Goal: Obtain resource: Download file/media

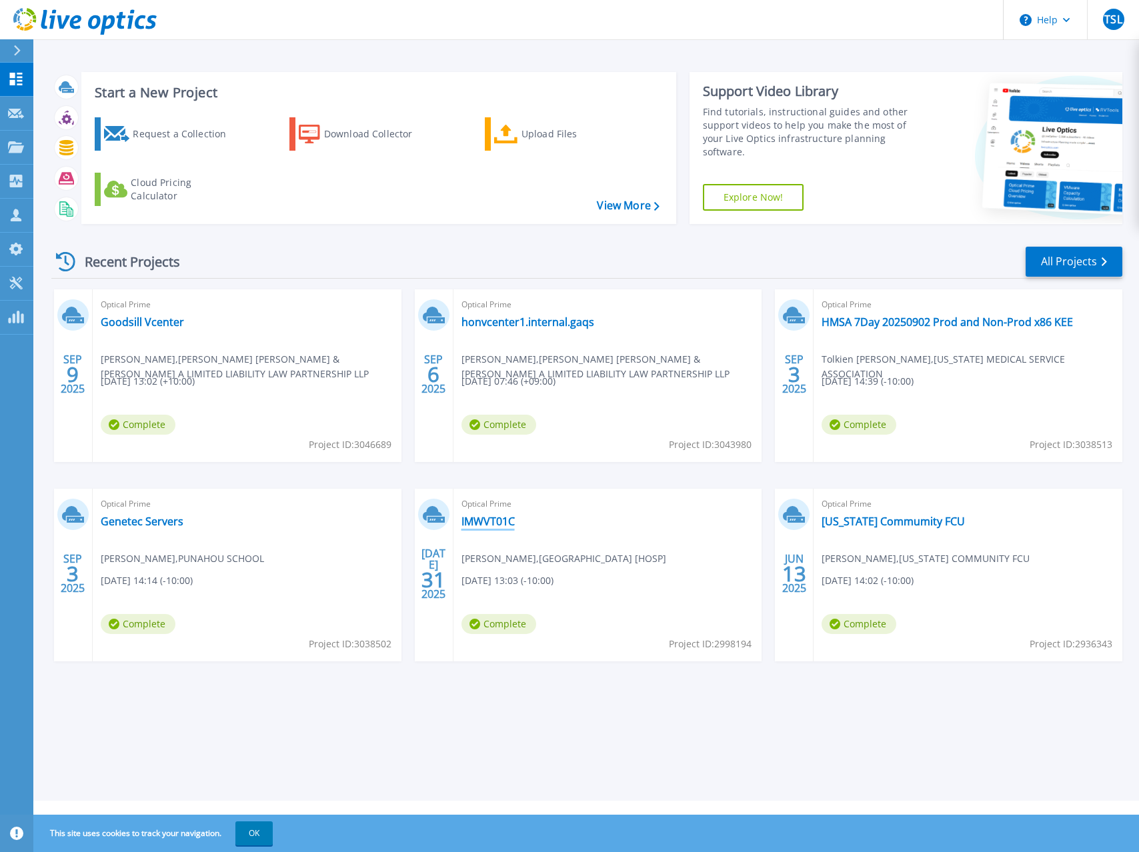
click at [481, 518] on link "IMWVT01C" at bounding box center [488, 521] width 53 height 13
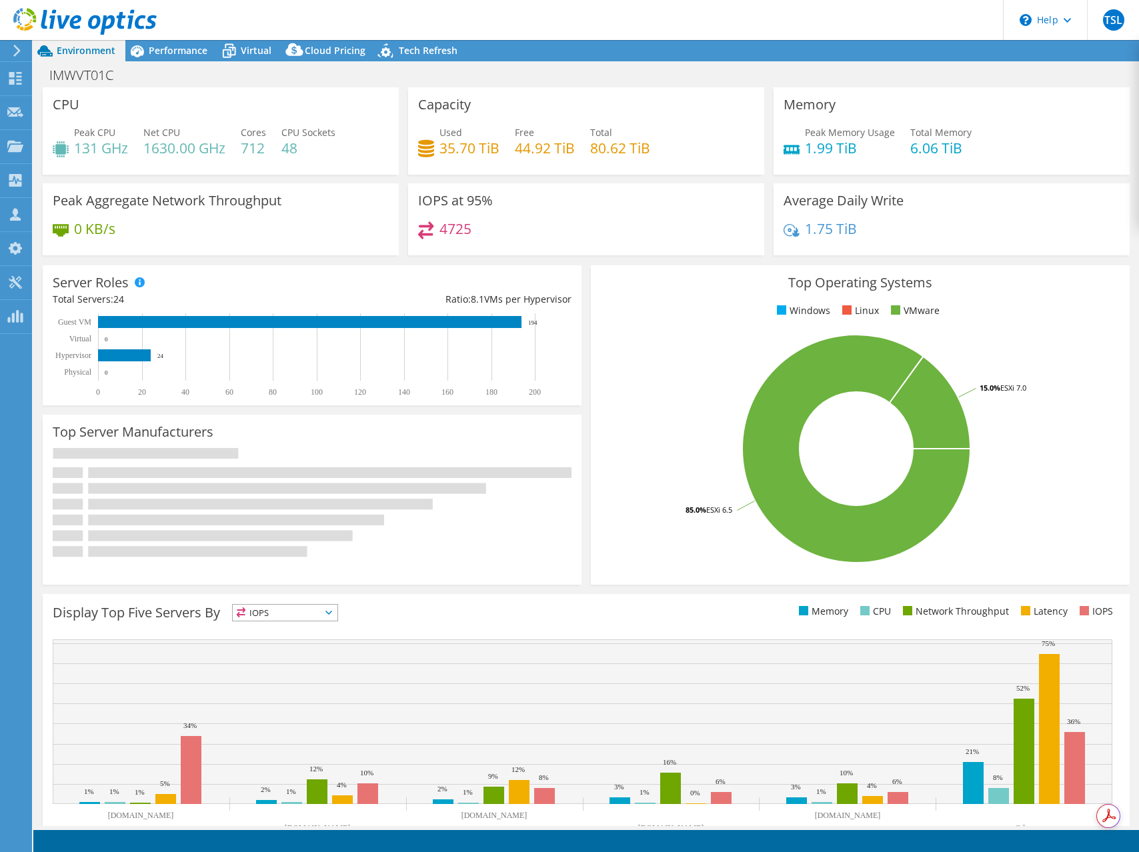
select select "USWest"
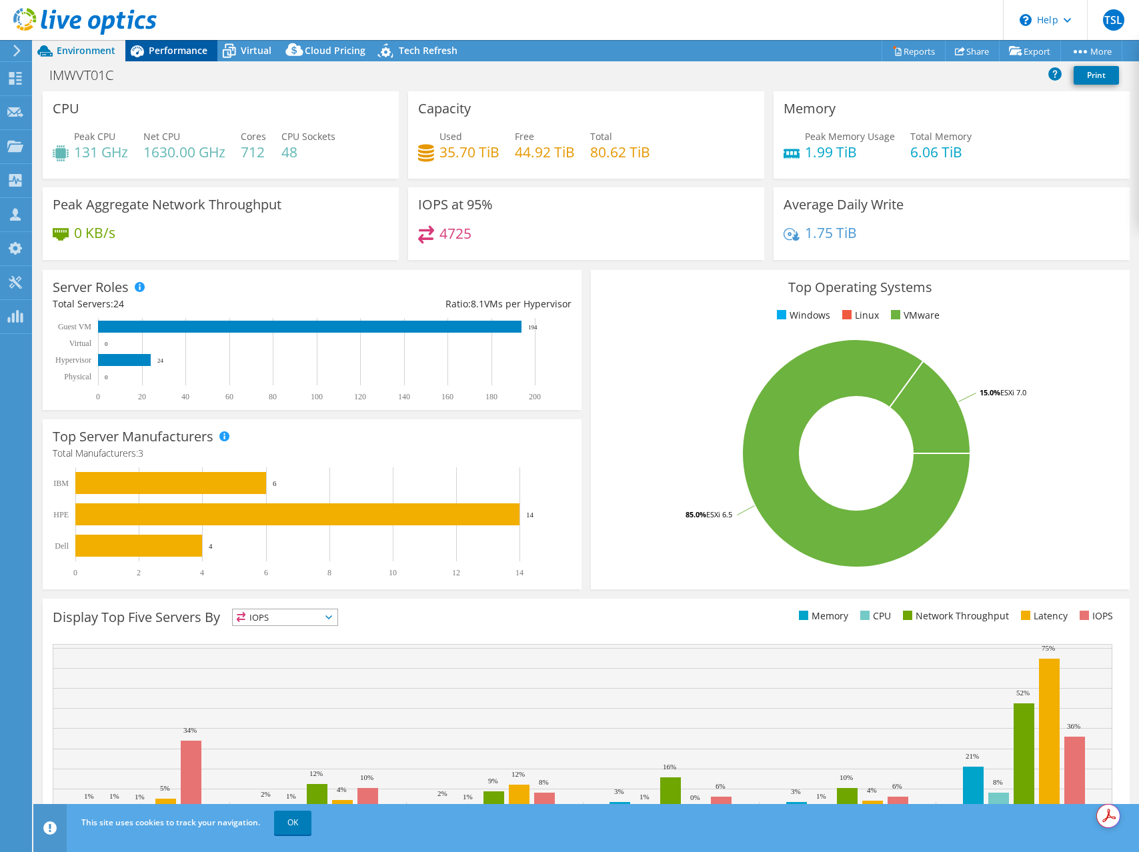
click at [173, 55] on span "Performance" at bounding box center [178, 50] width 59 height 13
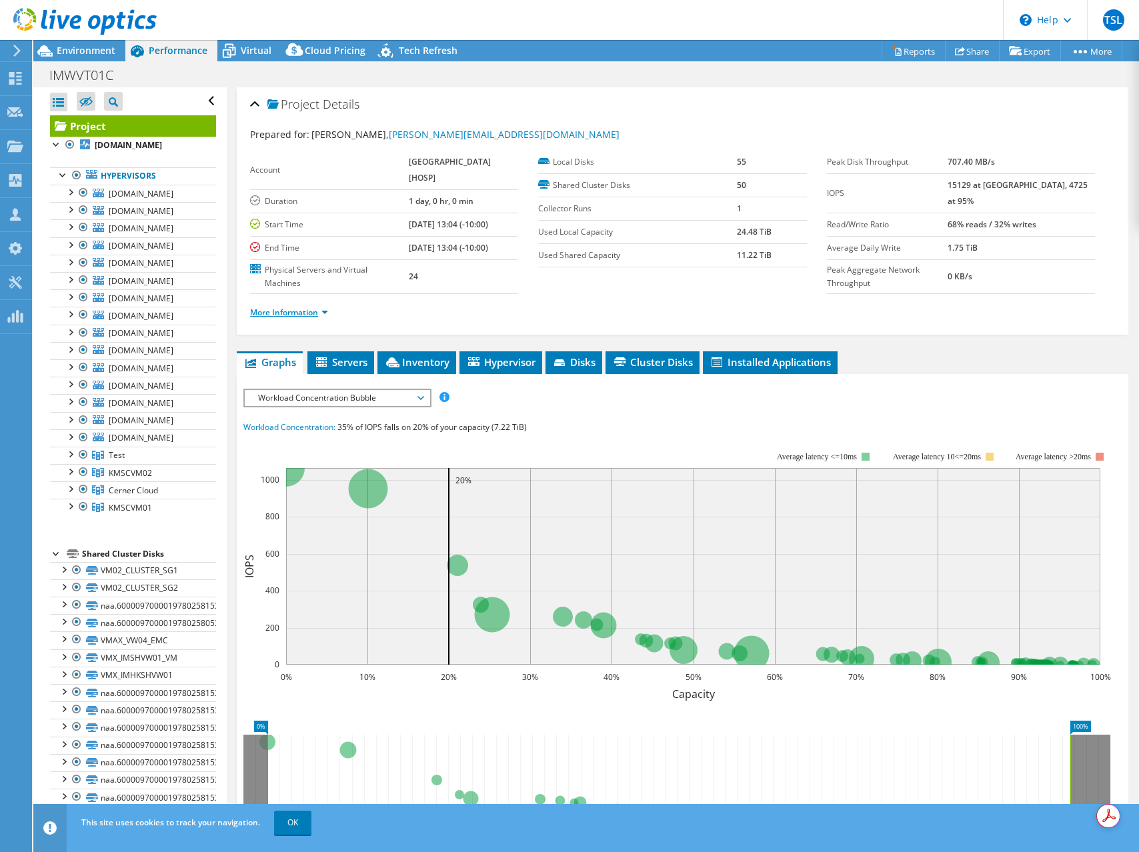
click at [315, 315] on link "More Information" at bounding box center [289, 312] width 78 height 11
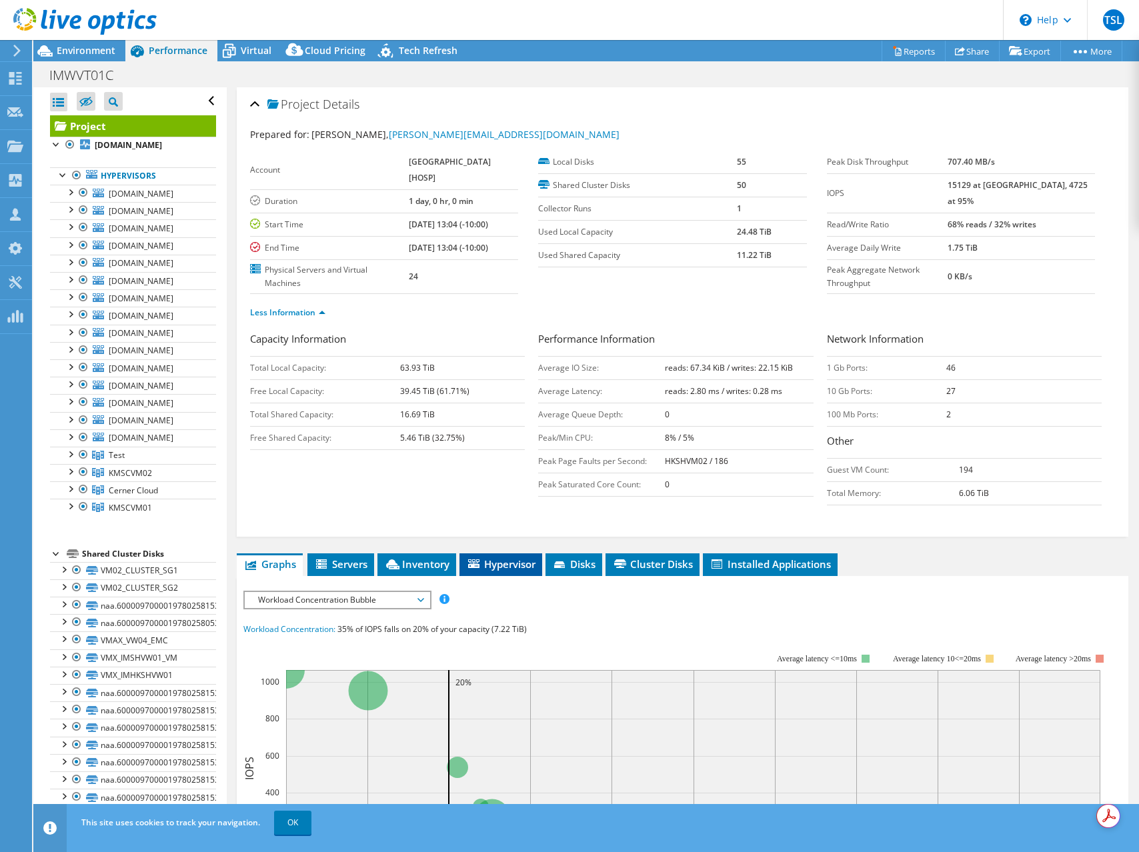
click at [514, 562] on span "Hypervisor" at bounding box center [500, 564] width 69 height 13
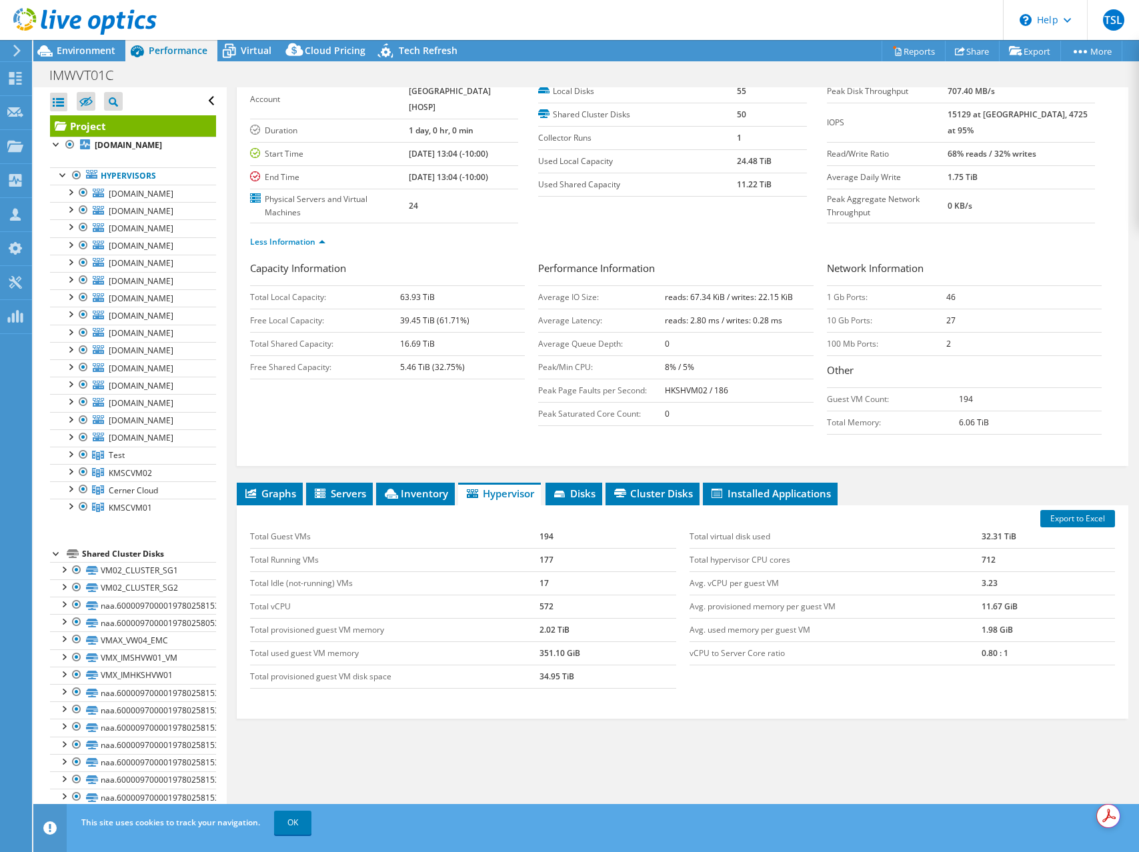
scroll to position [68, 0]
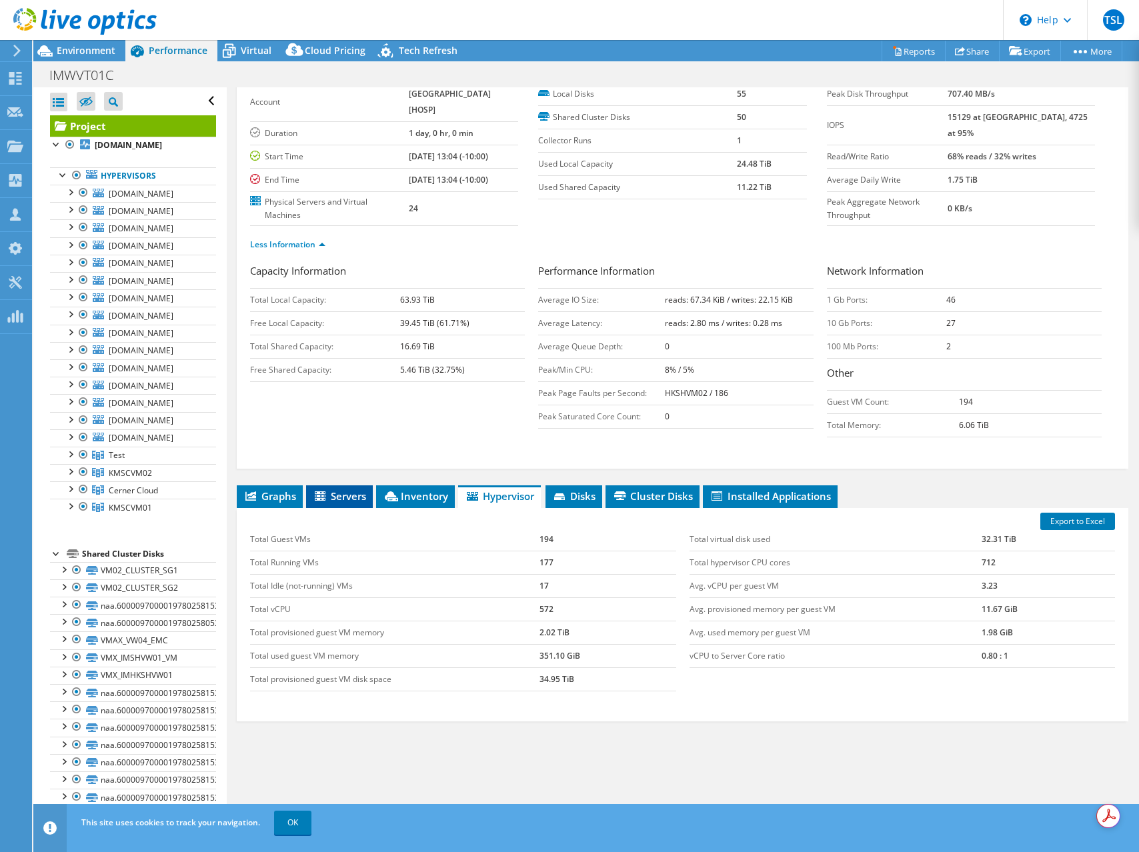
click at [346, 493] on span "Servers" at bounding box center [339, 496] width 53 height 13
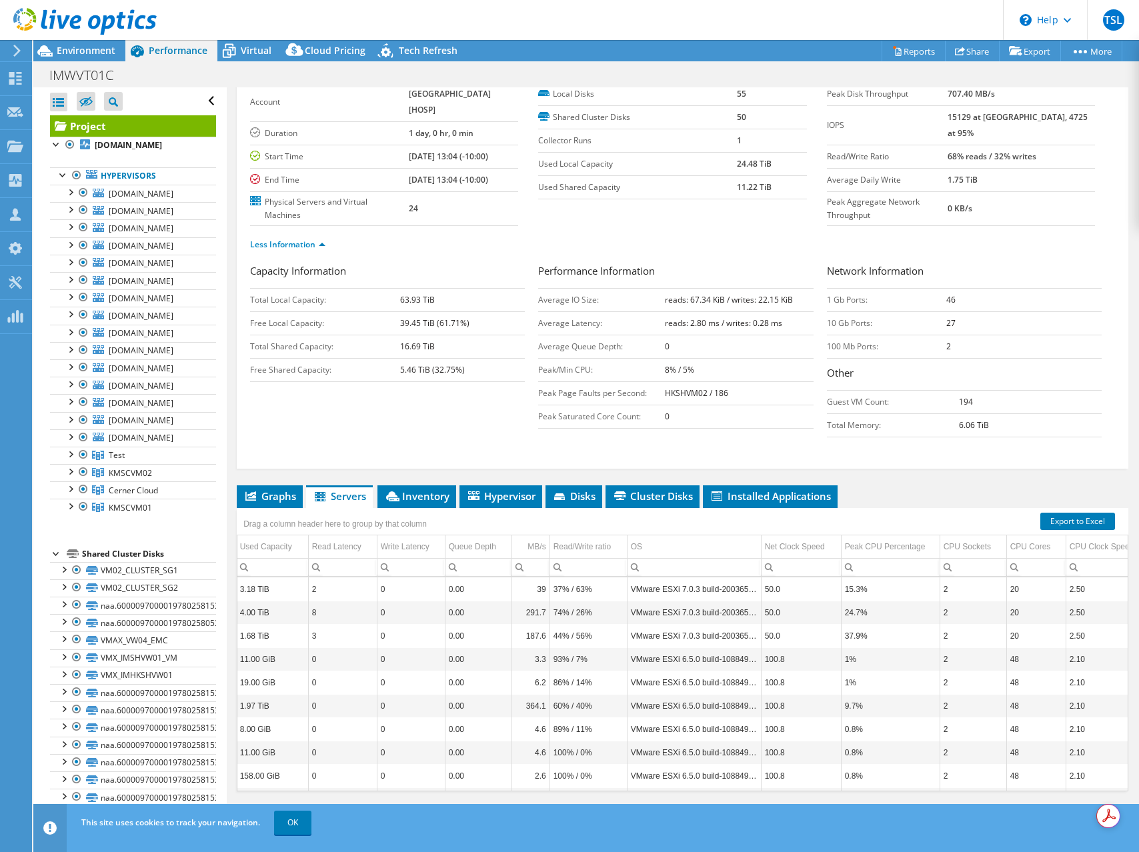
scroll to position [0, 167]
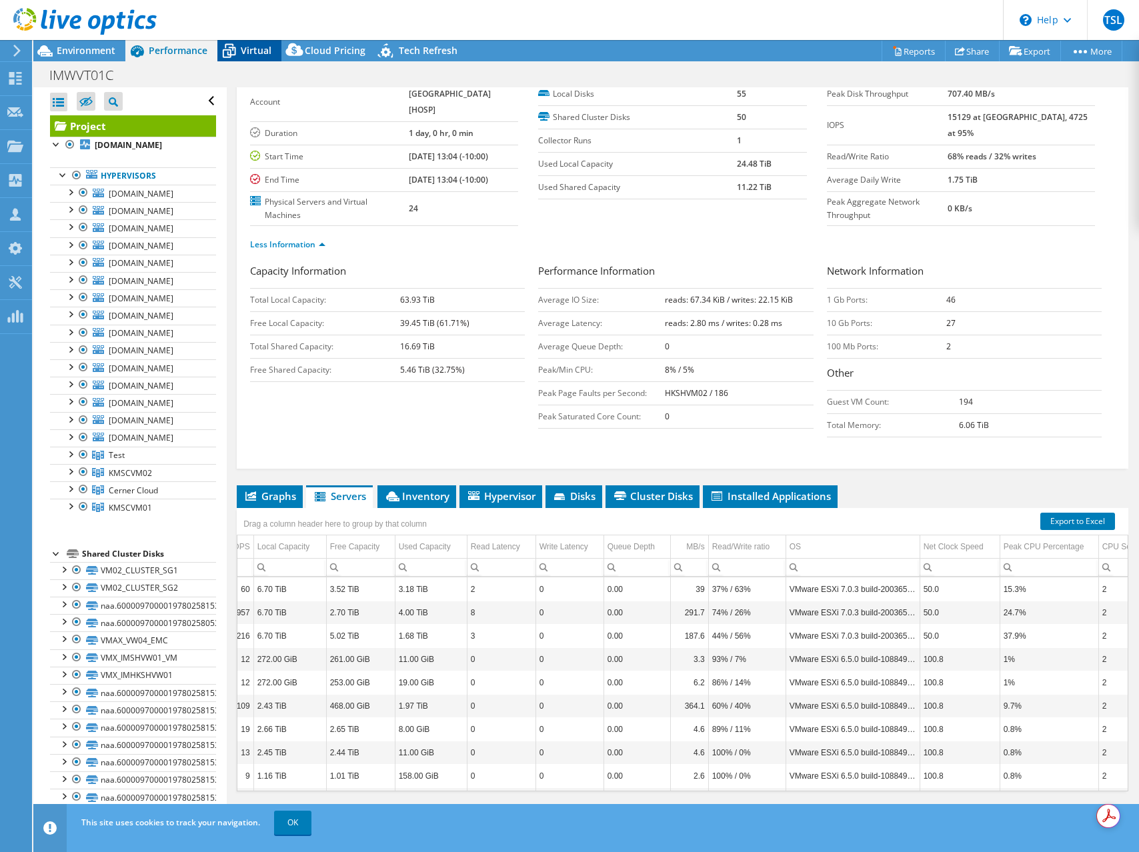
click at [253, 56] on span "Virtual" at bounding box center [256, 50] width 31 height 13
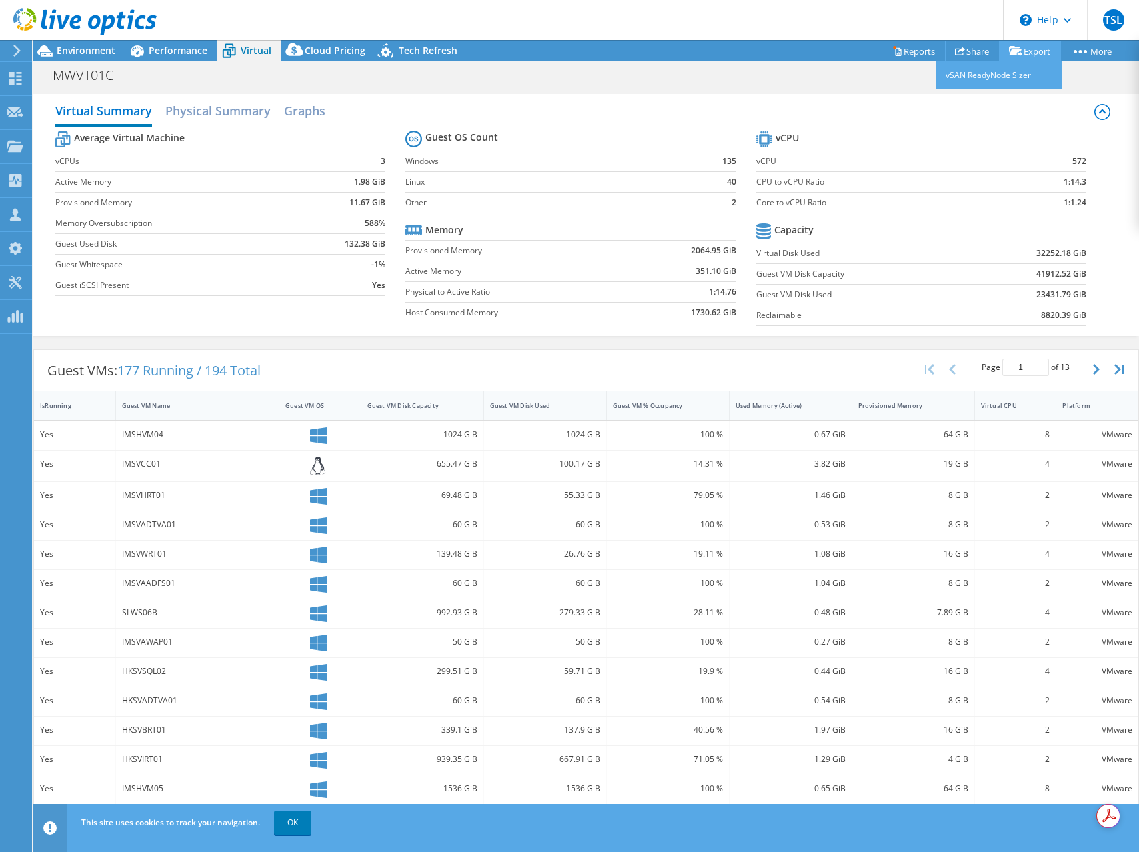
click at [1036, 54] on link "Export" at bounding box center [1030, 51] width 62 height 21
click at [1036, 48] on link "Export" at bounding box center [1030, 51] width 62 height 21
click at [925, 50] on link "Reports" at bounding box center [914, 51] width 64 height 21
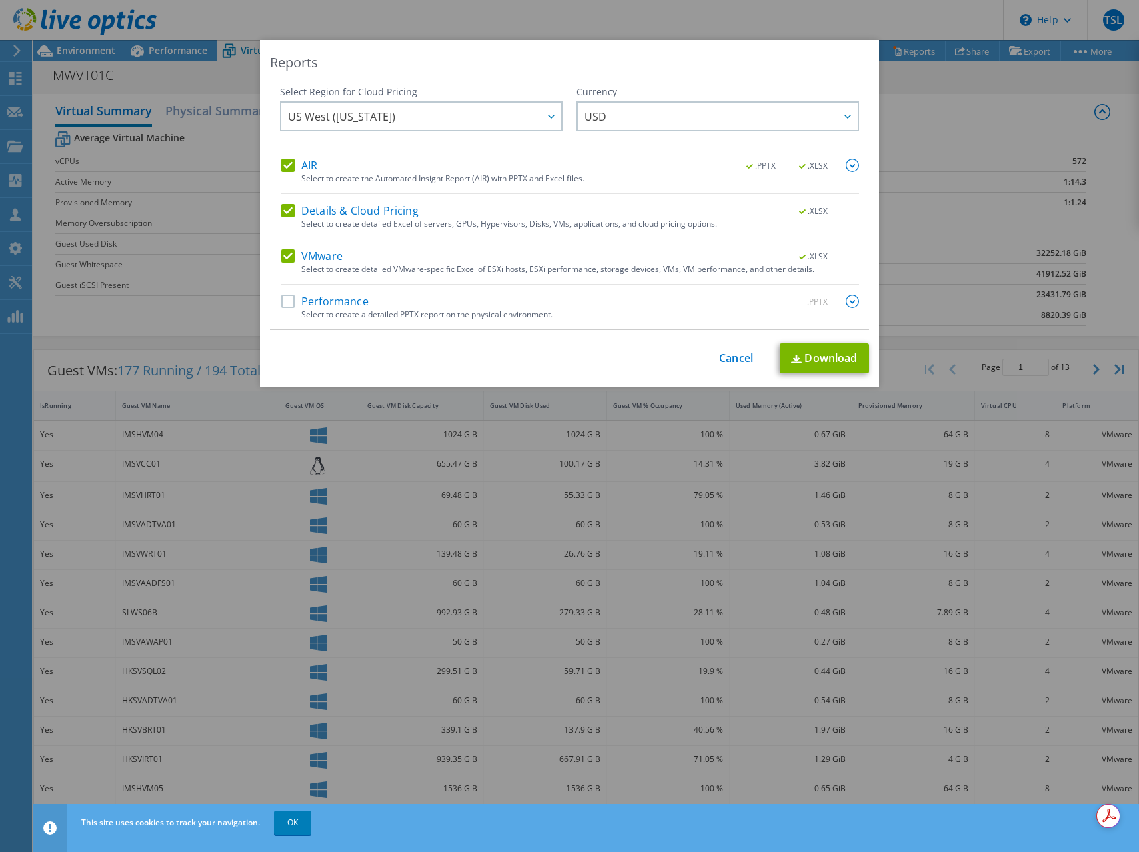
click at [297, 298] on label "Performance" at bounding box center [324, 301] width 87 height 13
click at [0, 0] on input "Performance" at bounding box center [0, 0] width 0 height 0
click at [846, 364] on link "Download" at bounding box center [824, 358] width 89 height 30
click at [735, 355] on link "Cancel" at bounding box center [736, 358] width 34 height 13
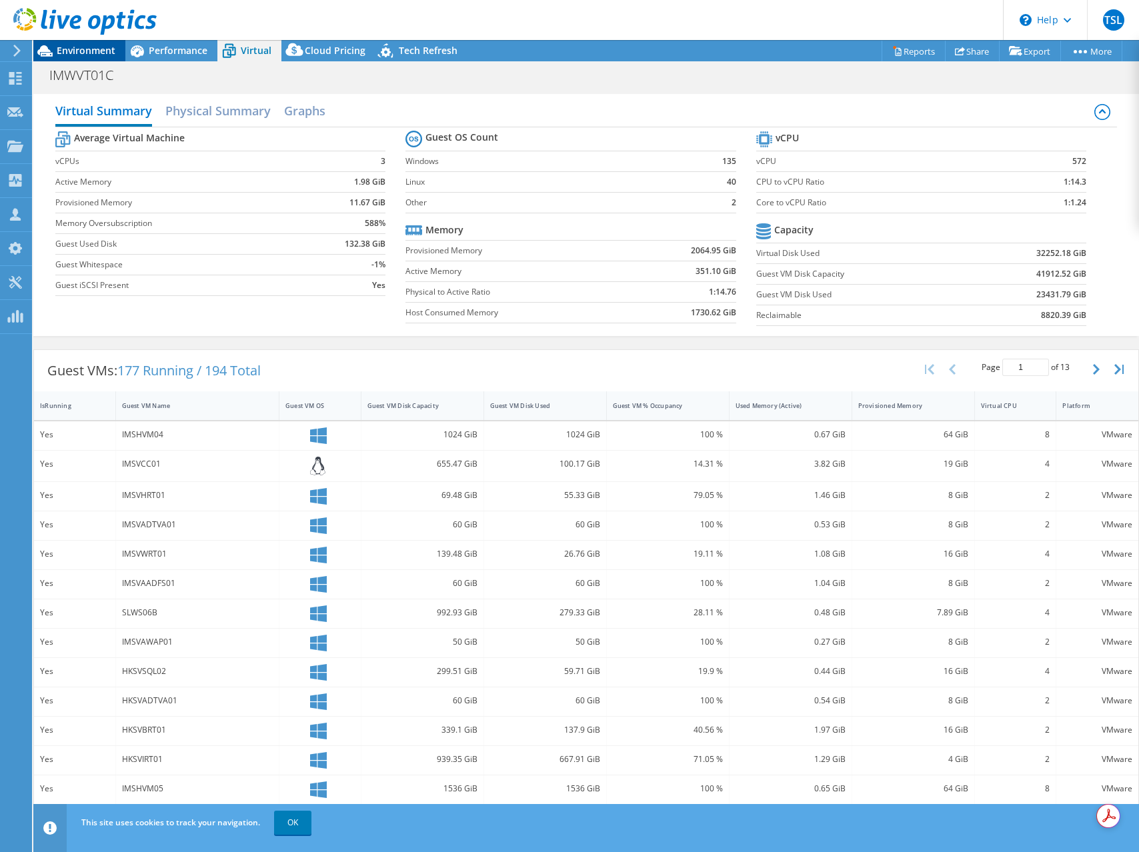
click at [86, 49] on span "Environment" at bounding box center [86, 50] width 59 height 13
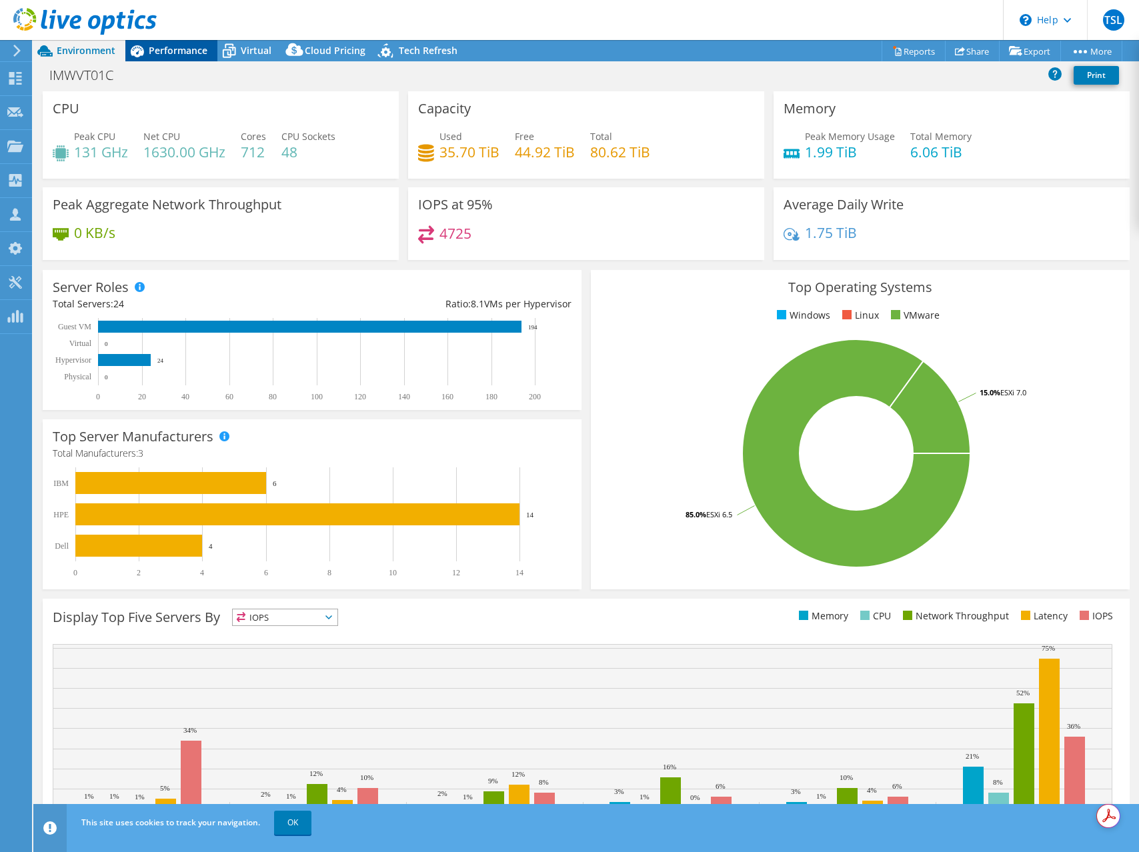
click at [148, 53] on icon at bounding box center [136, 50] width 23 height 23
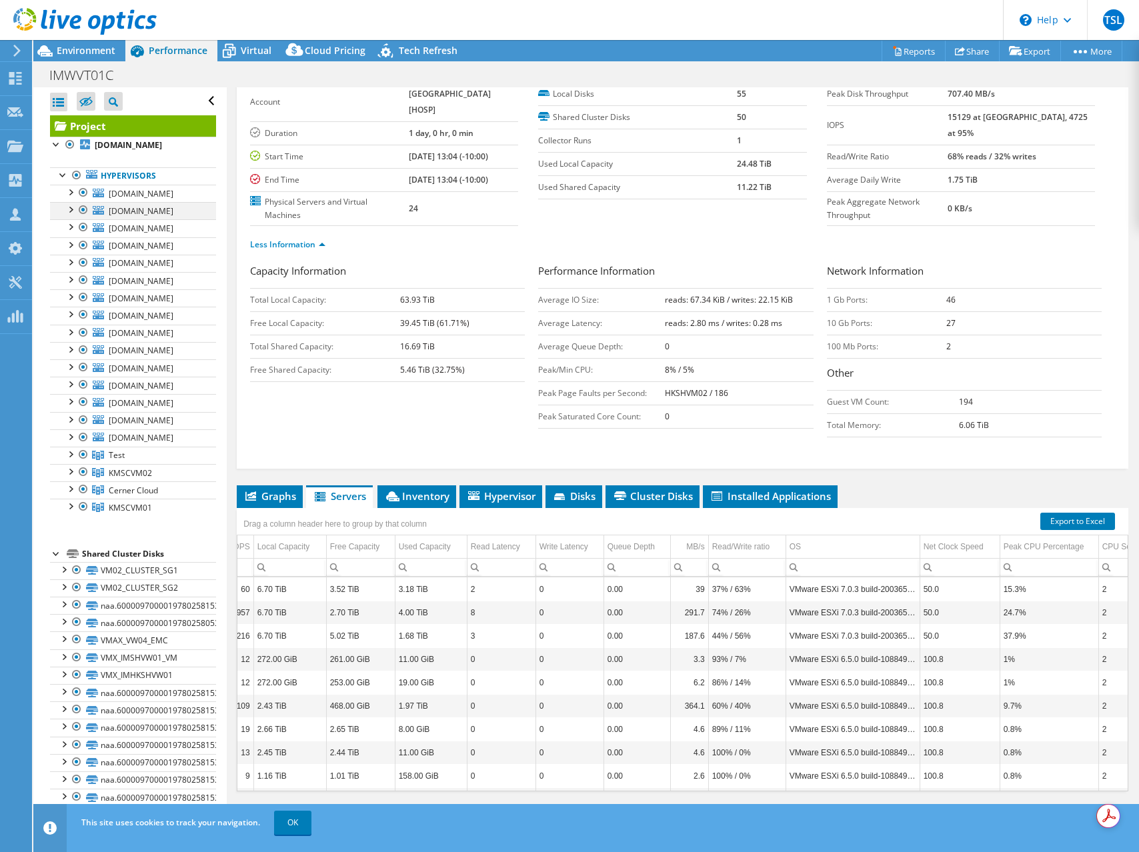
click at [75, 207] on div at bounding box center [69, 208] width 13 height 13
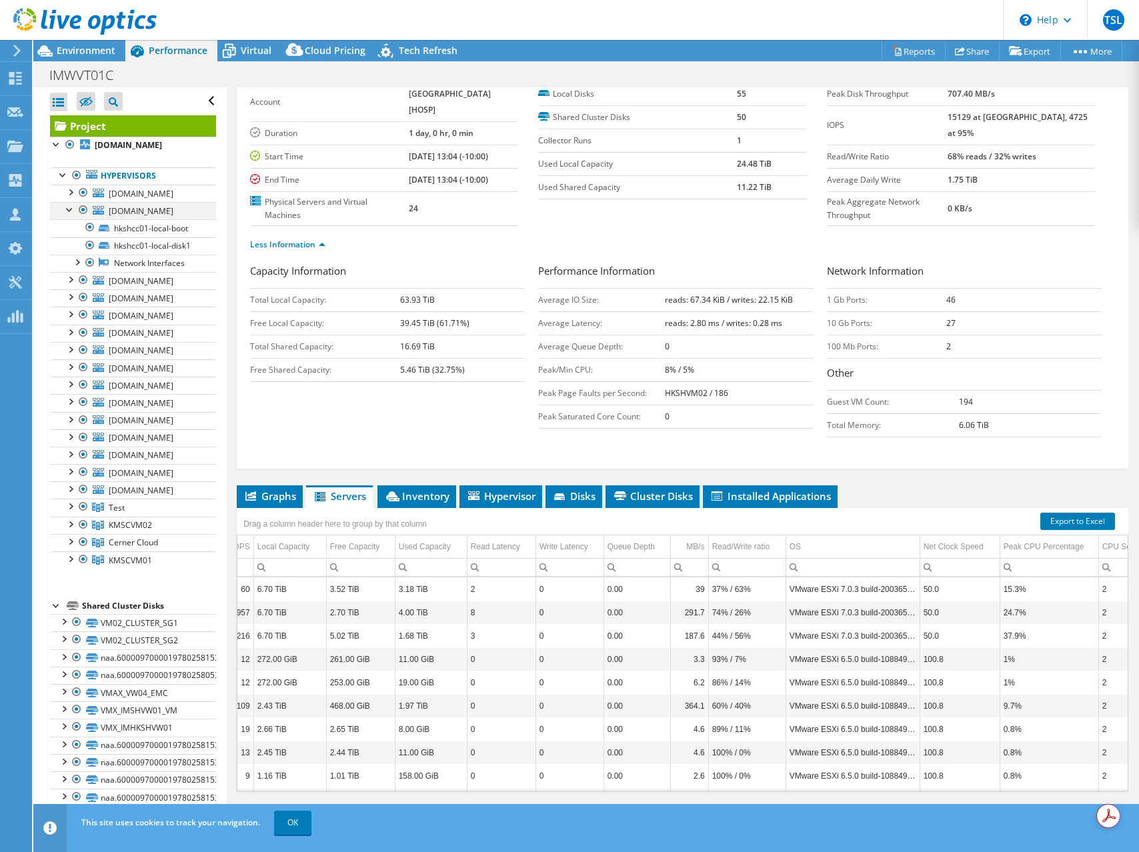
click at [80, 208] on div at bounding box center [83, 210] width 13 height 16
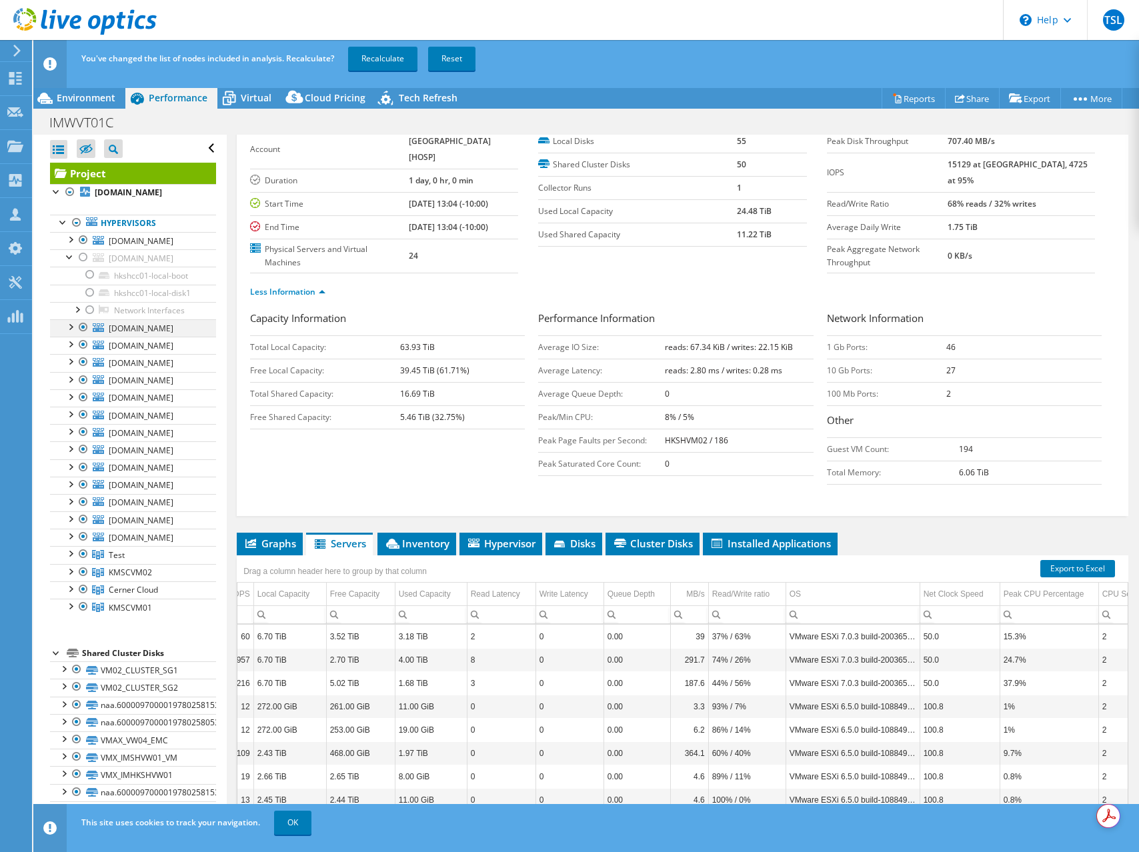
click at [84, 323] on div at bounding box center [83, 327] width 13 height 16
click at [81, 343] on div at bounding box center [83, 345] width 13 height 16
click at [83, 361] on div at bounding box center [83, 362] width 13 height 16
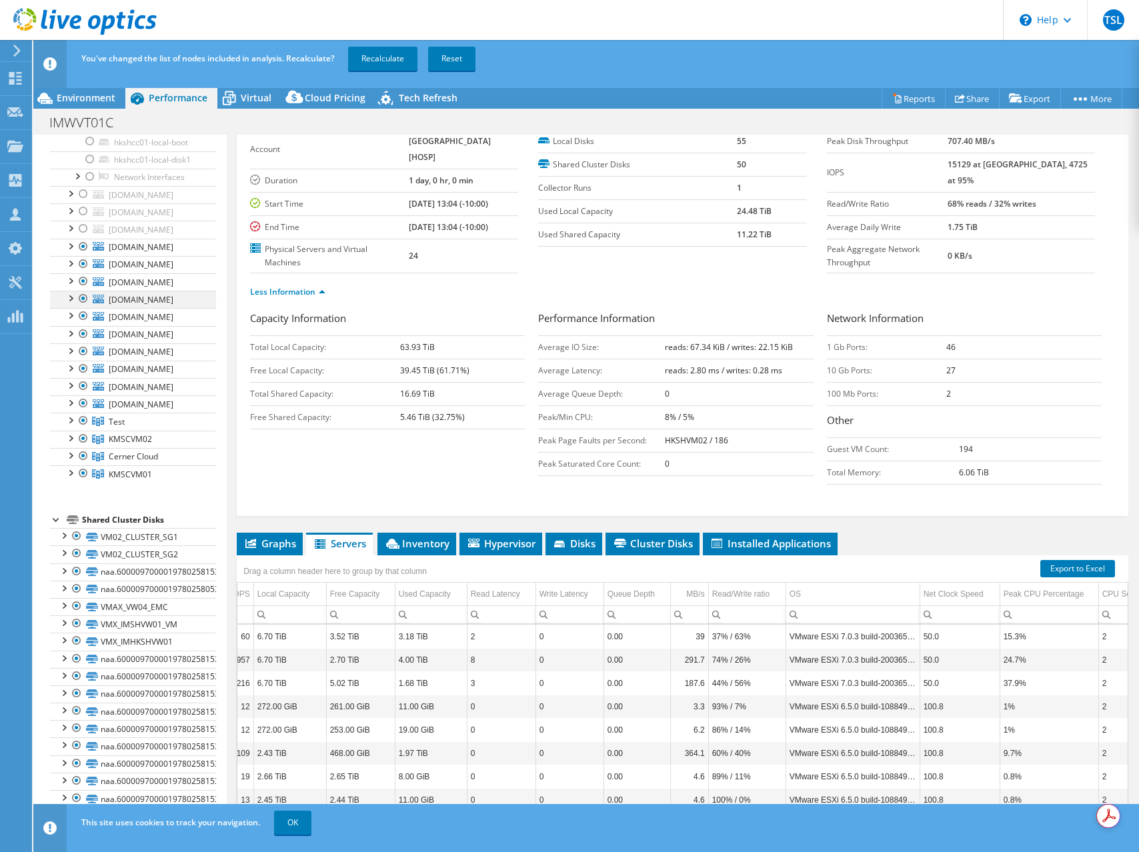
scroll to position [136, 0]
click at [81, 261] on div at bounding box center [83, 261] width 13 height 16
click at [81, 314] on div at bounding box center [83, 313] width 13 height 16
click at [82, 333] on div at bounding box center [83, 331] width 13 height 16
click at [66, 417] on div at bounding box center [69, 416] width 13 height 13
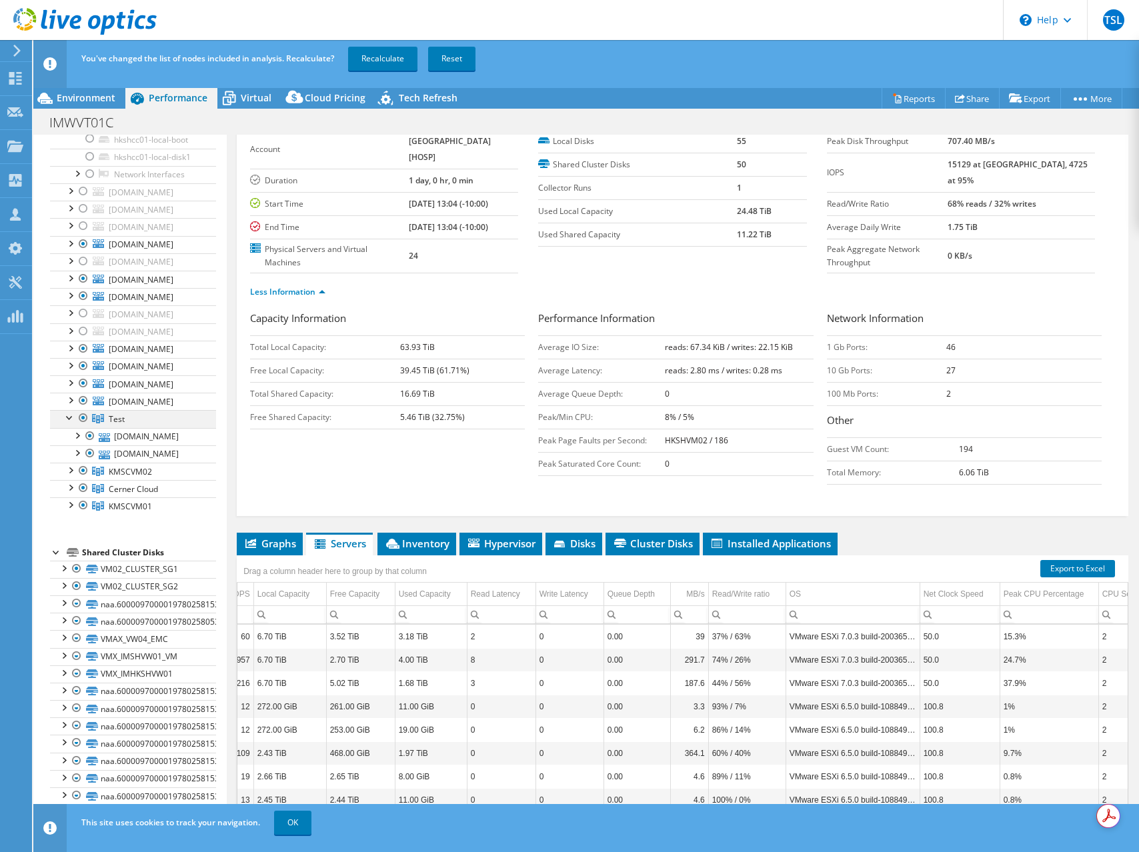
click at [67, 417] on div at bounding box center [69, 416] width 13 height 13
click at [69, 398] on div at bounding box center [69, 399] width 13 height 13
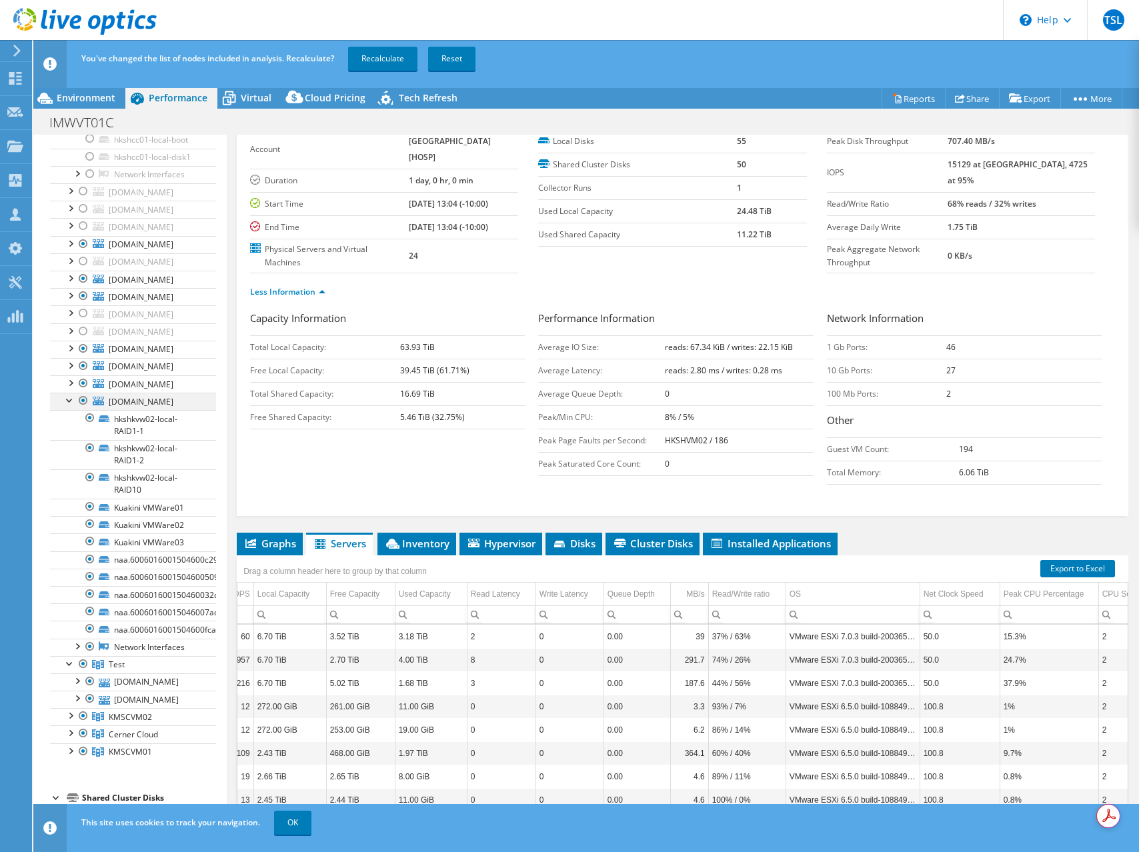
click at [69, 398] on div at bounding box center [69, 399] width 13 height 13
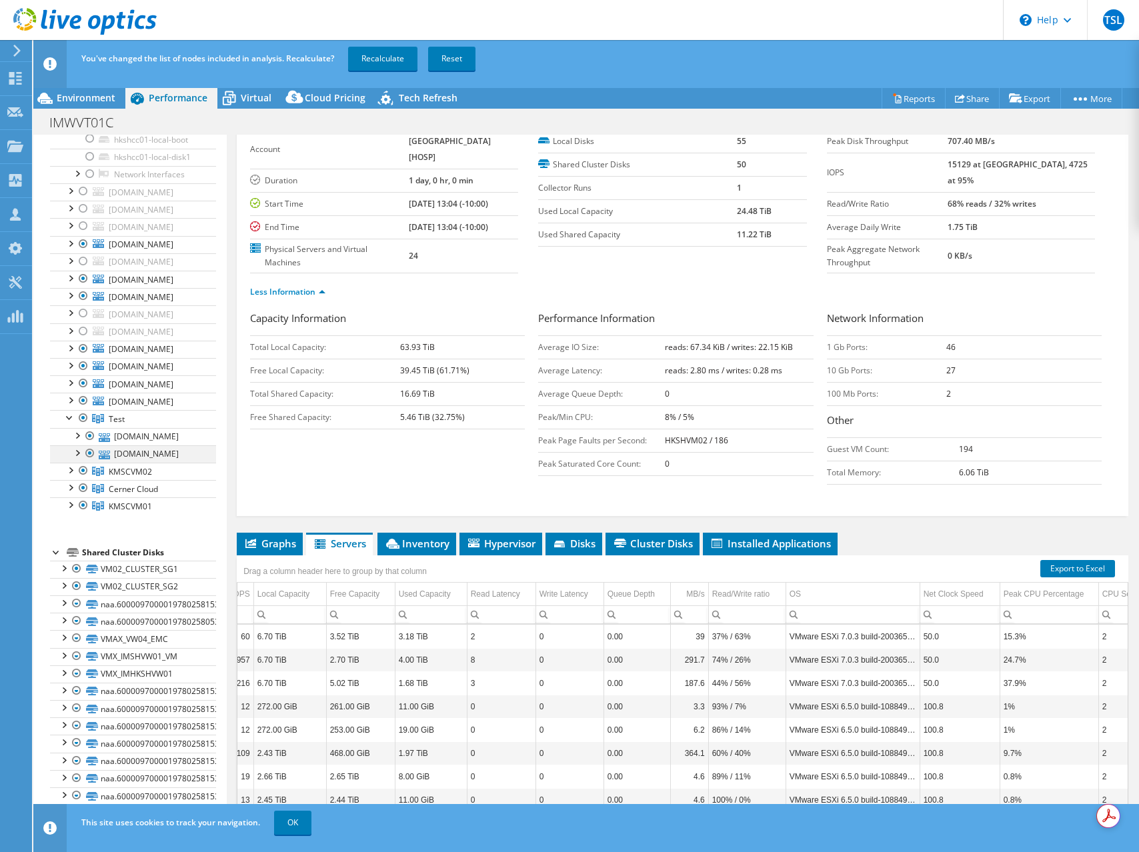
click at [91, 453] on div at bounding box center [89, 454] width 13 height 16
click at [72, 471] on div at bounding box center [69, 469] width 13 height 13
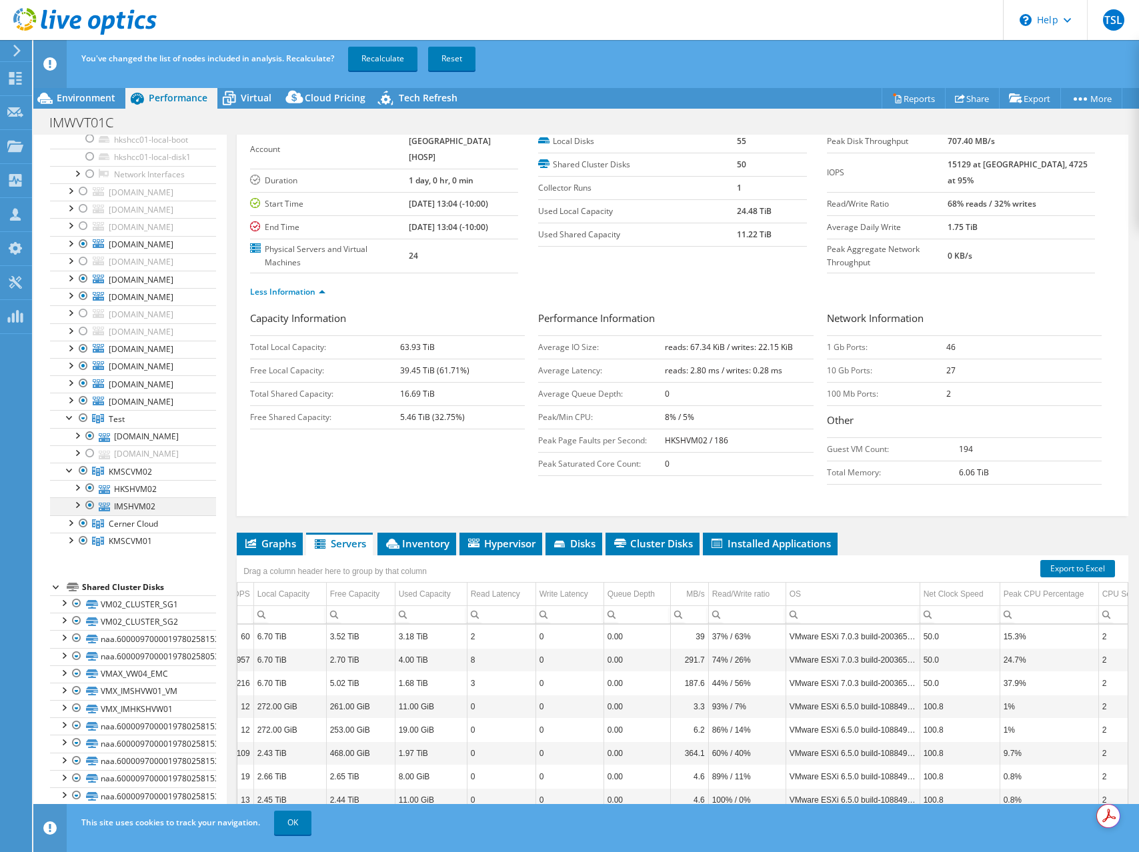
click at [87, 506] on div at bounding box center [89, 506] width 13 height 16
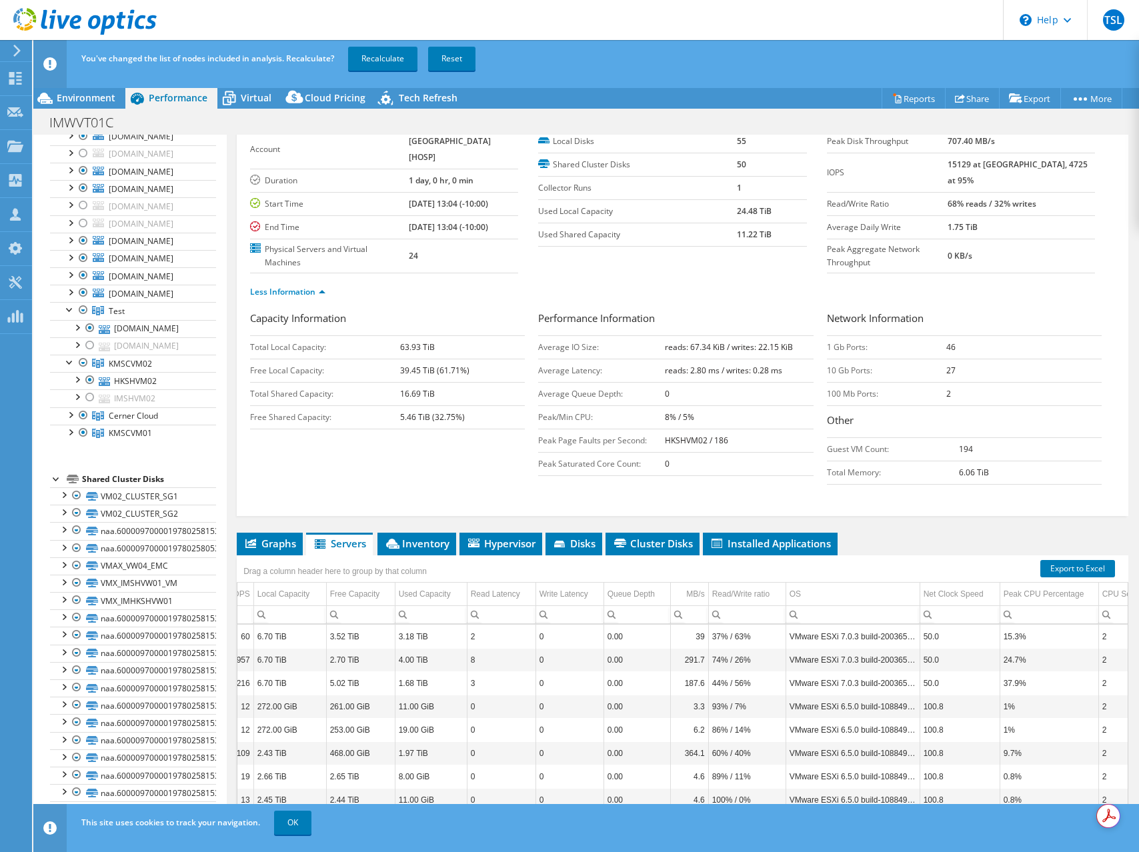
scroll to position [245, 0]
click at [70, 418] on div at bounding box center [69, 412] width 13 height 13
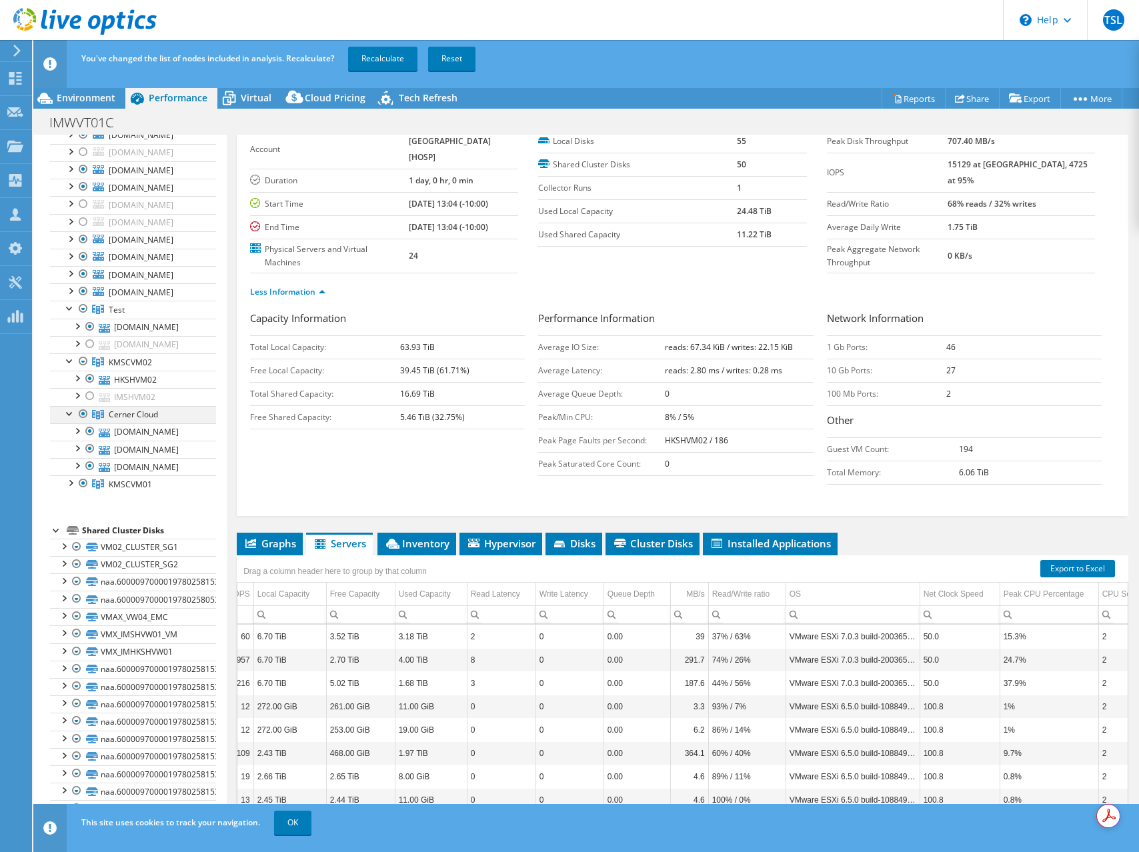
scroll to position [244, 0]
click at [87, 466] on div at bounding box center [89, 468] width 13 height 16
click at [91, 399] on div at bounding box center [89, 396] width 13 height 16
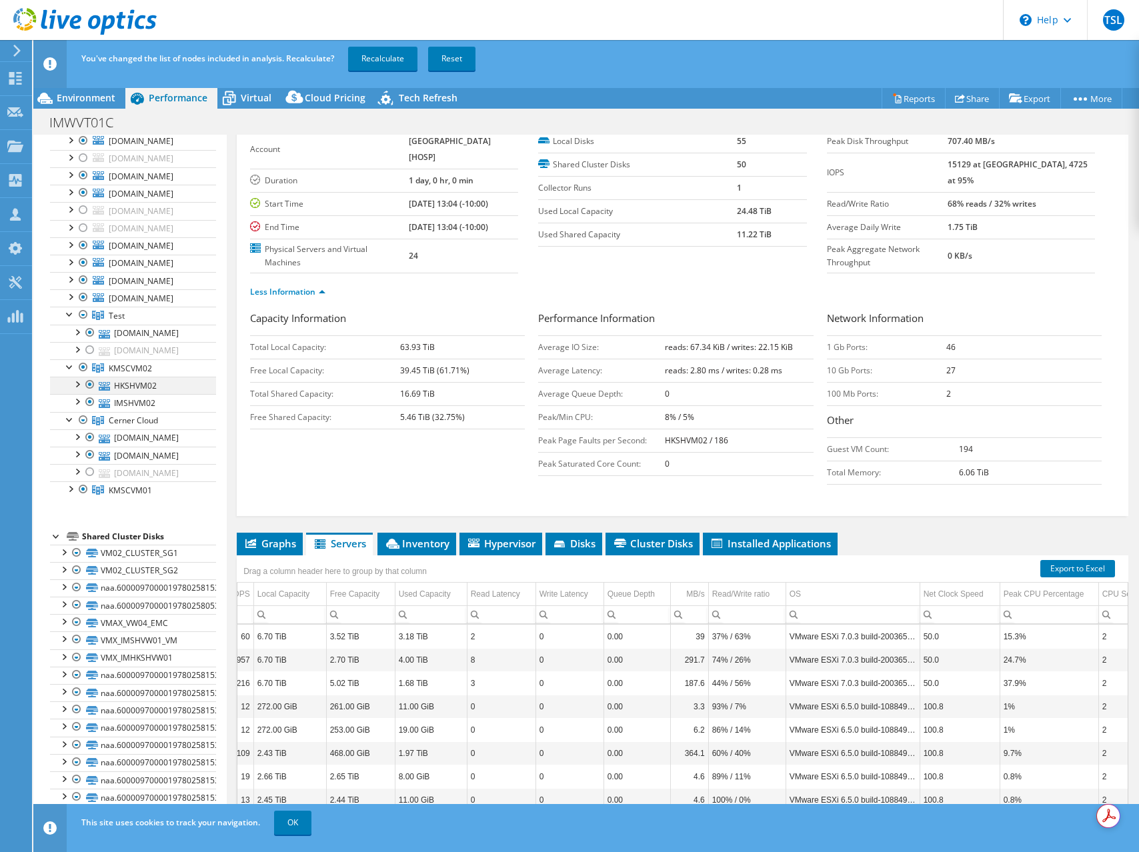
click at [91, 381] on div at bounding box center [89, 385] width 13 height 16
click at [72, 490] on div at bounding box center [69, 487] width 13 height 13
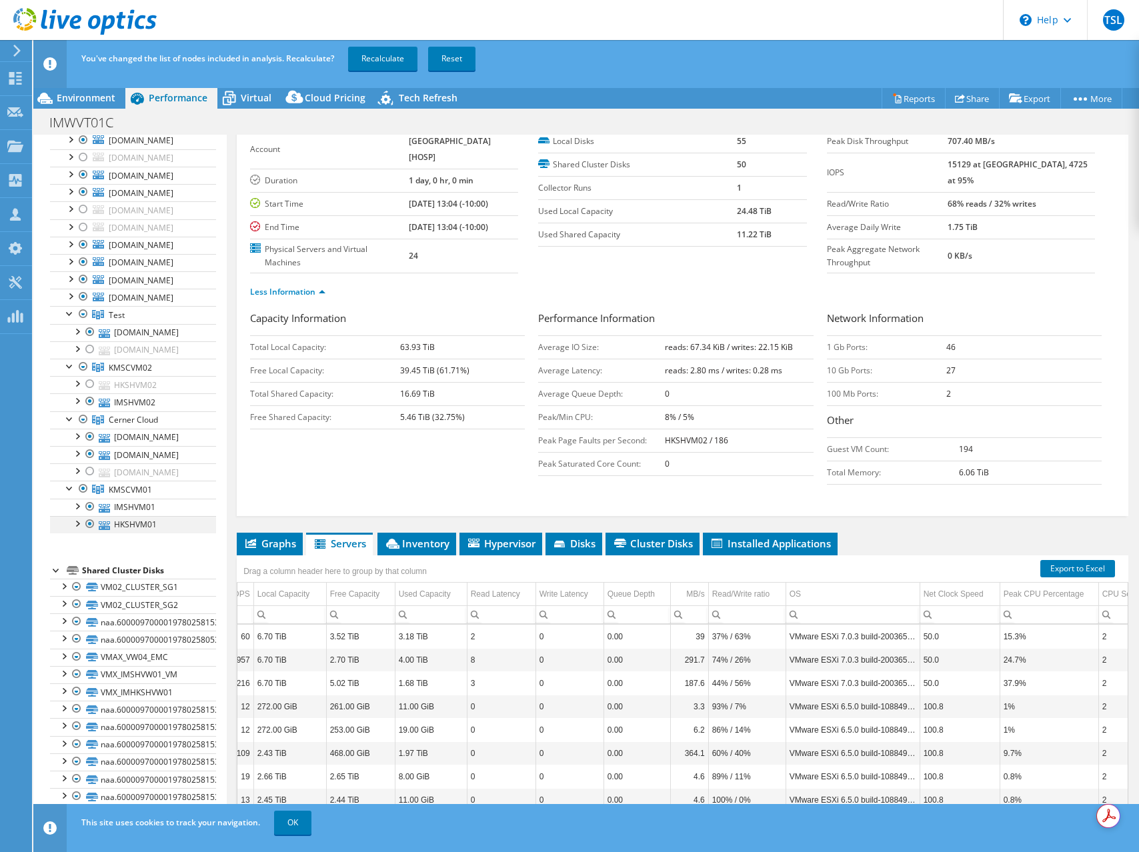
click at [89, 526] on div at bounding box center [89, 524] width 13 height 16
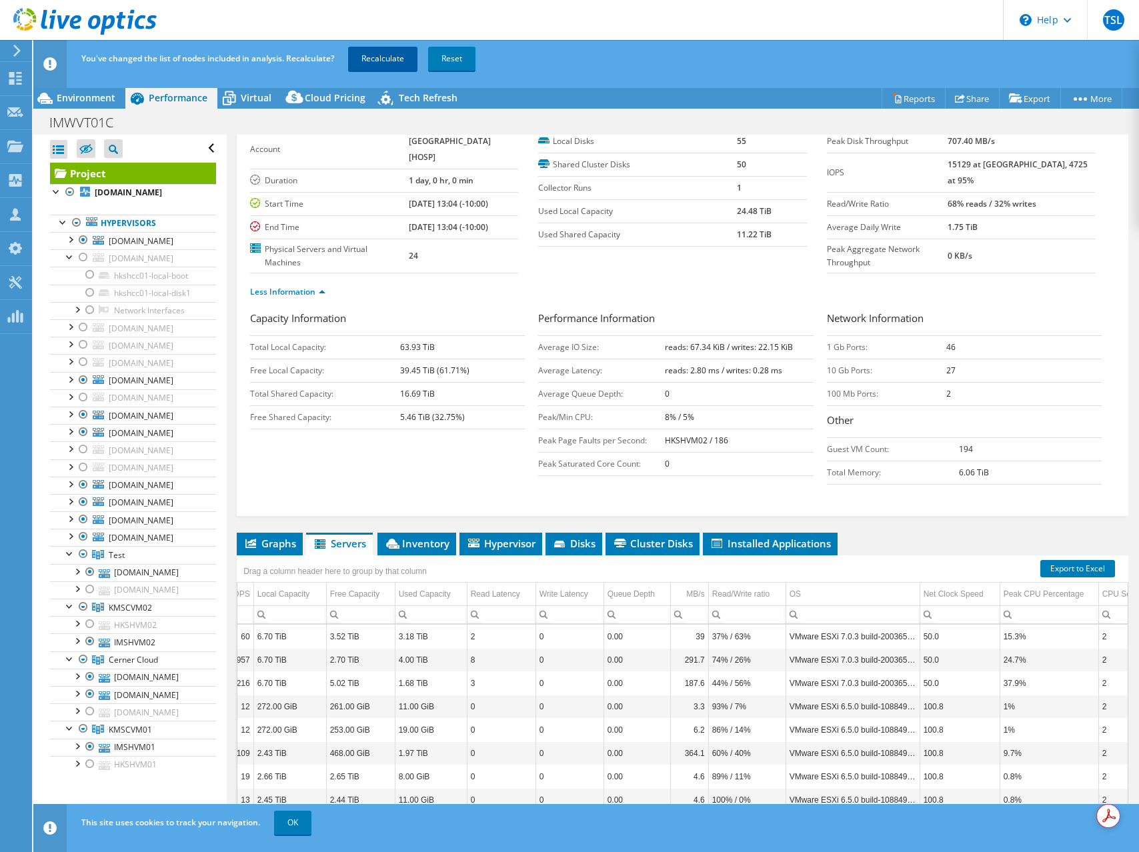
click at [363, 58] on link "Recalculate" at bounding box center [382, 59] width 69 height 24
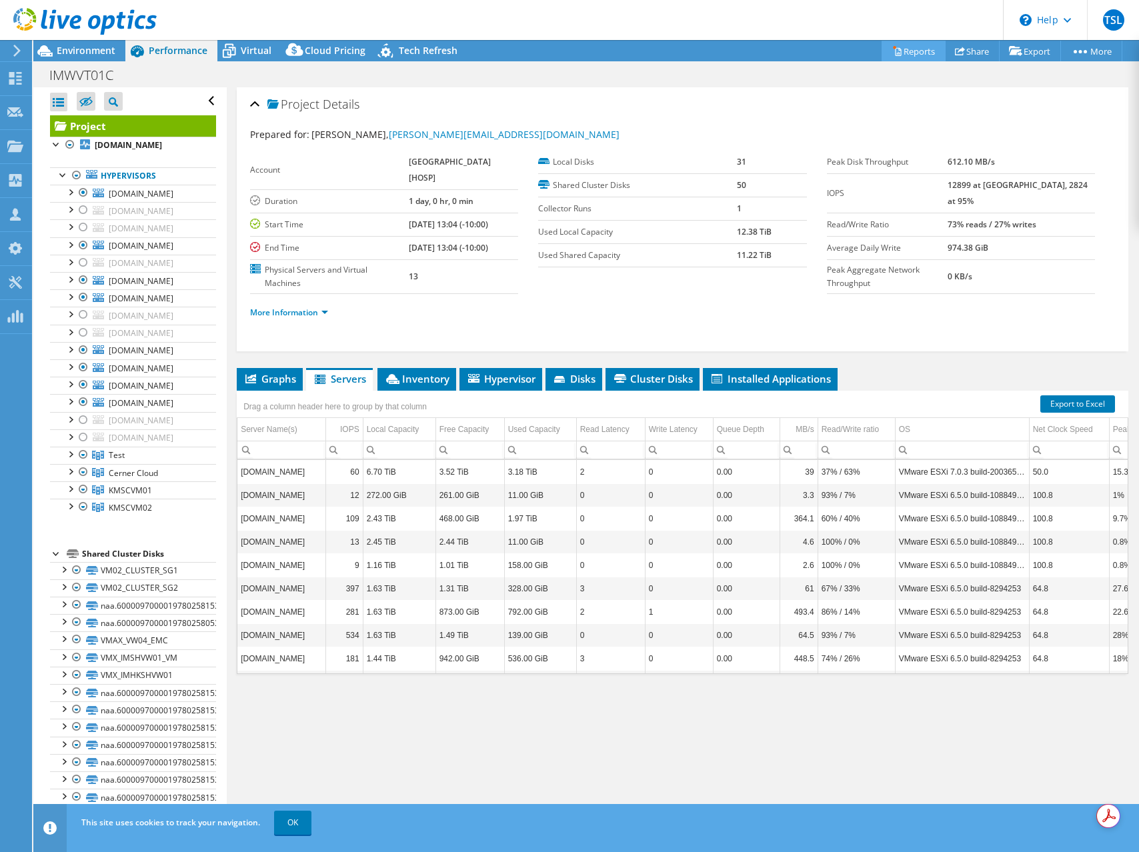
click at [908, 45] on link "Reports" at bounding box center [914, 51] width 64 height 21
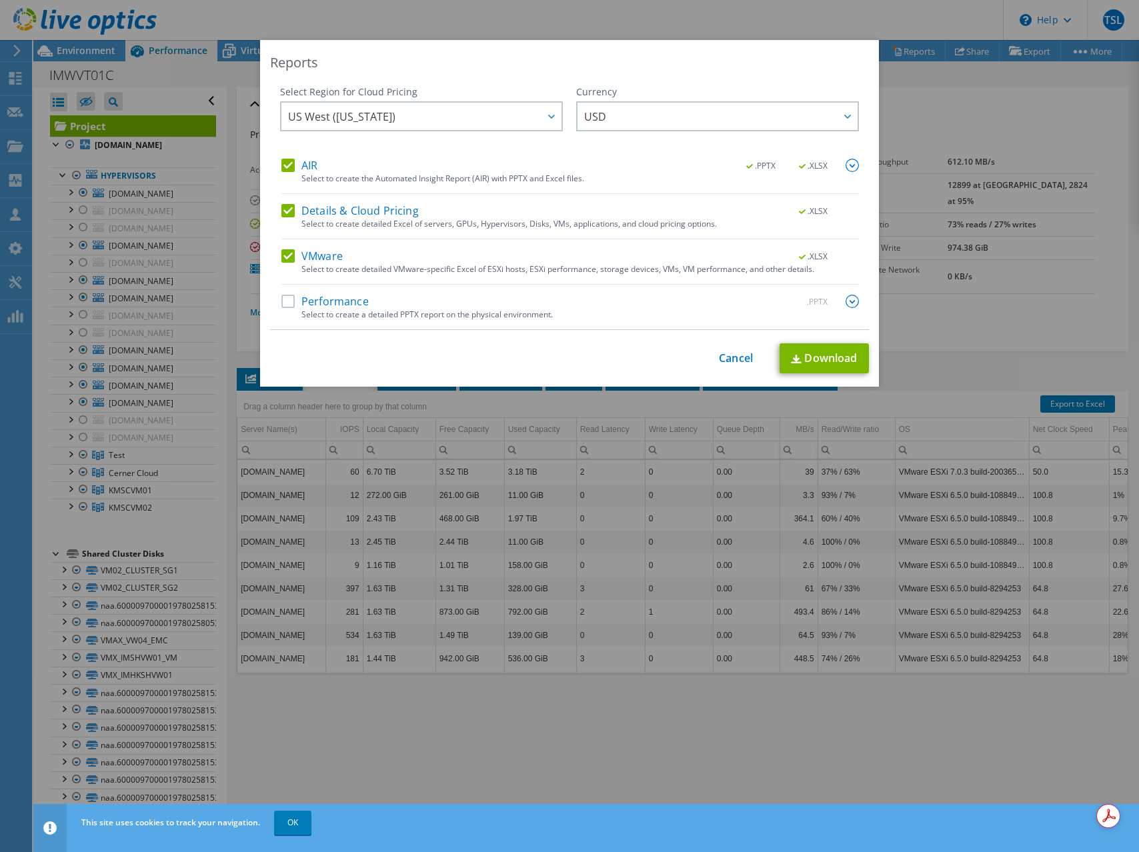
click at [738, 172] on div ".PPTX .XLSX" at bounding box center [794, 166] width 129 height 15
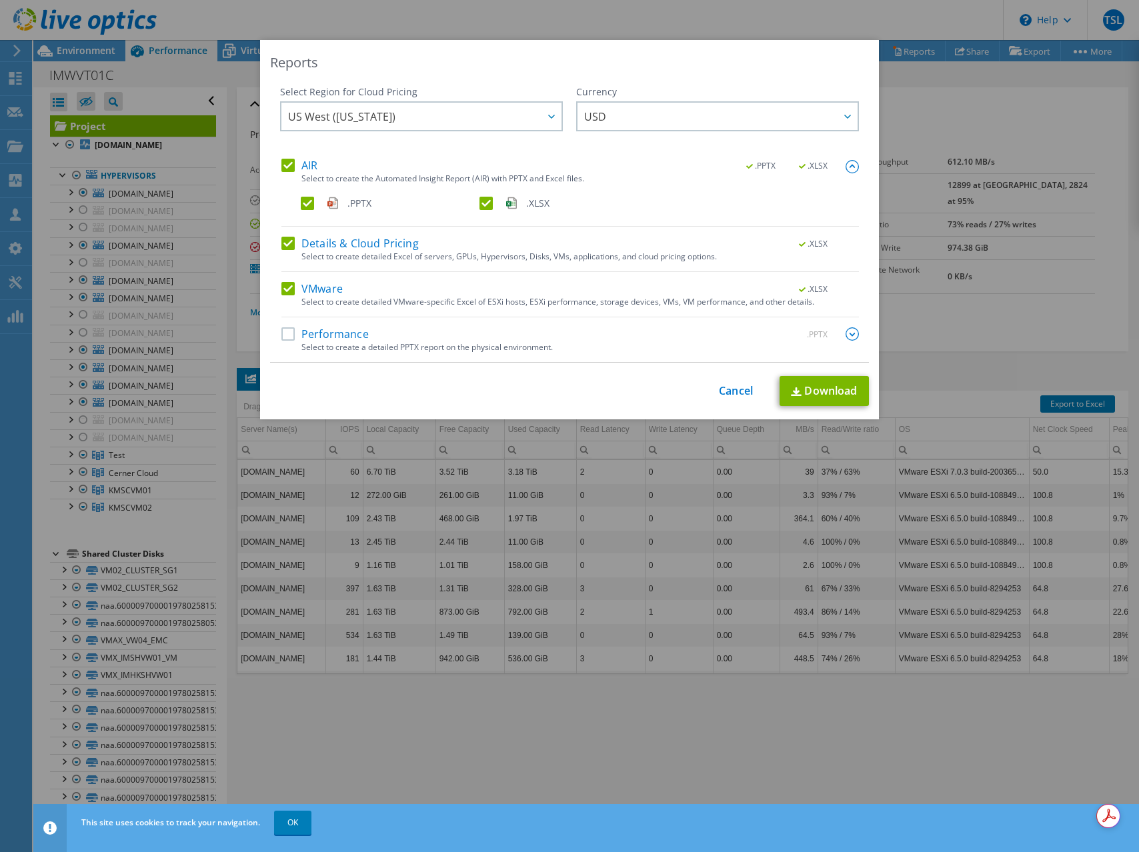
click at [335, 334] on label "Performance" at bounding box center [324, 333] width 87 height 13
click at [0, 0] on input "Performance" at bounding box center [0, 0] width 0 height 0
click at [810, 386] on link "Download" at bounding box center [824, 391] width 89 height 30
click at [736, 390] on link "Cancel" at bounding box center [736, 391] width 34 height 13
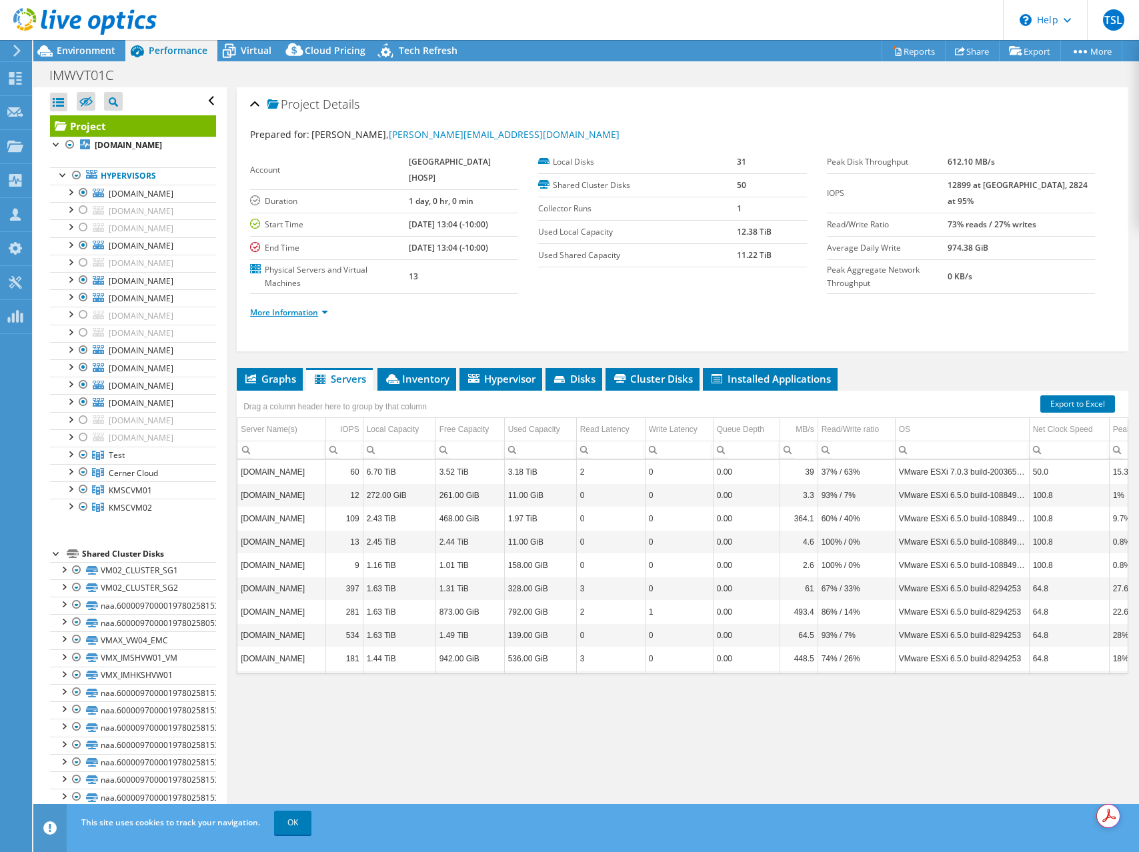
click at [321, 315] on link "More Information" at bounding box center [289, 312] width 78 height 11
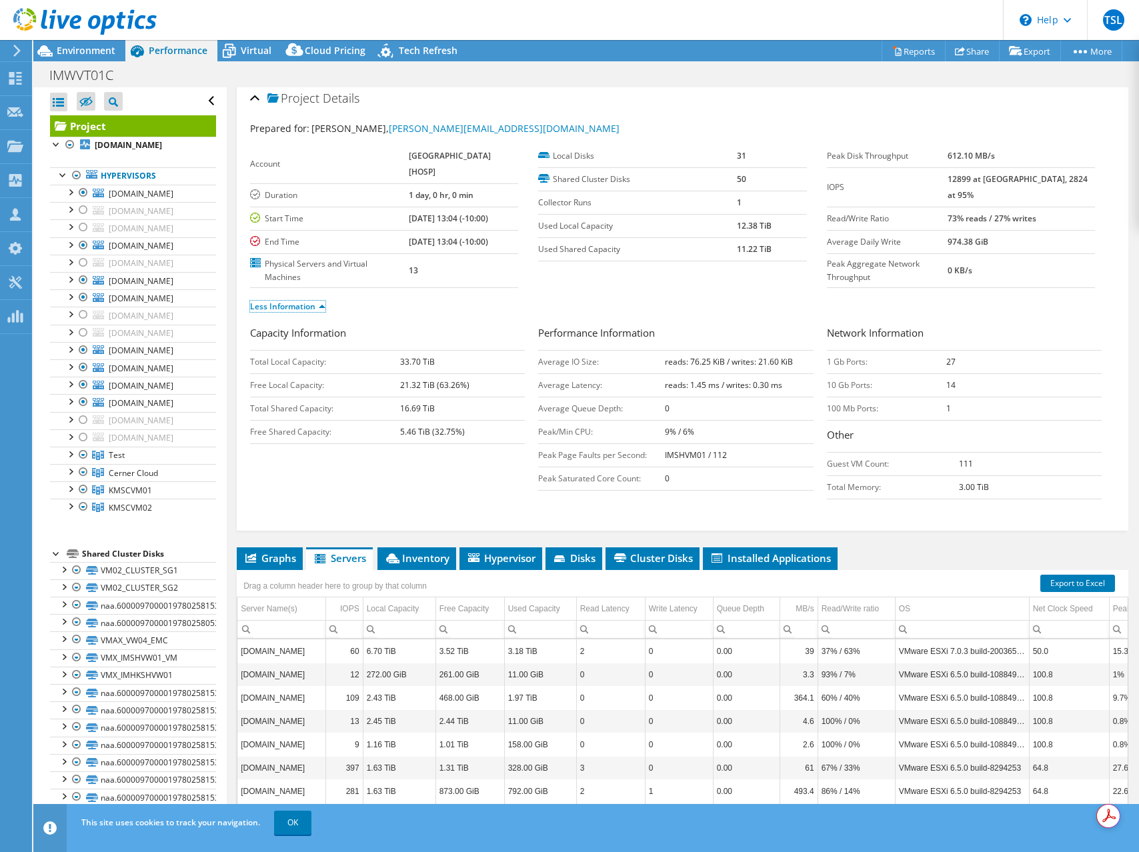
scroll to position [9, 0]
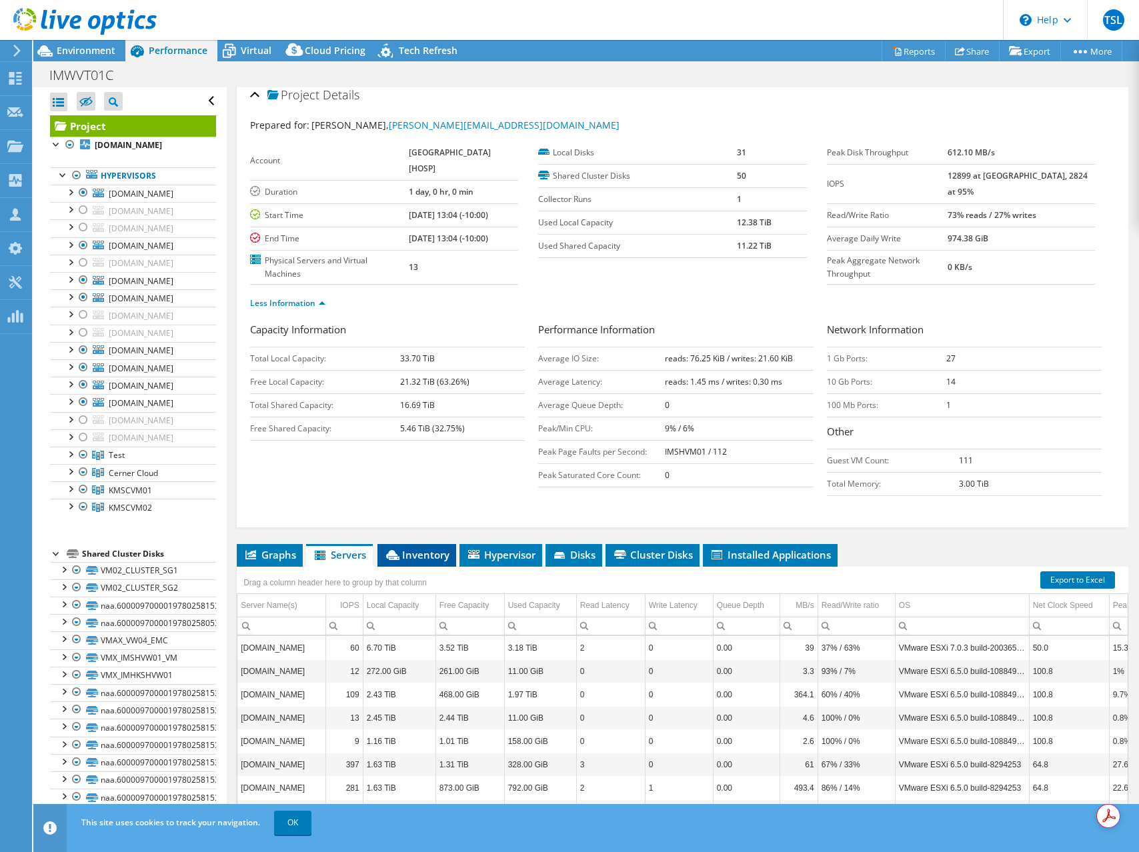
click at [432, 556] on span "Inventory" at bounding box center [416, 554] width 65 height 13
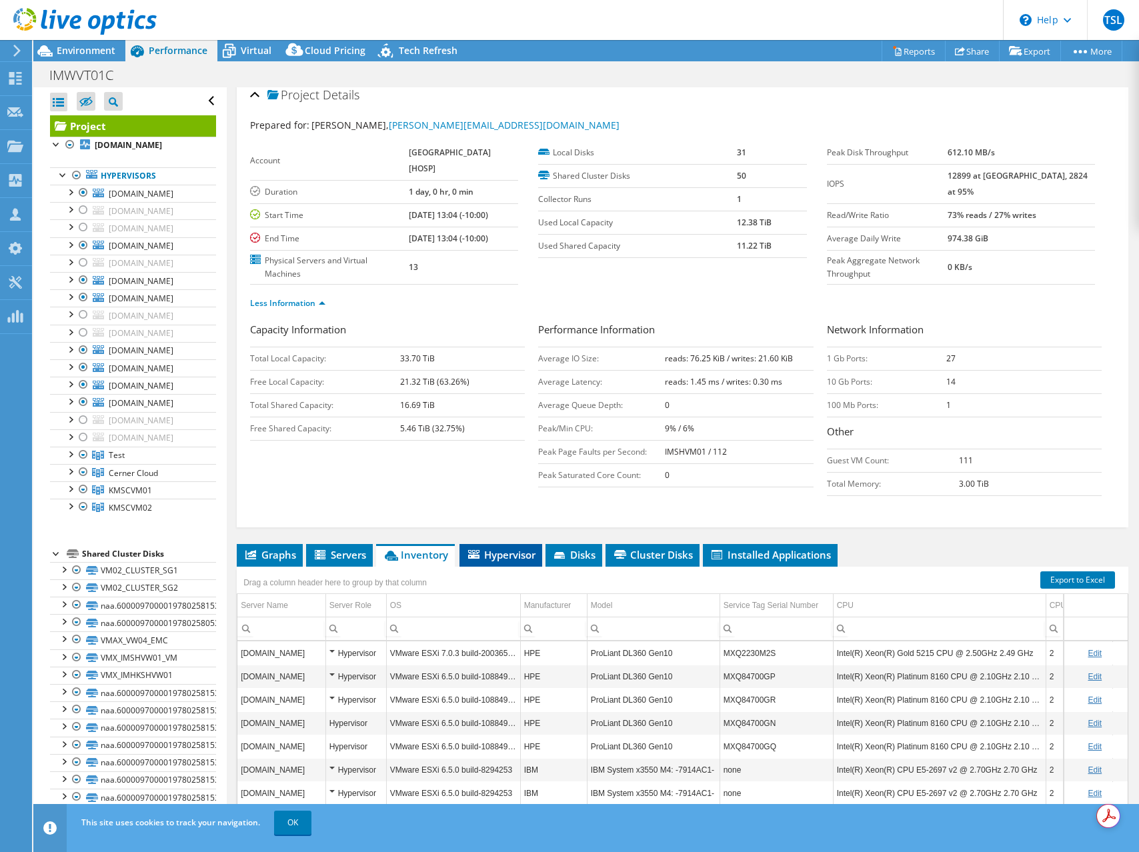
click at [509, 558] on span "Hypervisor" at bounding box center [500, 554] width 69 height 13
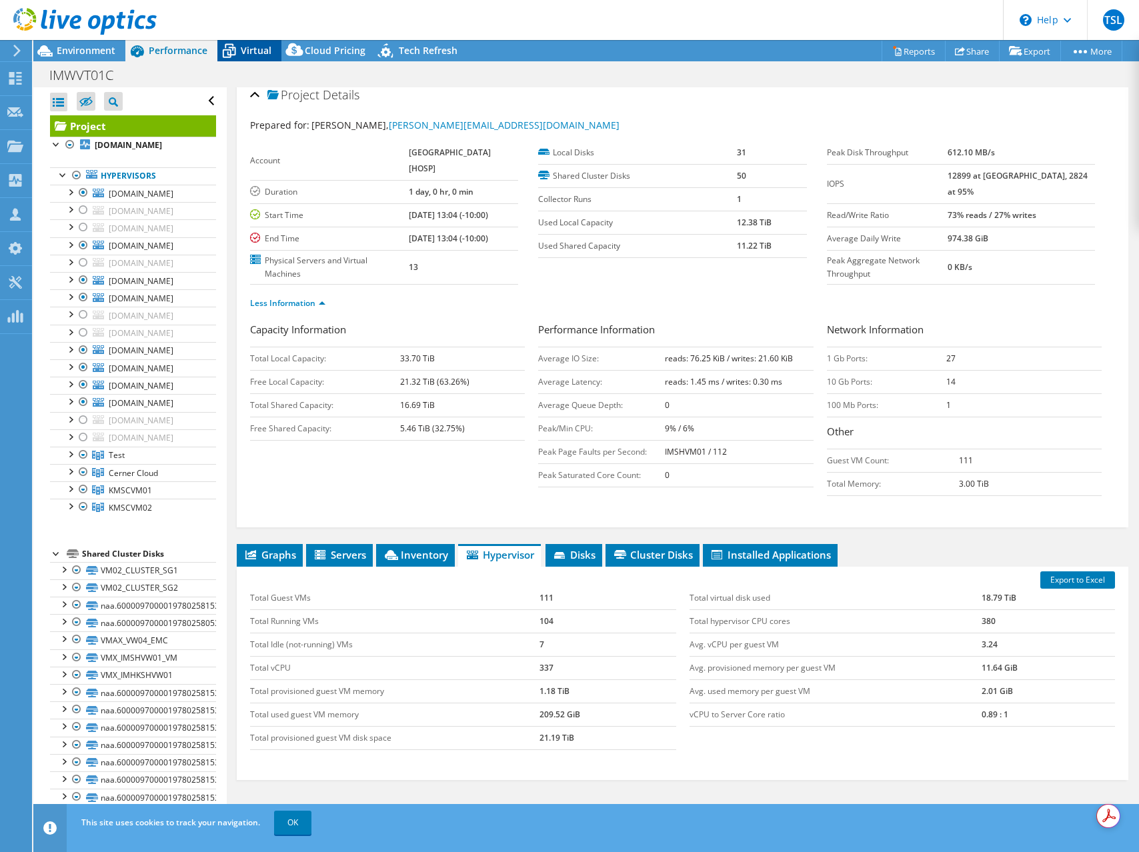
click at [254, 48] on span "Virtual" at bounding box center [256, 50] width 31 height 13
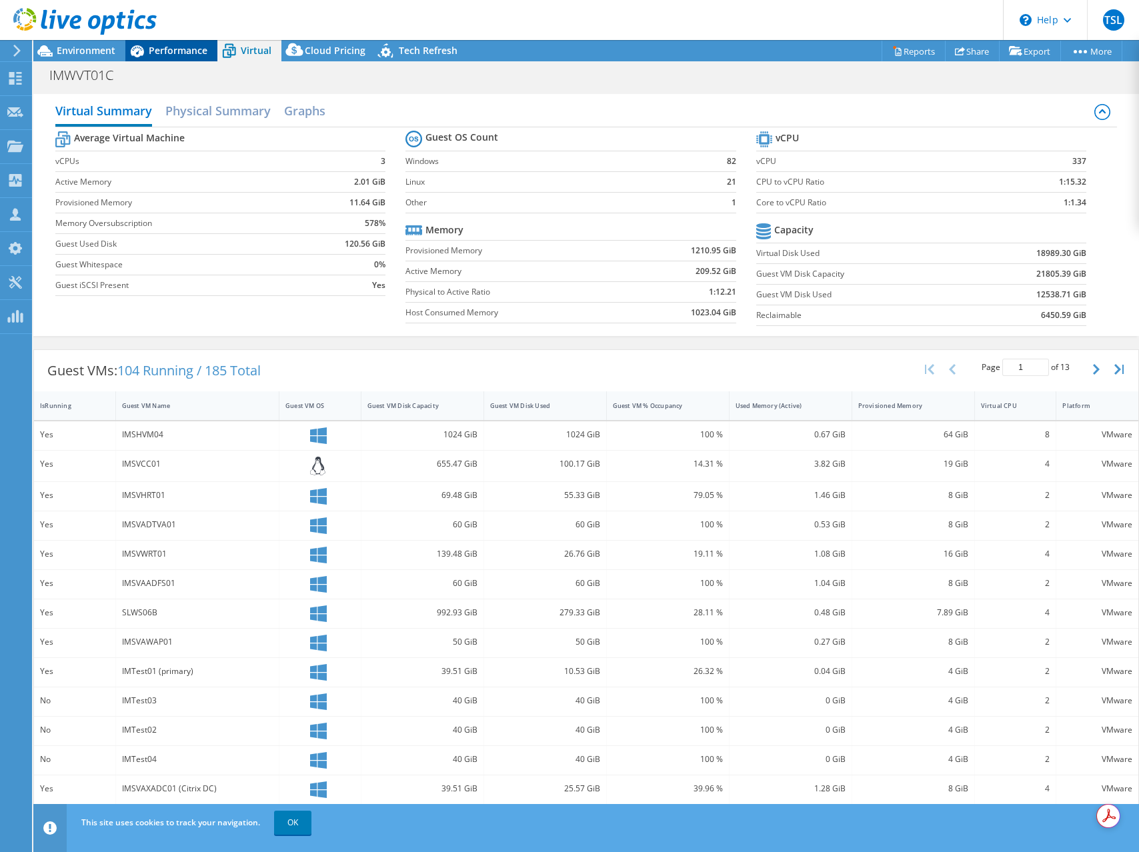
click at [181, 47] on span "Performance" at bounding box center [178, 50] width 59 height 13
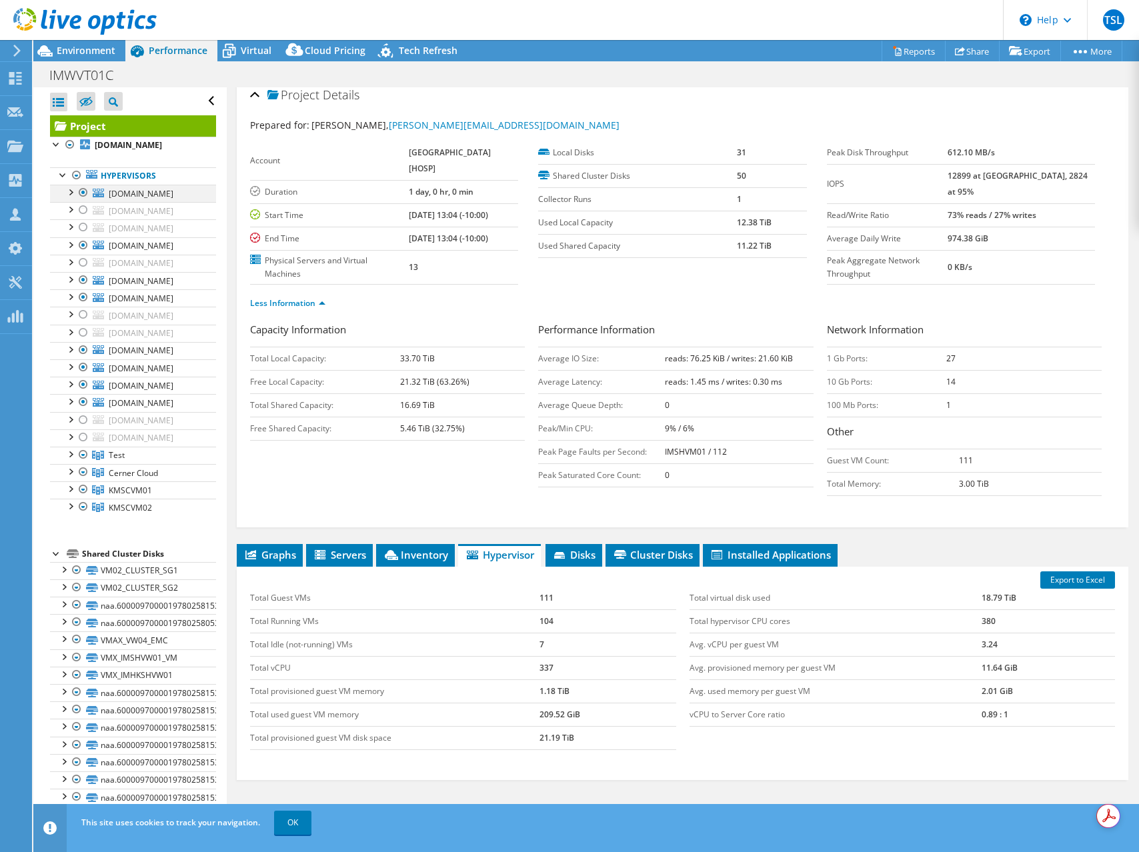
click at [84, 193] on div at bounding box center [83, 193] width 13 height 16
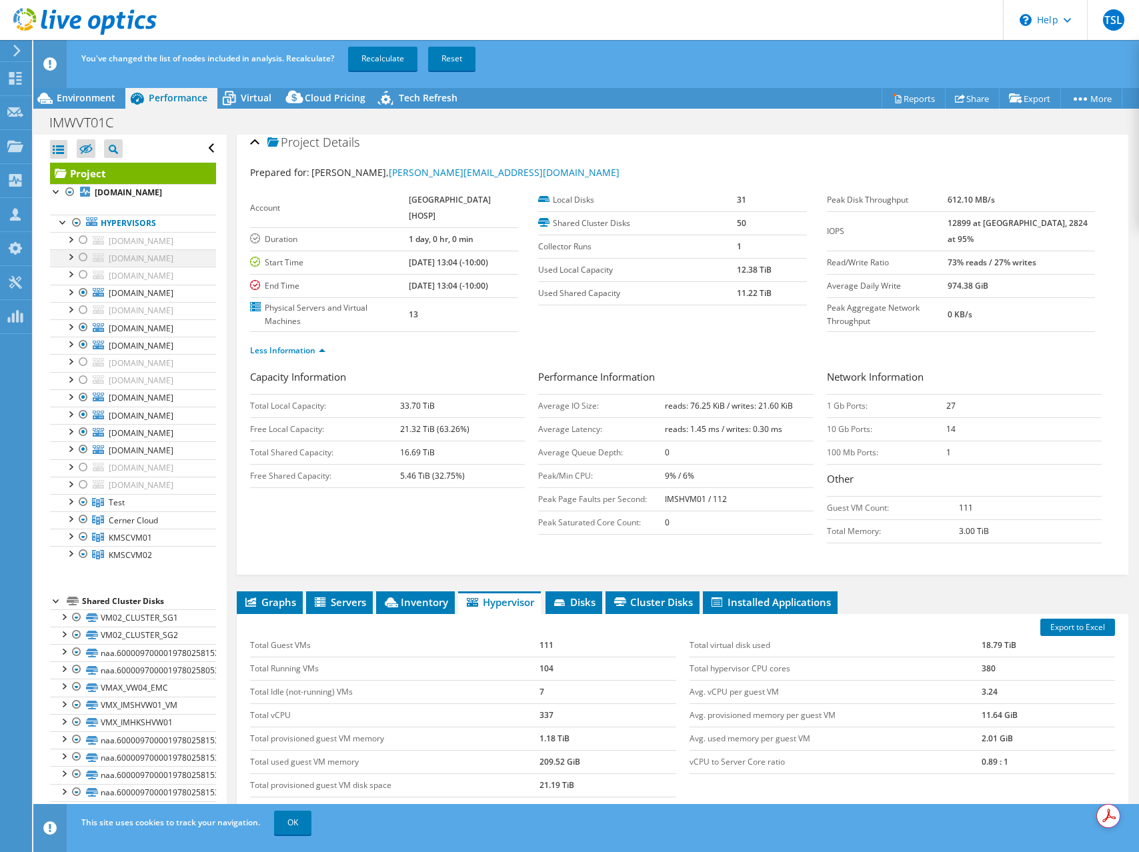
click at [83, 256] on div at bounding box center [83, 257] width 13 height 16
click at [82, 295] on div at bounding box center [83, 293] width 13 height 16
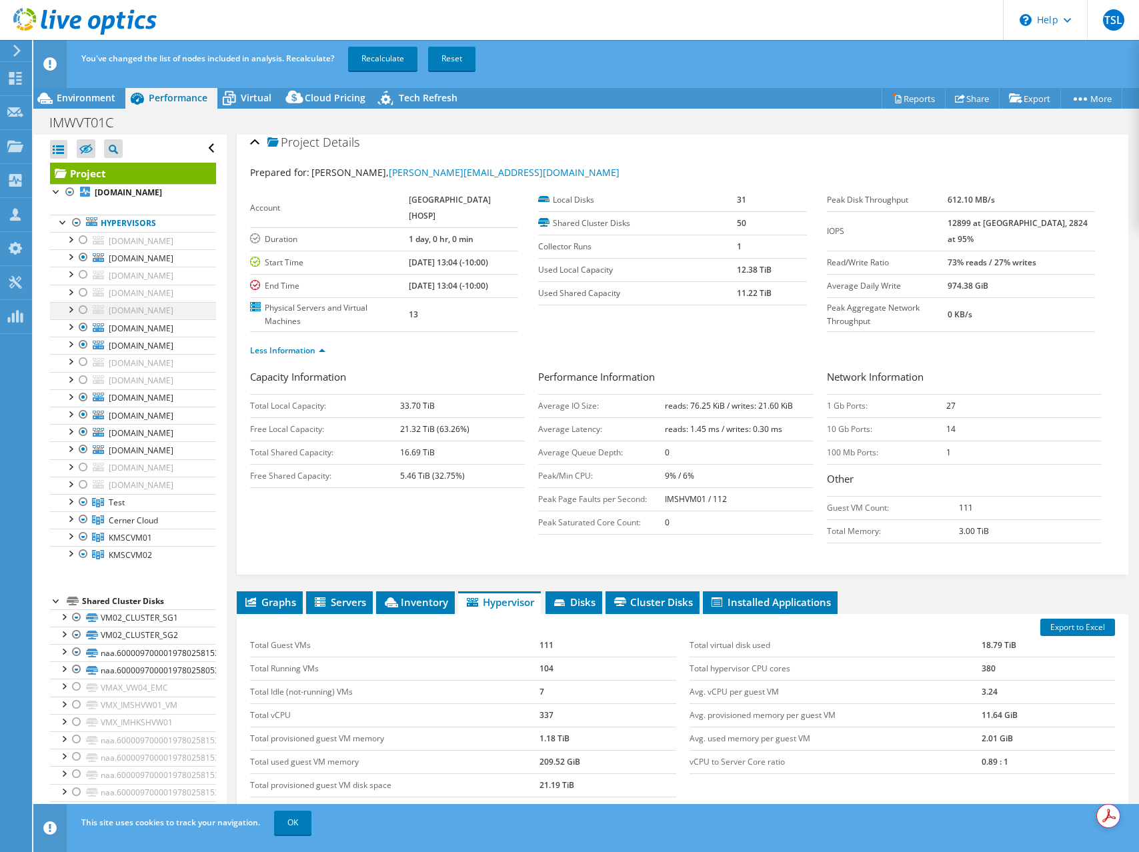
click at [80, 309] on div at bounding box center [83, 310] width 13 height 16
click at [85, 331] on div at bounding box center [83, 327] width 13 height 16
click at [81, 349] on div at bounding box center [83, 345] width 13 height 16
click at [81, 363] on div at bounding box center [83, 362] width 13 height 16
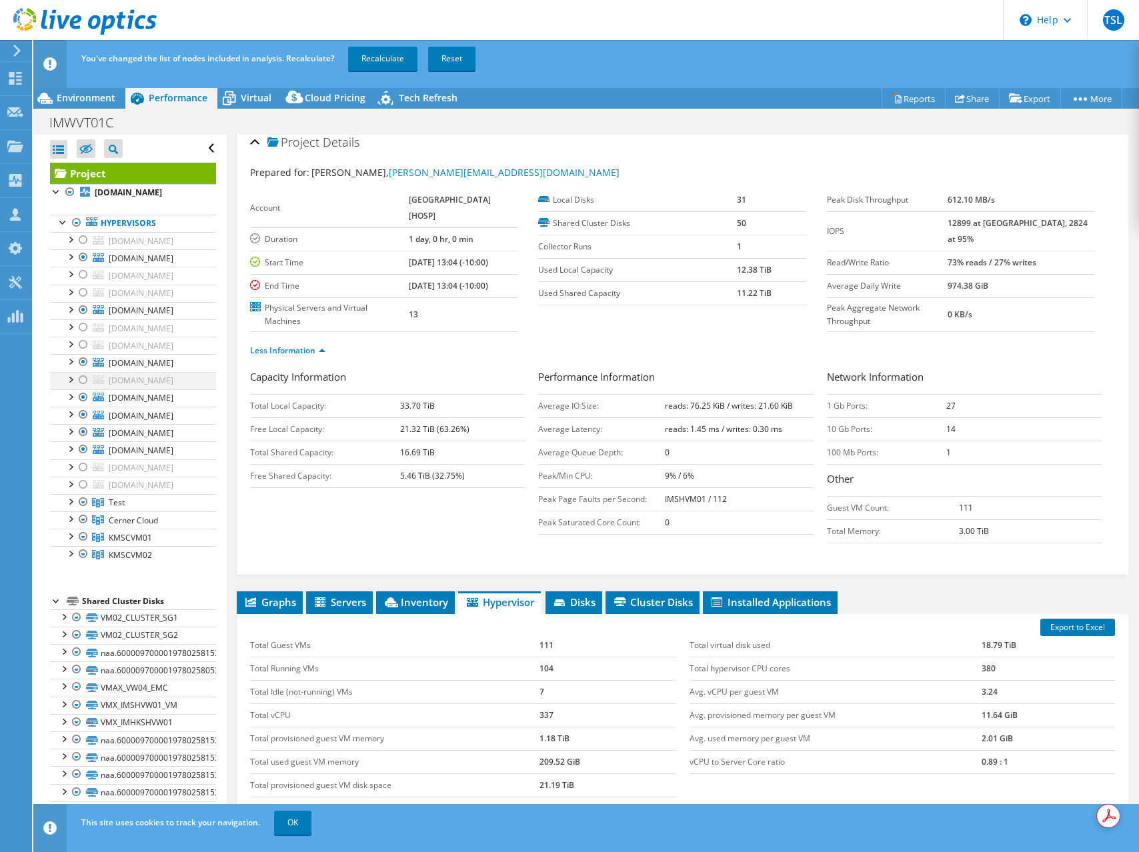
click at [81, 381] on div at bounding box center [83, 380] width 13 height 16
click at [83, 398] on div at bounding box center [83, 397] width 13 height 16
click at [81, 416] on div at bounding box center [83, 415] width 13 height 16
click at [82, 431] on div at bounding box center [83, 432] width 13 height 16
click at [70, 448] on div at bounding box center [69, 448] width 13 height 13
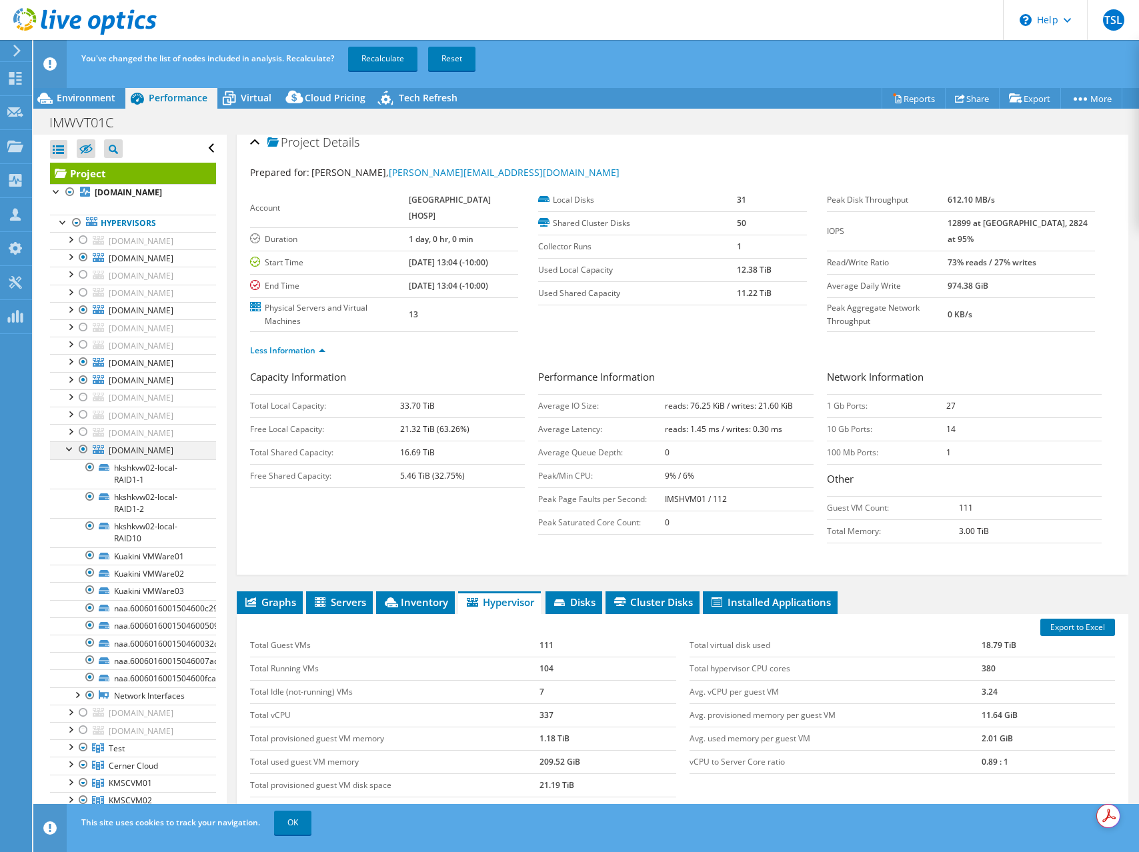
click at [81, 450] on div at bounding box center [83, 450] width 13 height 16
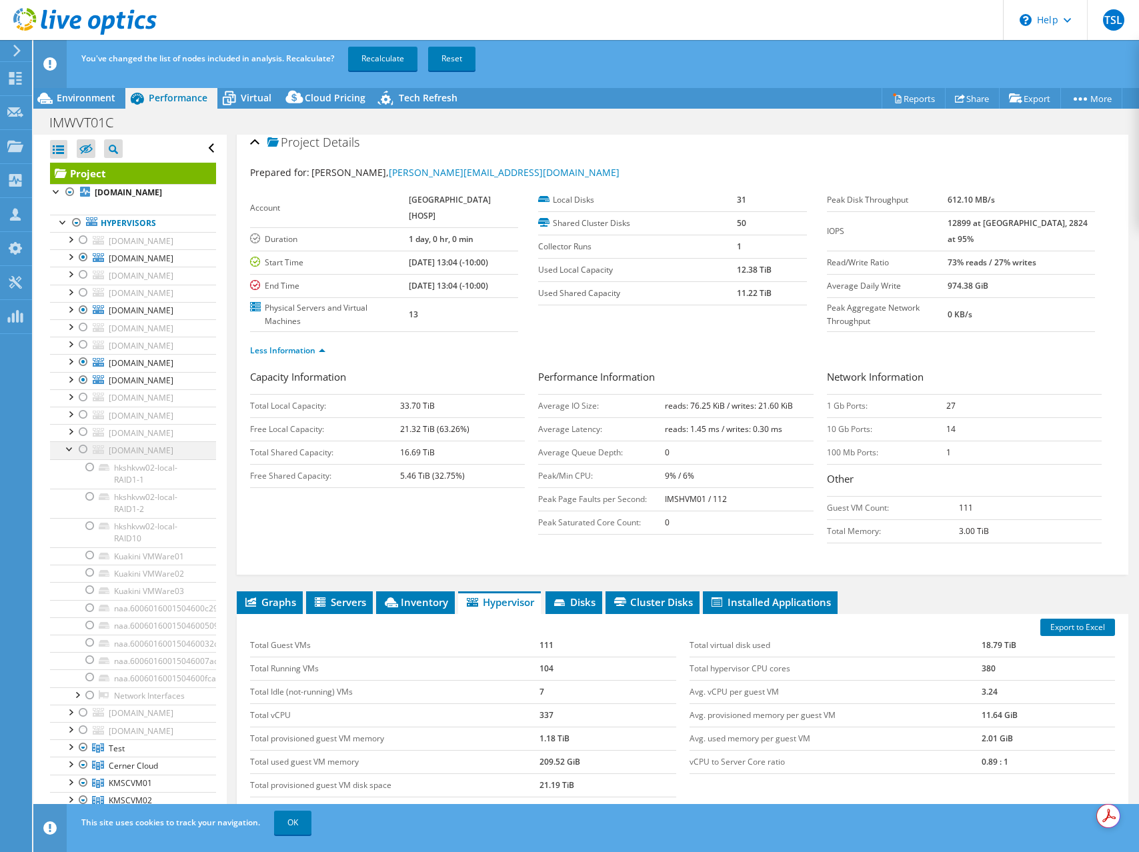
click at [81, 450] on div at bounding box center [83, 450] width 13 height 16
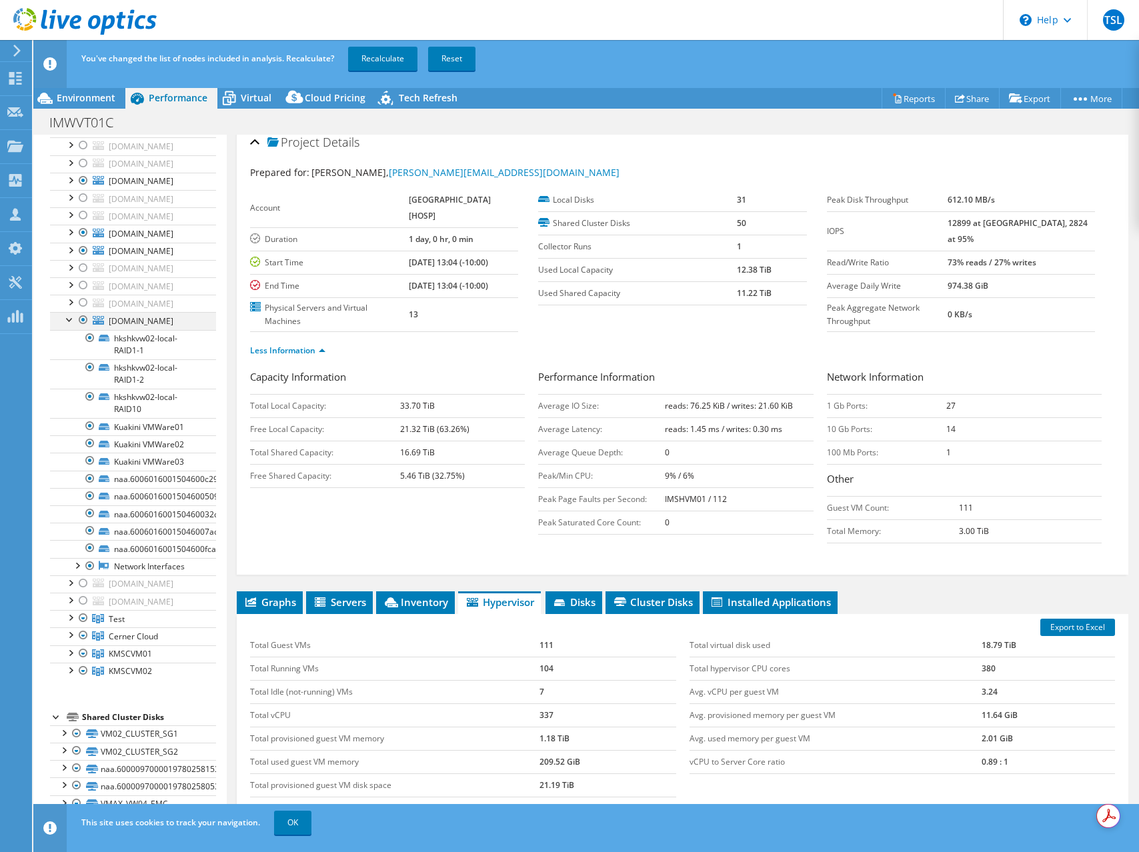
scroll to position [130, 0]
click at [69, 318] on div at bounding box center [69, 317] width 13 height 13
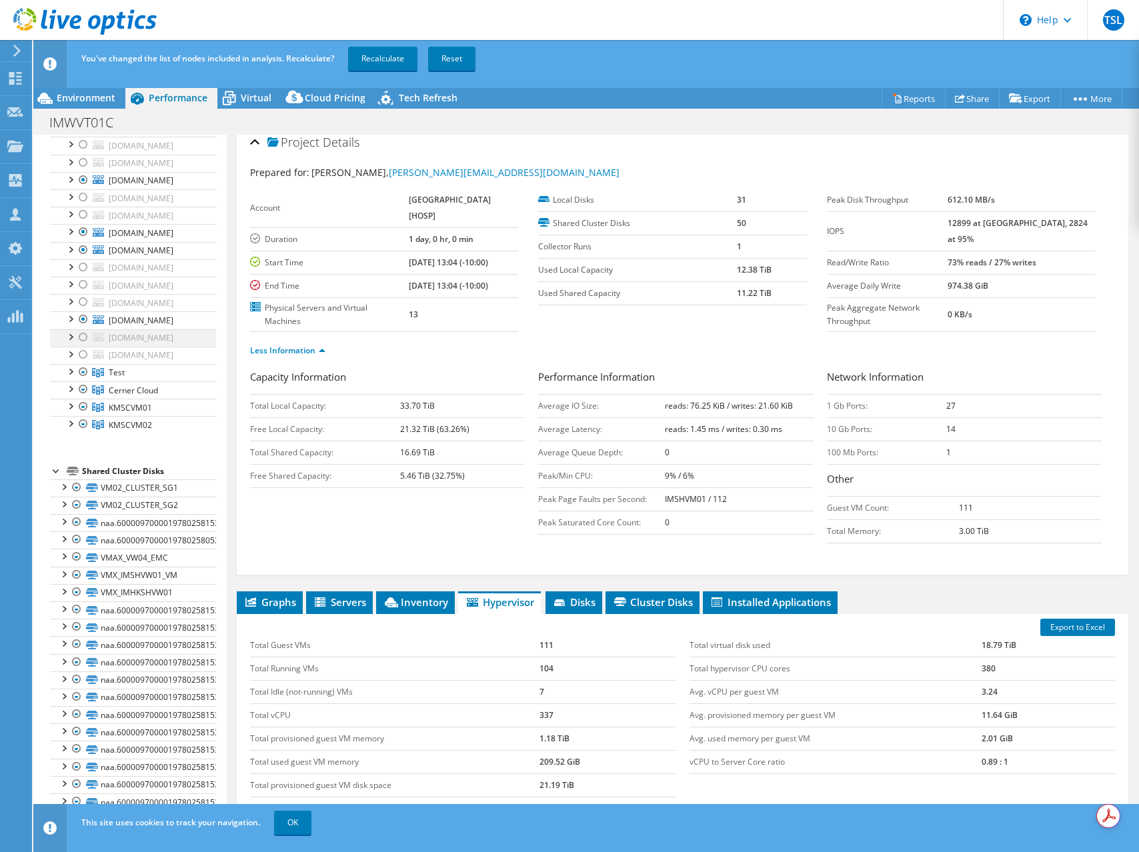
click at [79, 337] on div at bounding box center [83, 337] width 13 height 16
click at [82, 357] on div at bounding box center [83, 355] width 13 height 16
click at [69, 371] on div at bounding box center [69, 370] width 13 height 13
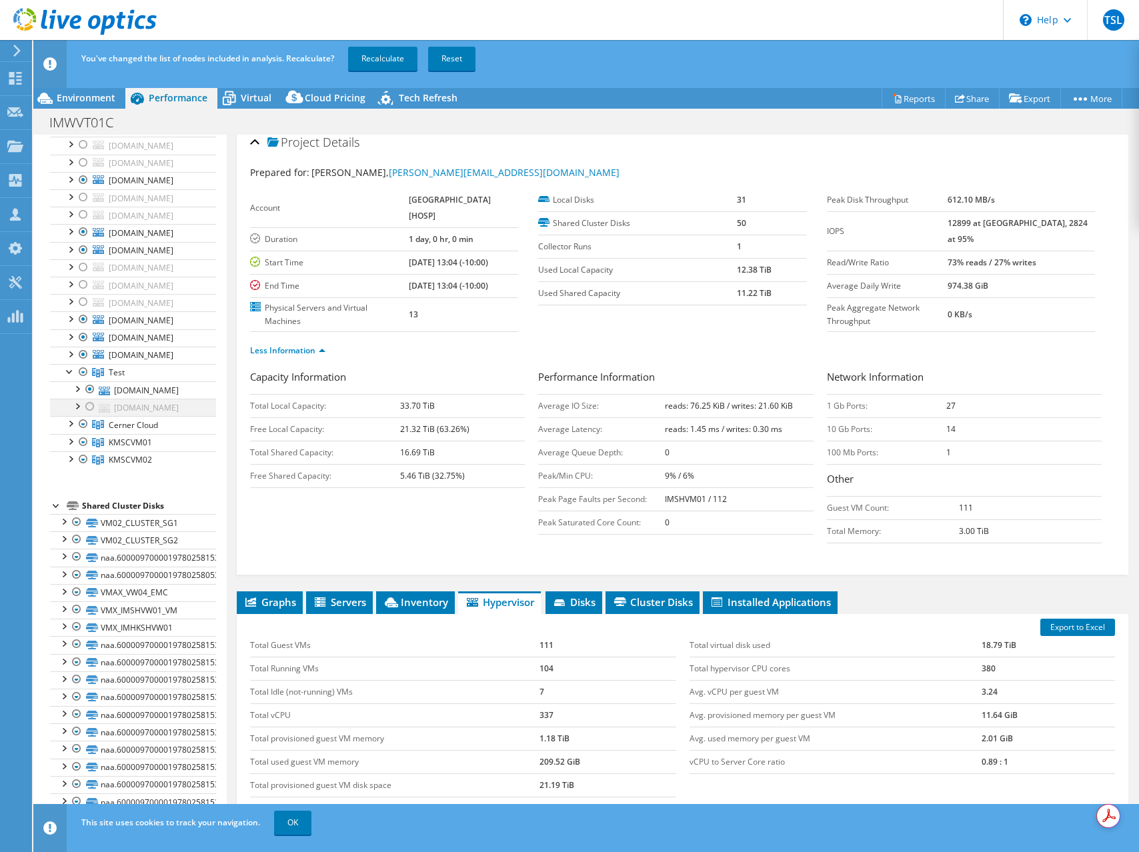
click at [86, 406] on div at bounding box center [89, 407] width 13 height 16
click at [91, 393] on div at bounding box center [89, 389] width 13 height 16
click at [70, 425] on div at bounding box center [69, 422] width 13 height 13
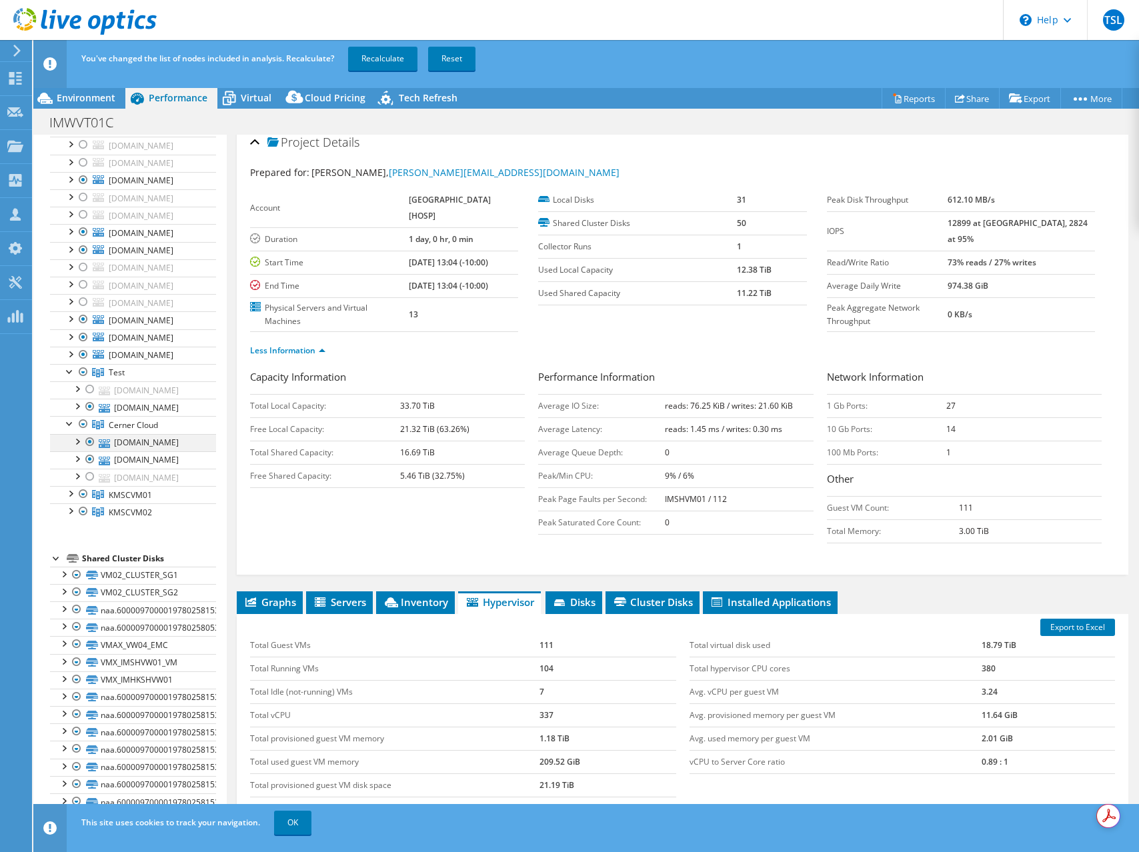
click at [89, 443] on div at bounding box center [89, 442] width 13 height 16
click at [88, 463] on div at bounding box center [89, 460] width 13 height 16
click at [90, 476] on div at bounding box center [89, 477] width 13 height 16
click at [70, 496] on div at bounding box center [69, 492] width 13 height 13
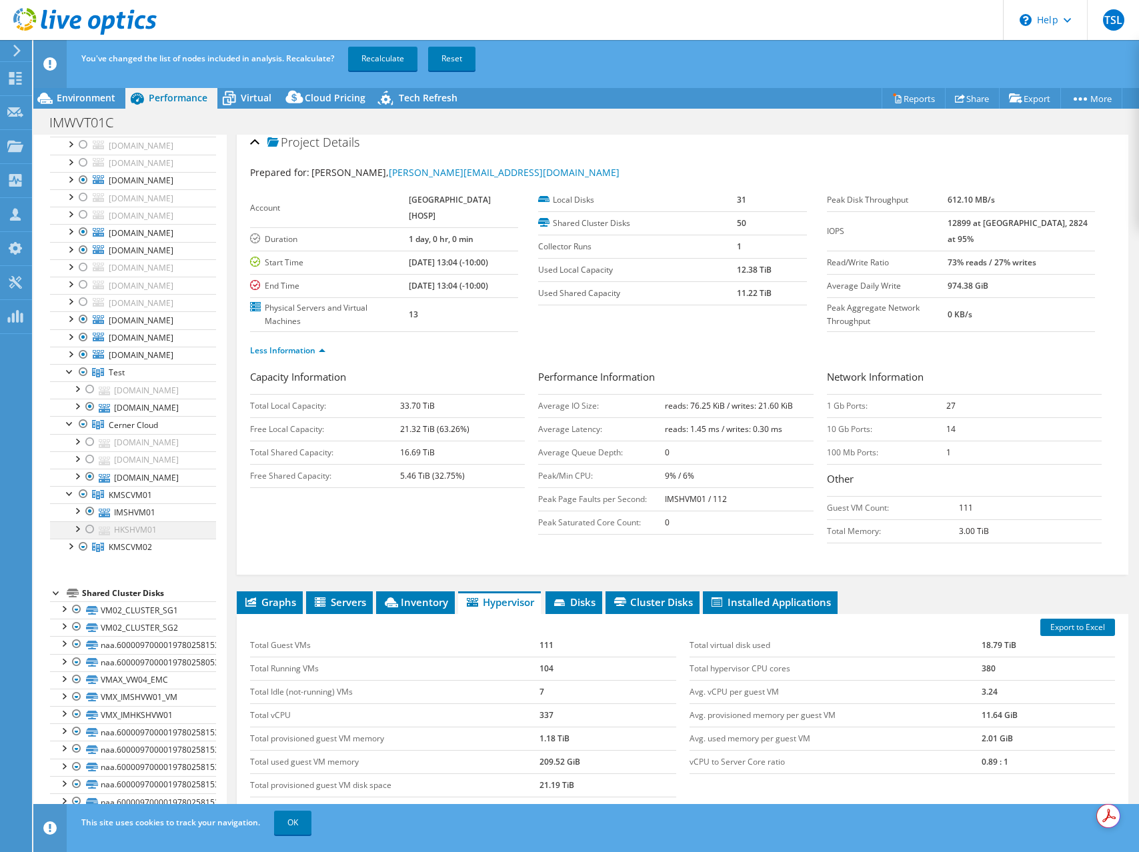
click at [91, 529] on div at bounding box center [89, 530] width 13 height 16
click at [91, 510] on div at bounding box center [89, 512] width 13 height 16
click at [69, 549] on div at bounding box center [69, 545] width 13 height 13
click at [87, 564] on div at bounding box center [89, 564] width 13 height 16
click at [89, 580] on div at bounding box center [89, 582] width 13 height 16
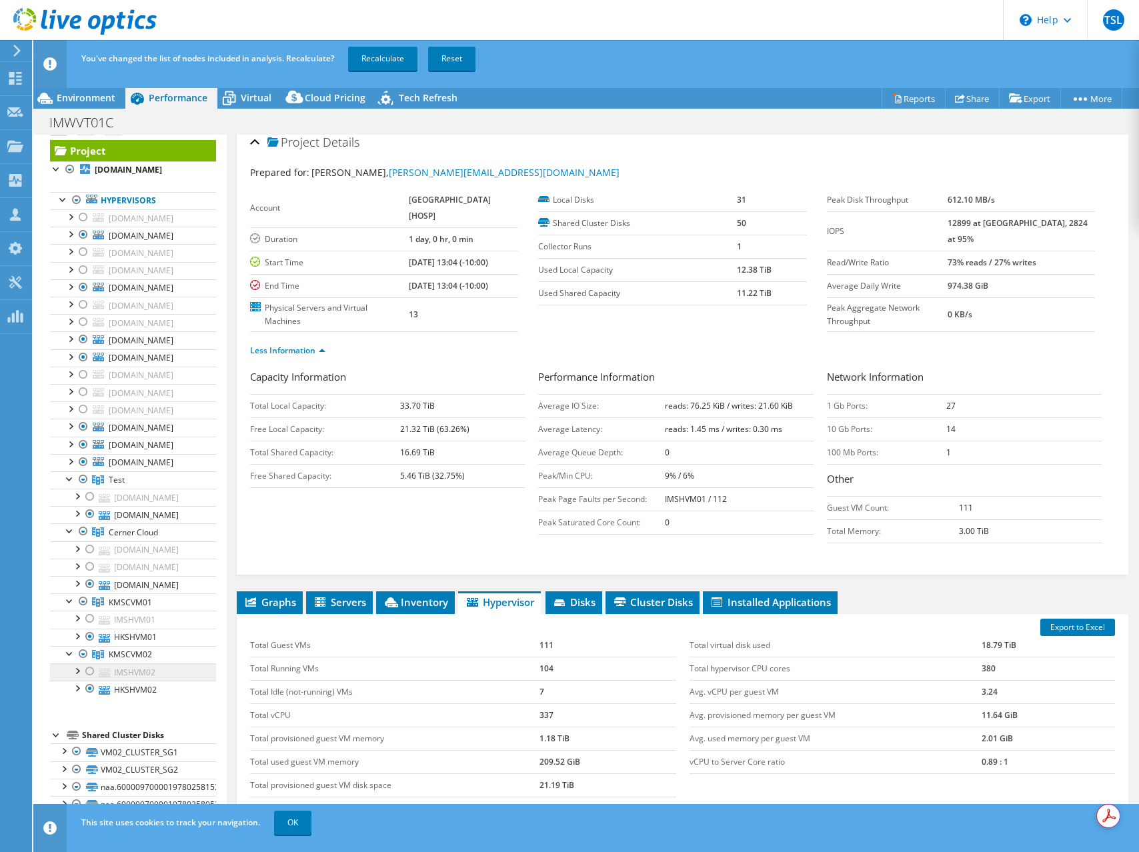
scroll to position [0, 0]
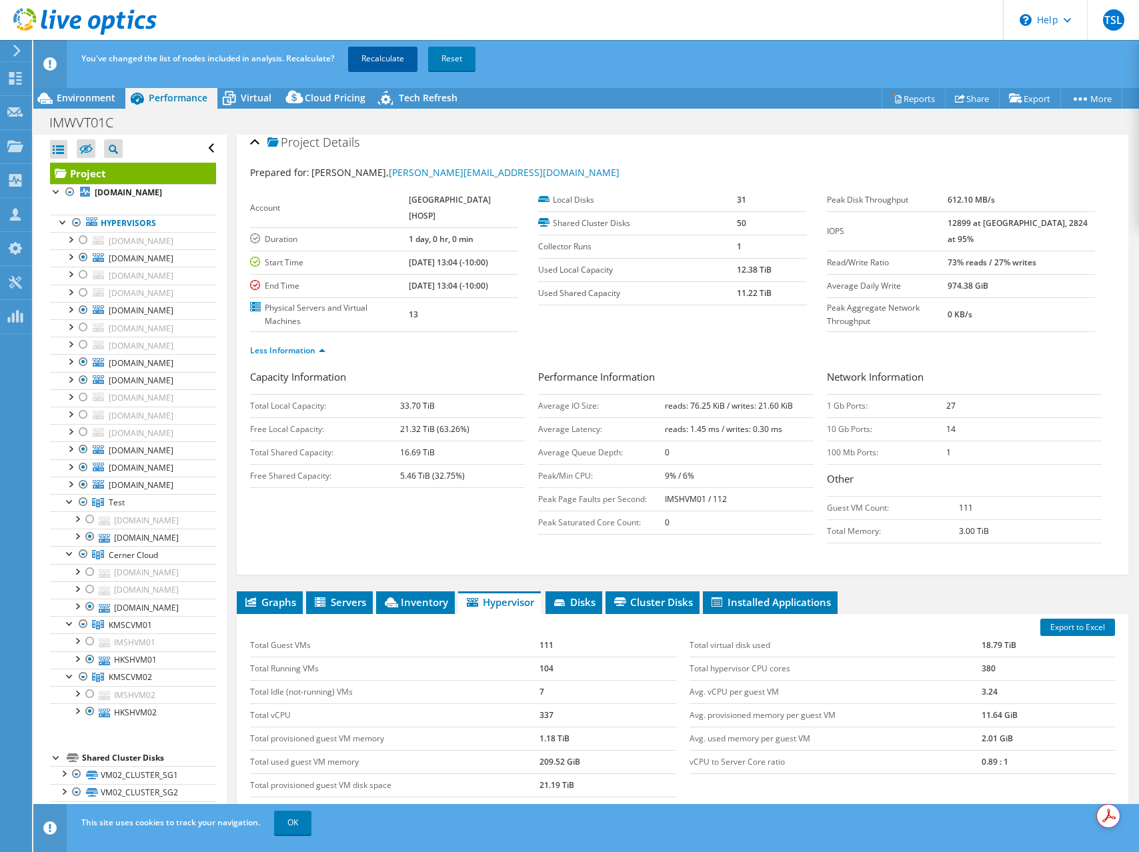
click at [393, 56] on link "Recalculate" at bounding box center [382, 59] width 69 height 24
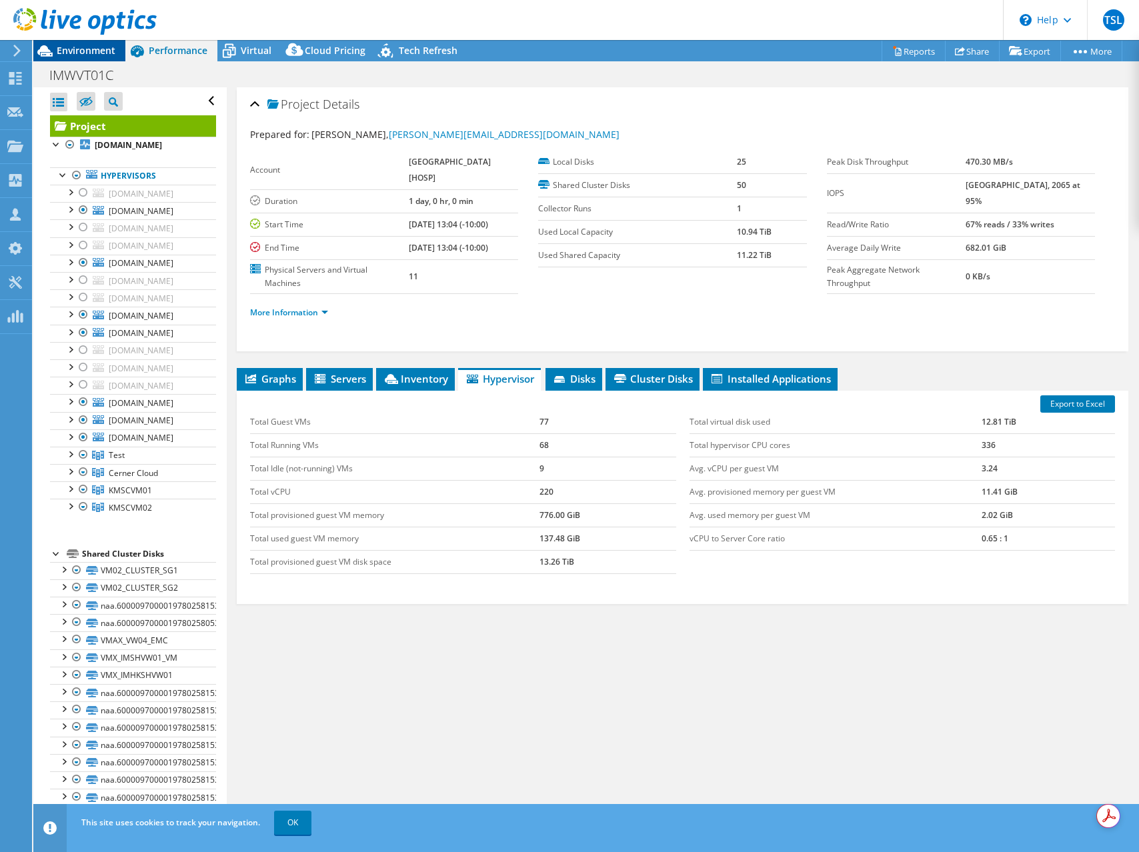
click at [82, 48] on span "Environment" at bounding box center [86, 50] width 59 height 13
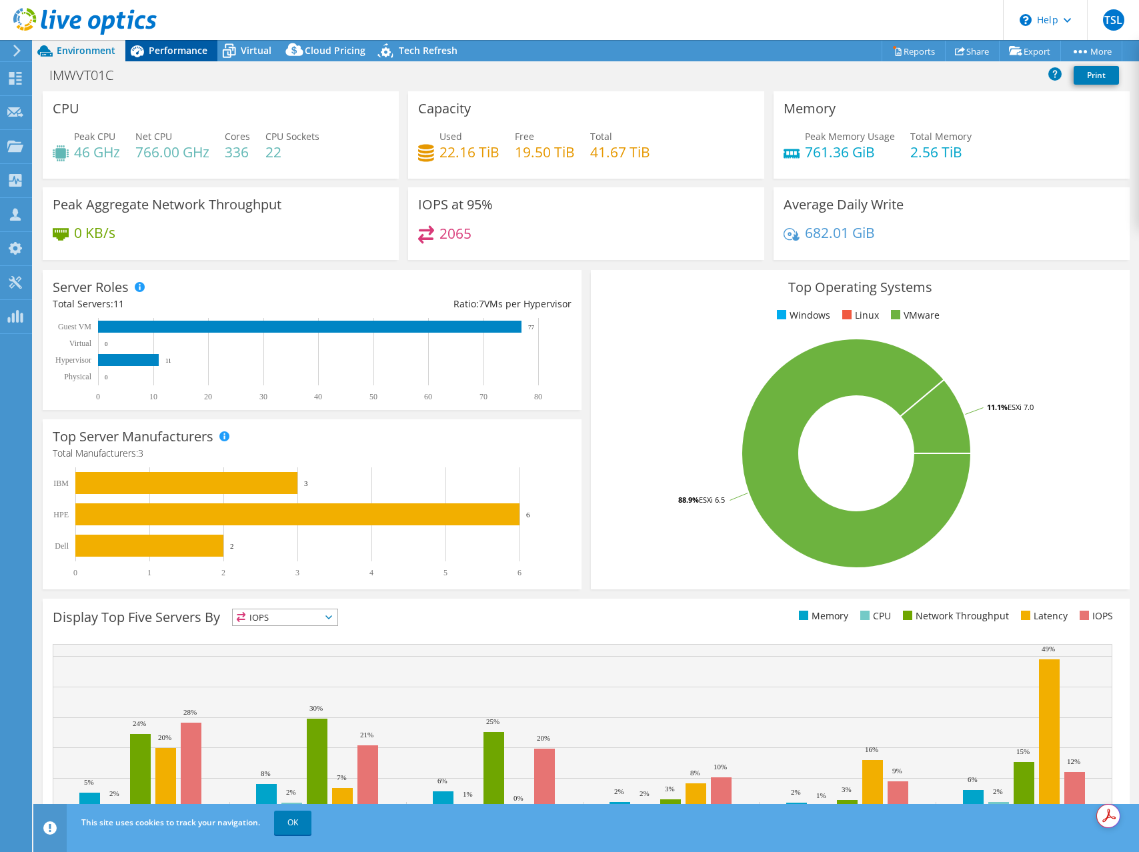
click at [164, 47] on span "Performance" at bounding box center [178, 50] width 59 height 13
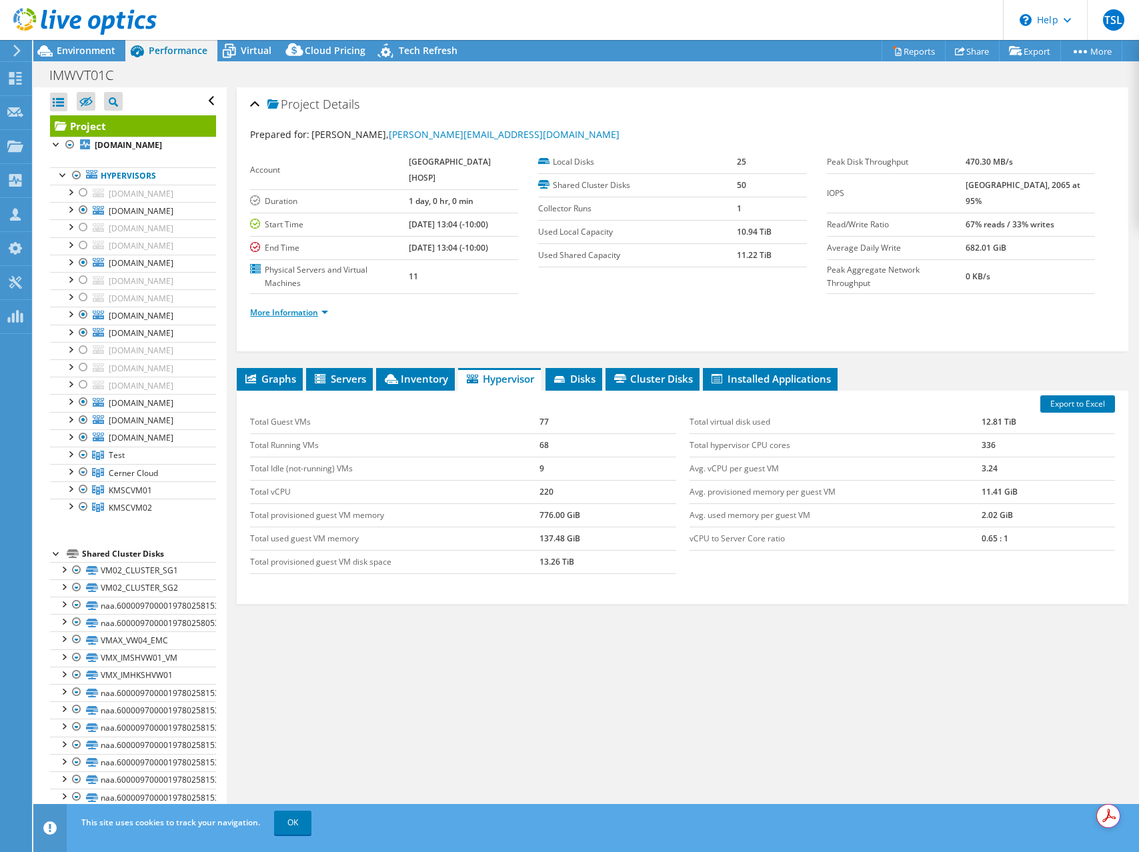
click at [305, 310] on link "More Information" at bounding box center [289, 312] width 78 height 11
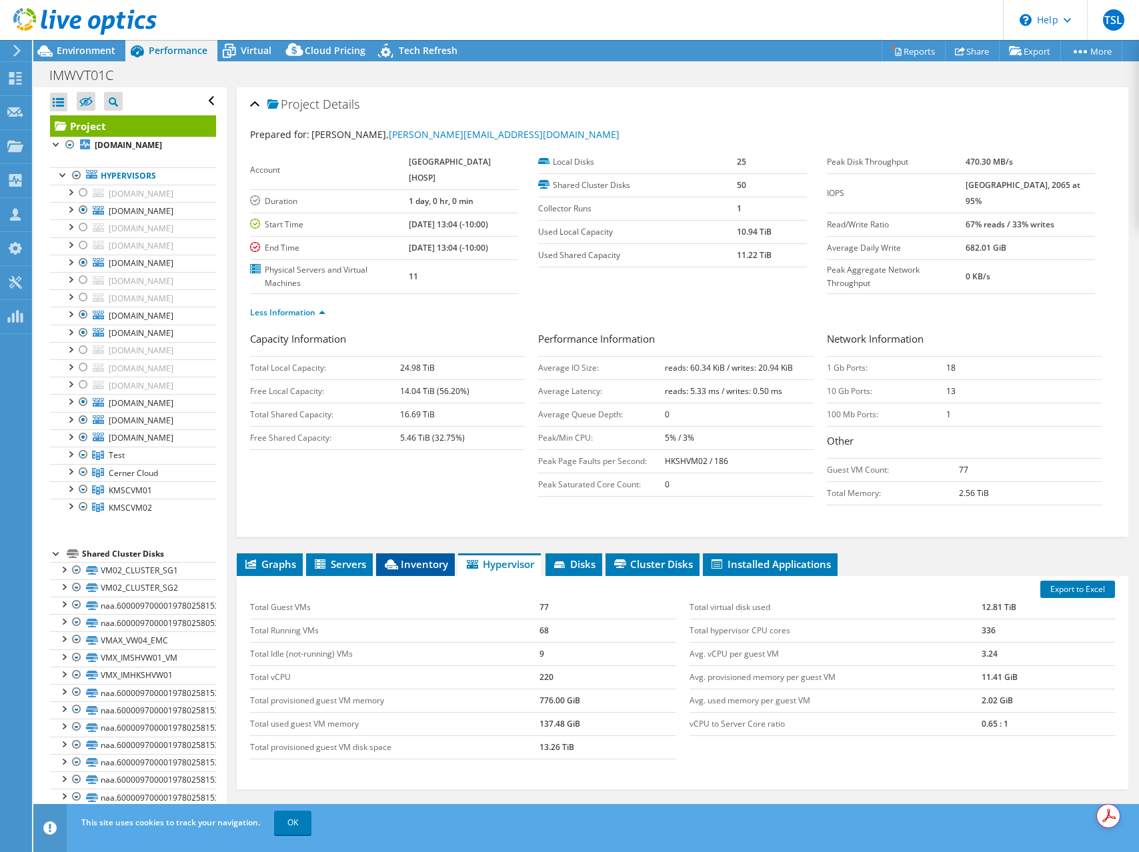
click at [410, 565] on span "Inventory" at bounding box center [415, 564] width 65 height 13
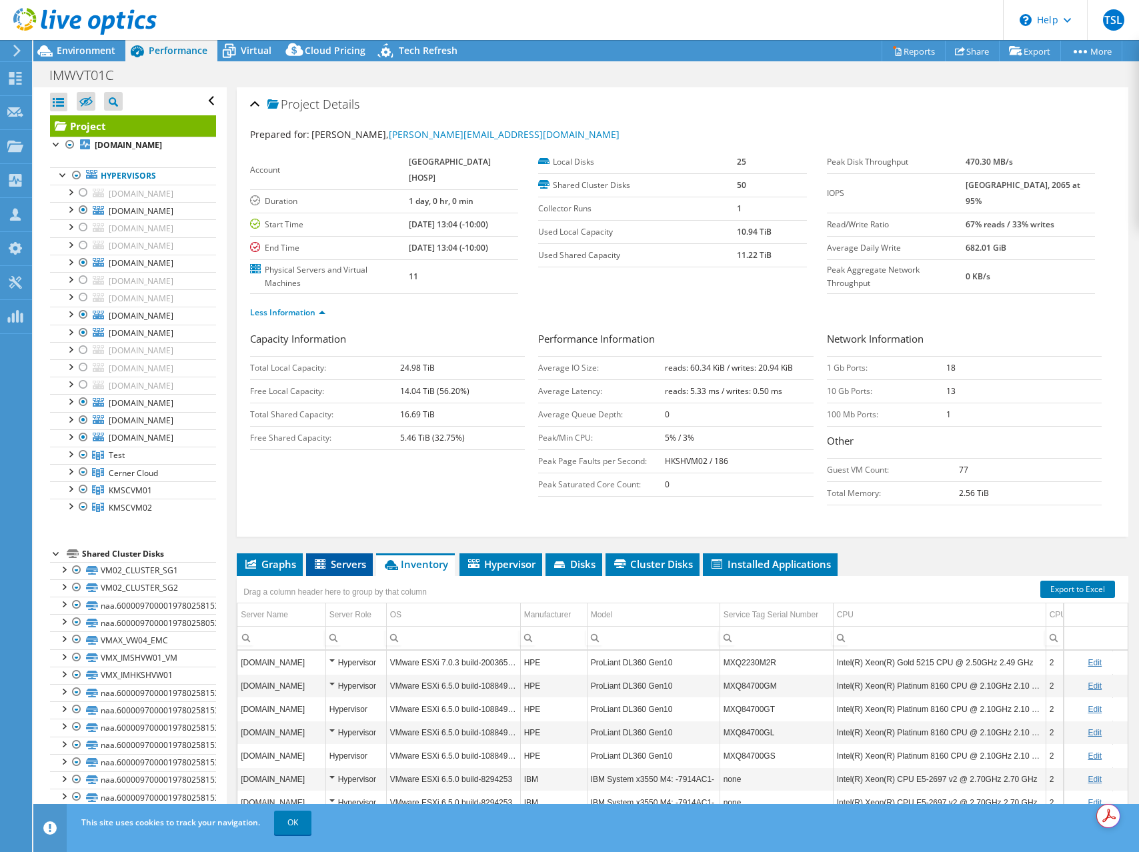
click at [337, 568] on span "Servers" at bounding box center [339, 564] width 53 height 13
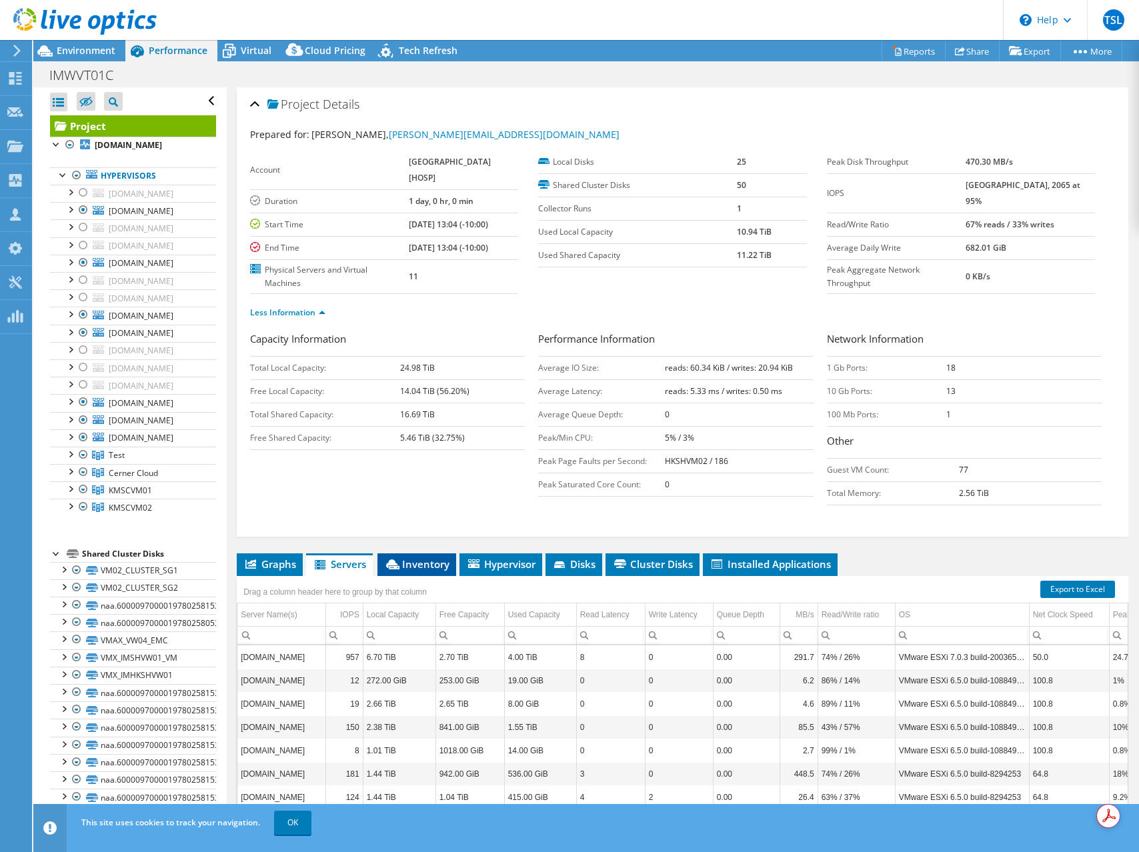
click at [404, 566] on span "Inventory" at bounding box center [416, 564] width 65 height 13
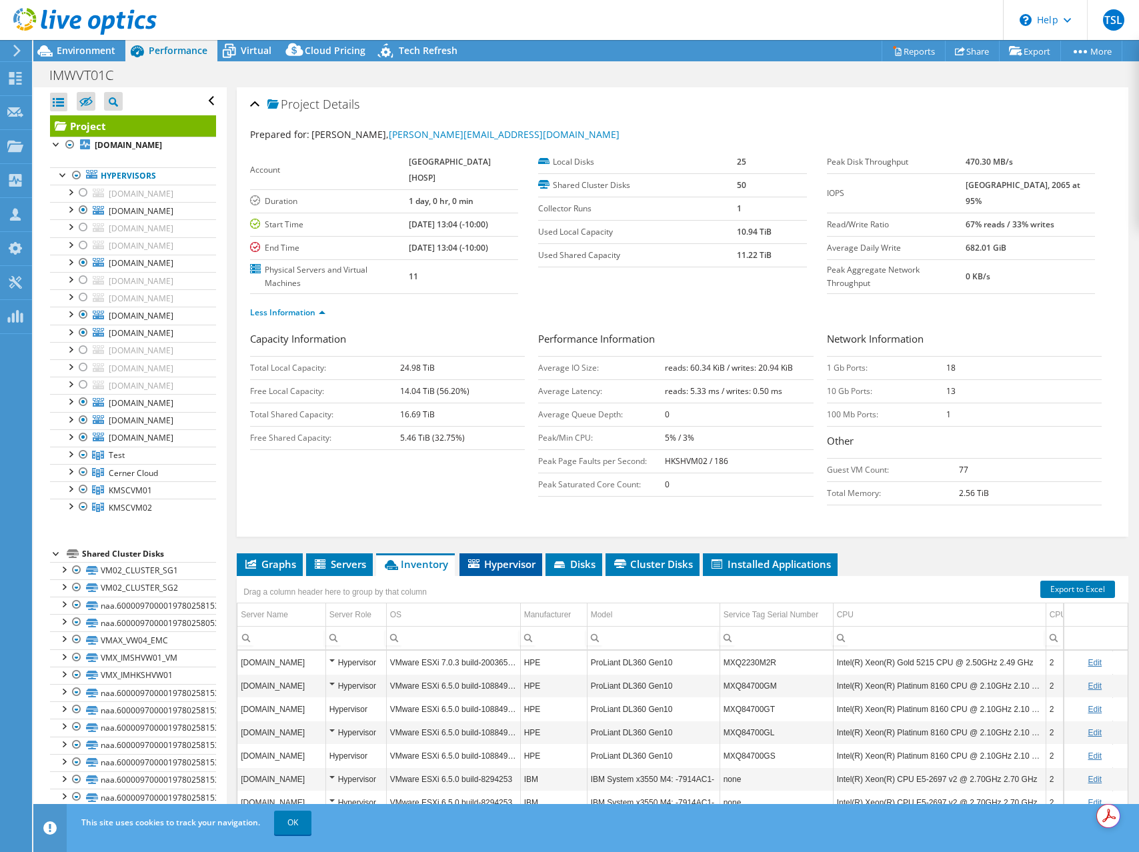
click at [502, 570] on span "Hypervisor" at bounding box center [500, 564] width 69 height 13
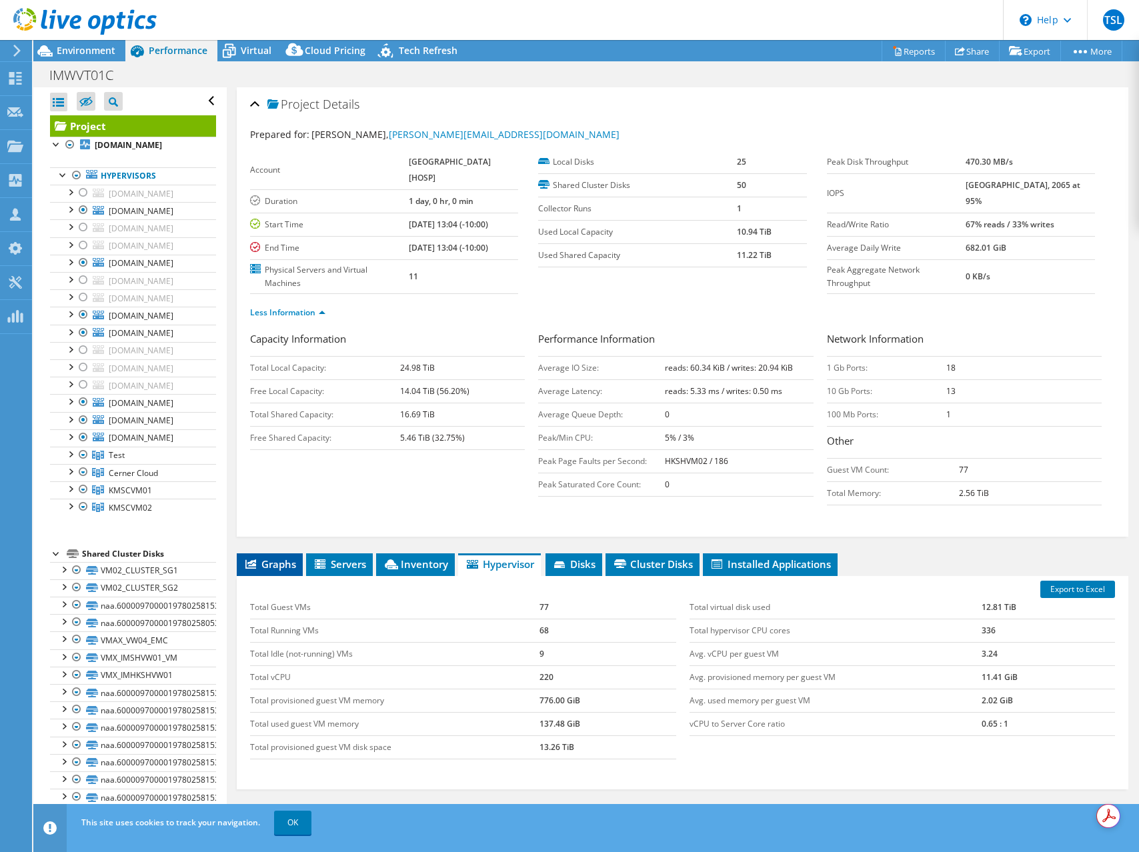
click at [269, 562] on span "Graphs" at bounding box center [269, 564] width 53 height 13
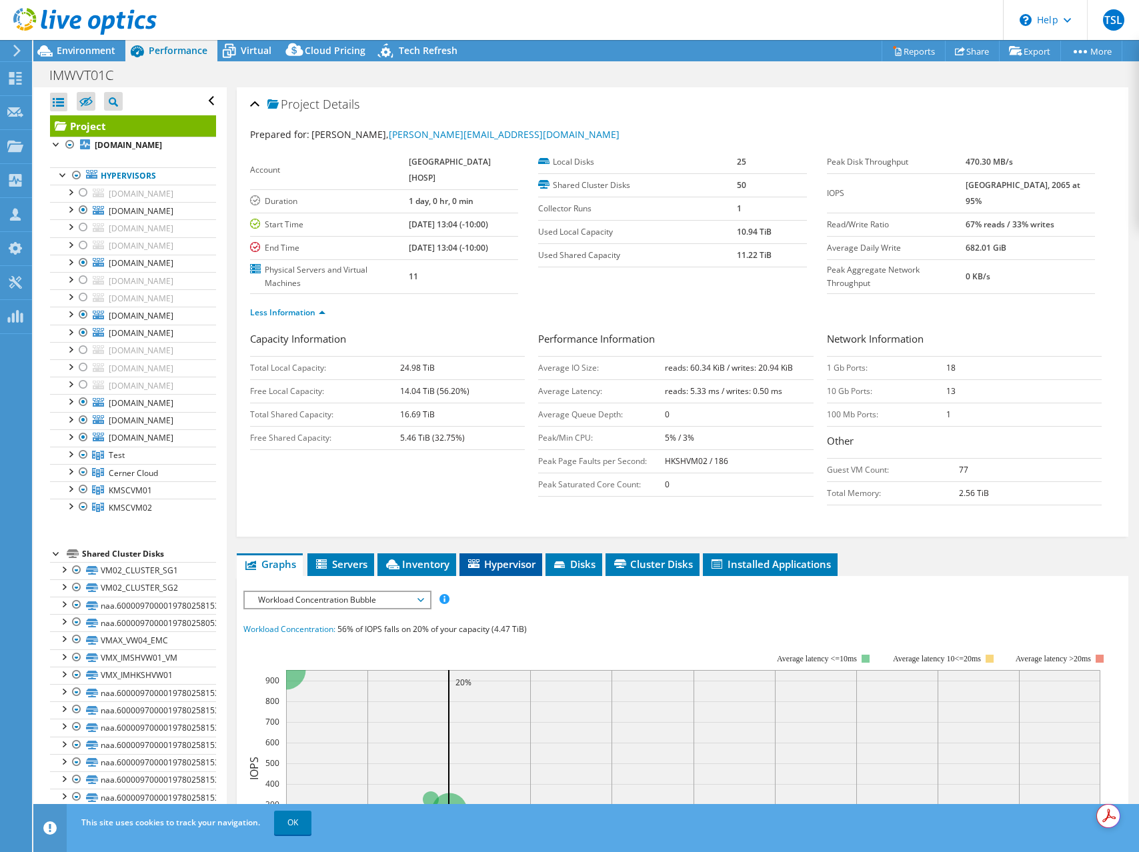
click at [518, 565] on span "Hypervisor" at bounding box center [500, 564] width 69 height 13
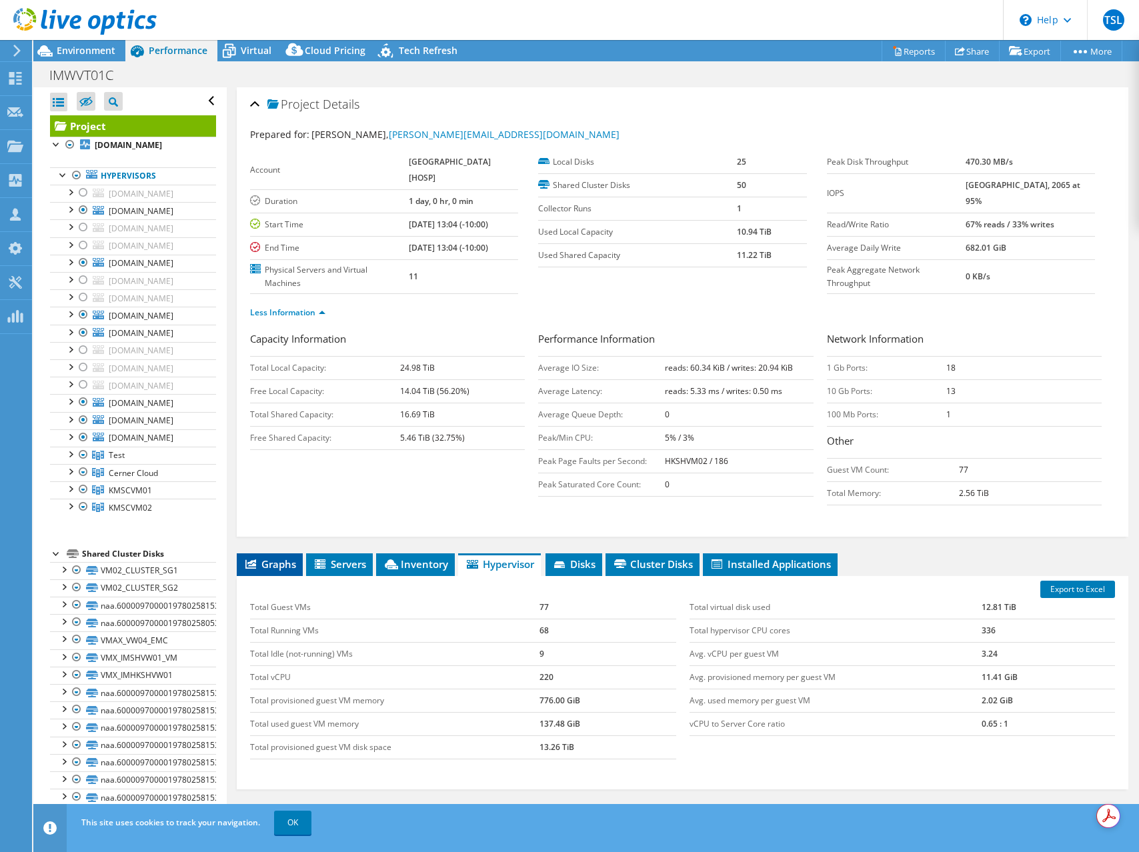
click at [278, 565] on span "Graphs" at bounding box center [269, 564] width 53 height 13
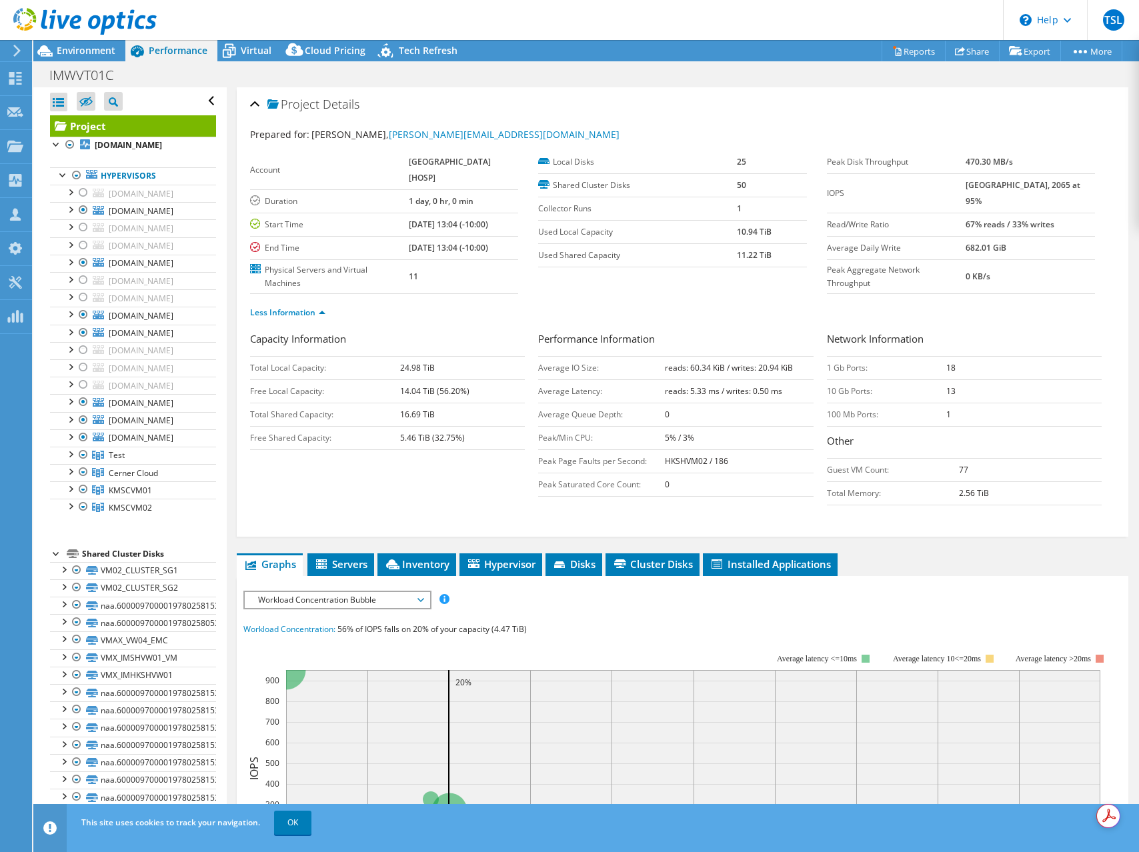
click at [416, 597] on span "Workload Concentration Bubble" at bounding box center [336, 600] width 171 height 16
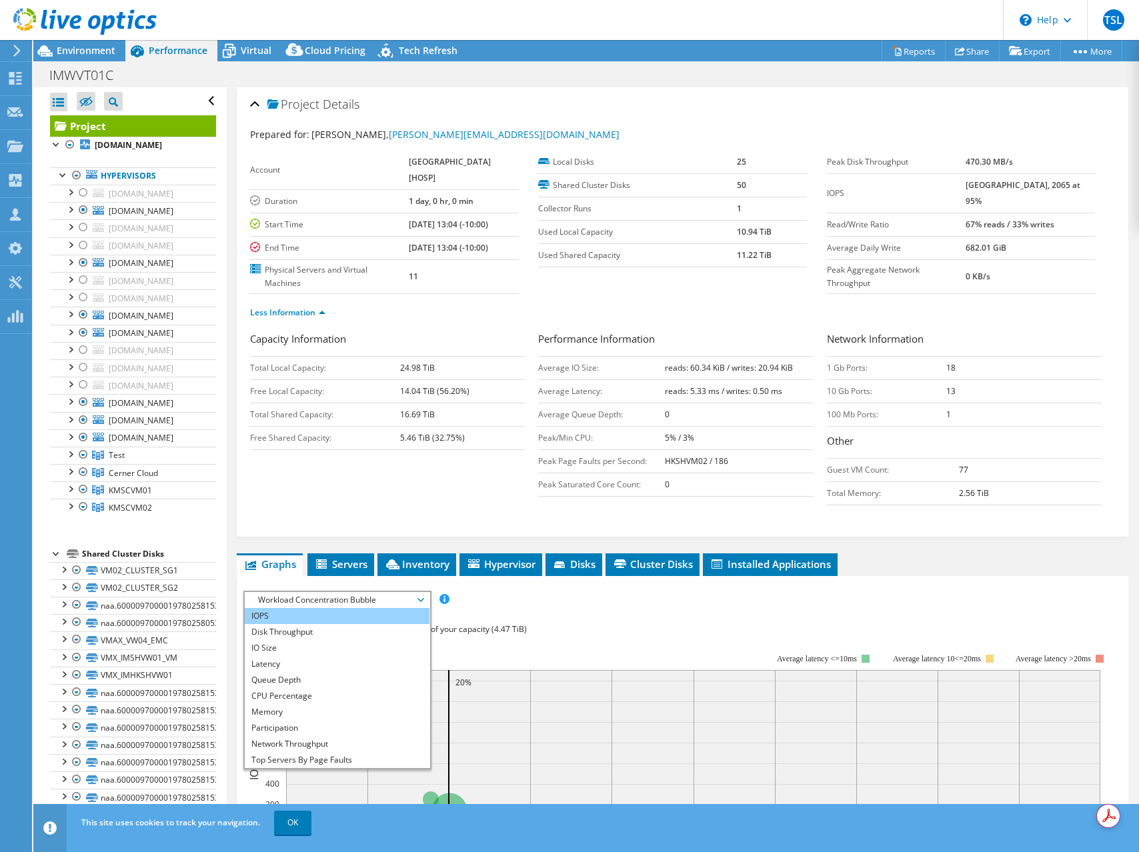
click at [279, 616] on li "IOPS" at bounding box center [337, 616] width 185 height 16
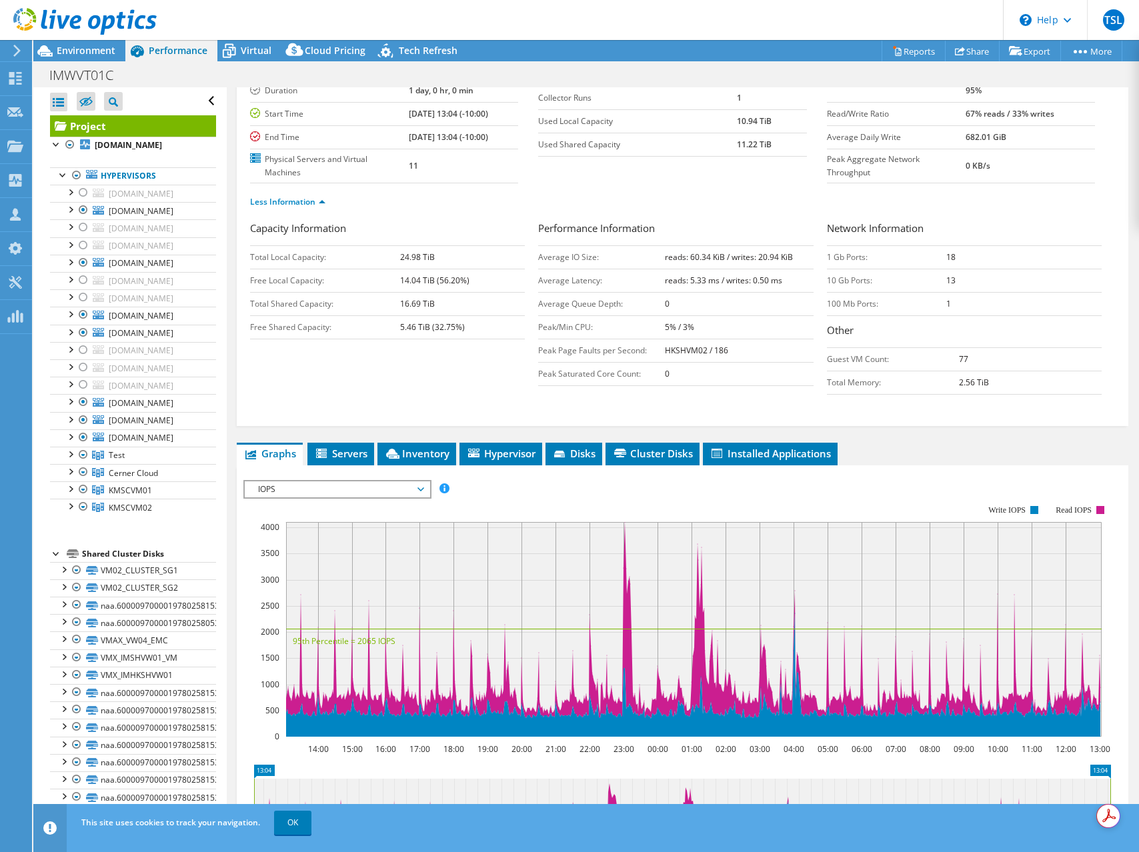
scroll to position [115, 0]
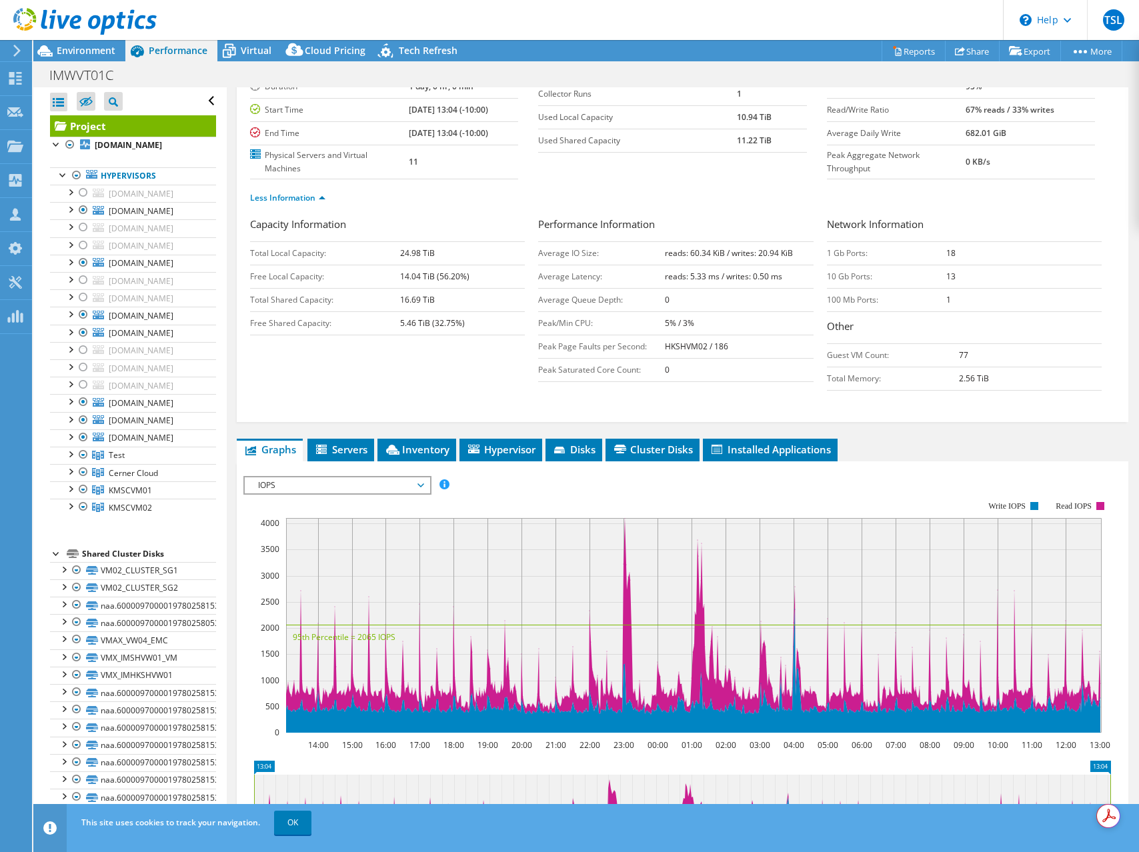
click at [352, 486] on span "IOPS" at bounding box center [336, 486] width 171 height 16
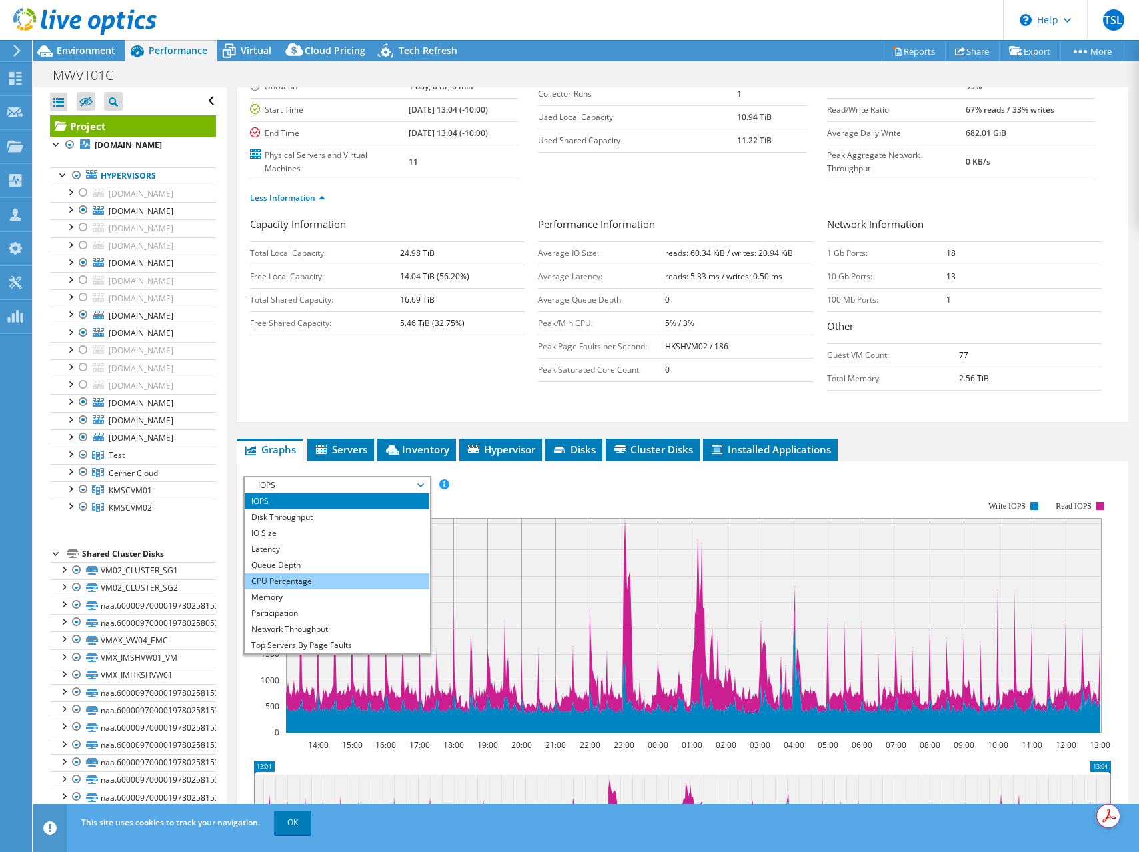
click at [303, 578] on li "CPU Percentage" at bounding box center [337, 582] width 185 height 16
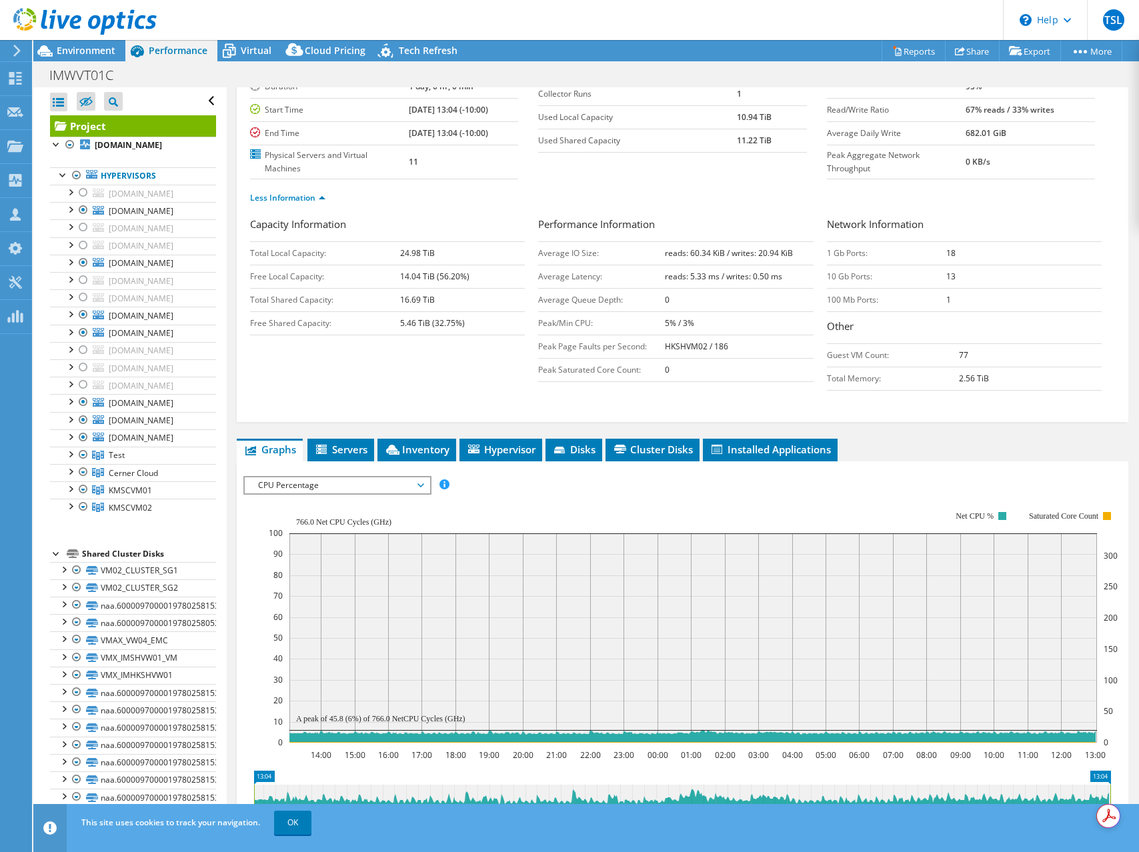
click at [395, 486] on span "CPU Percentage" at bounding box center [336, 486] width 171 height 16
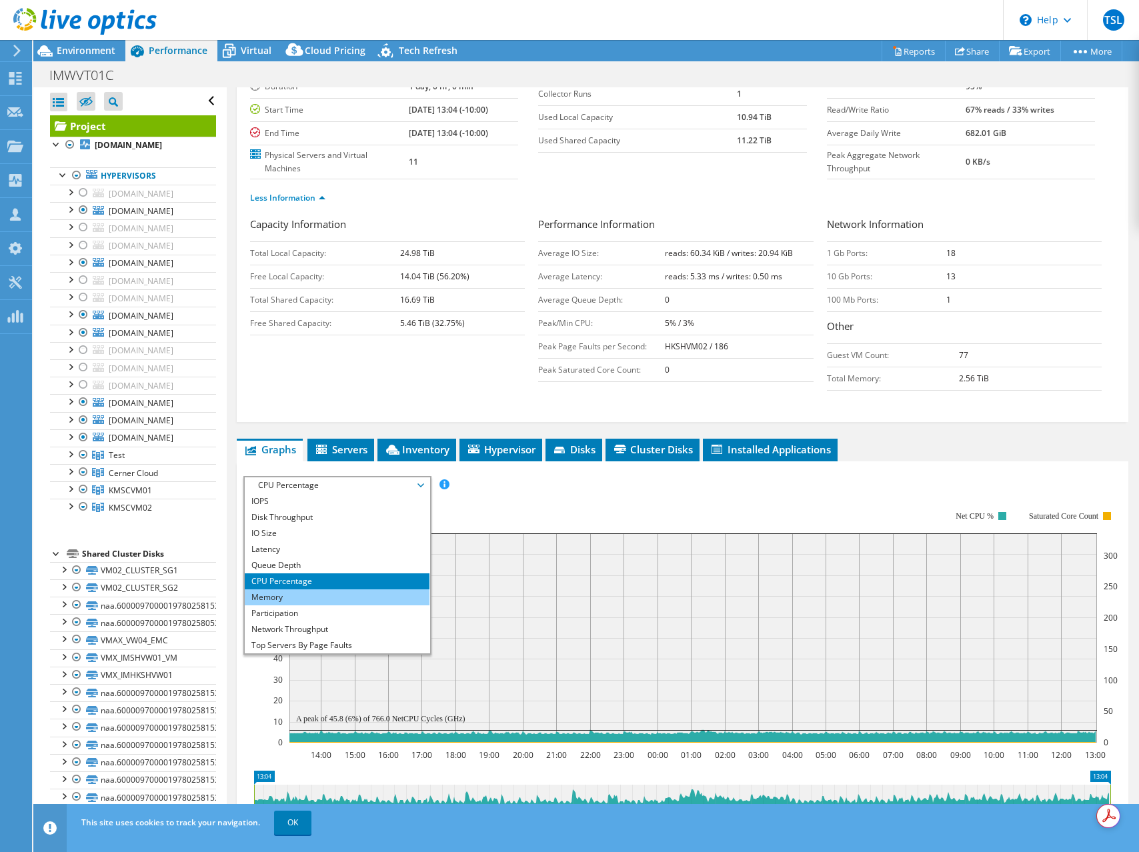
click at [327, 599] on li "Memory" at bounding box center [337, 598] width 185 height 16
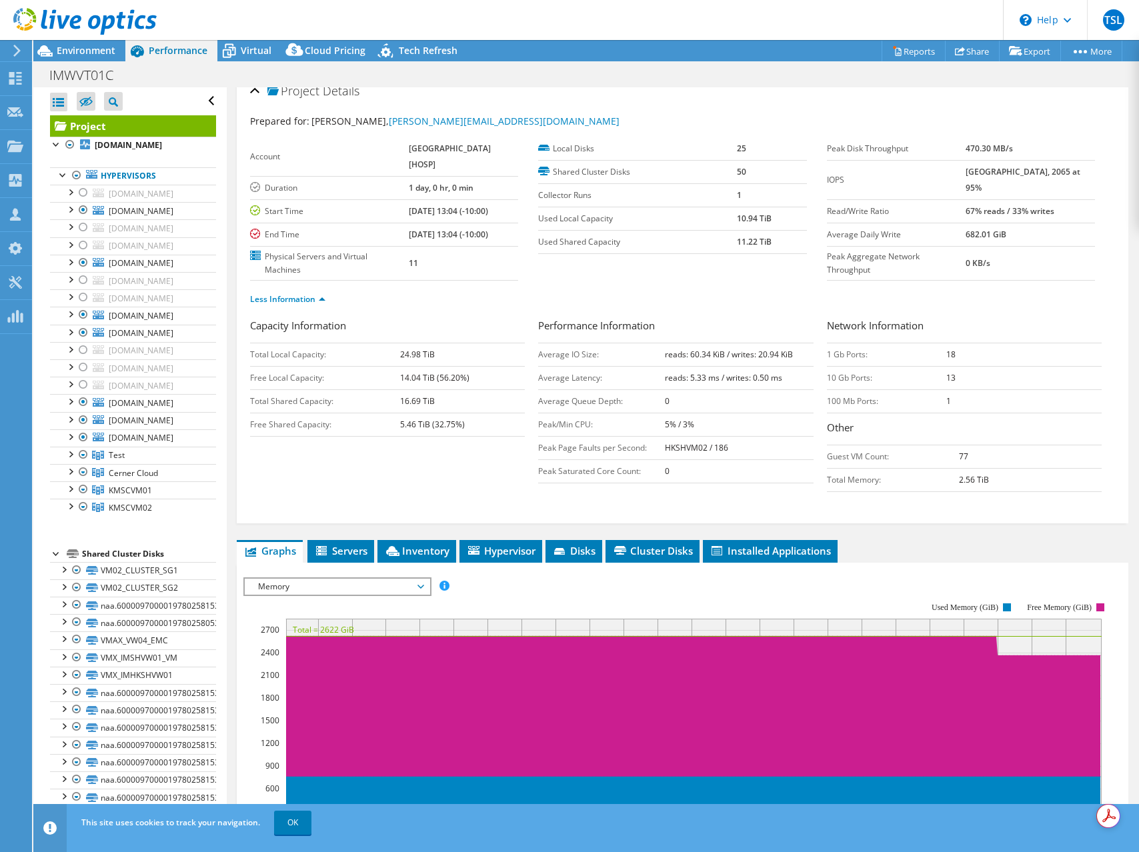
scroll to position [0, 0]
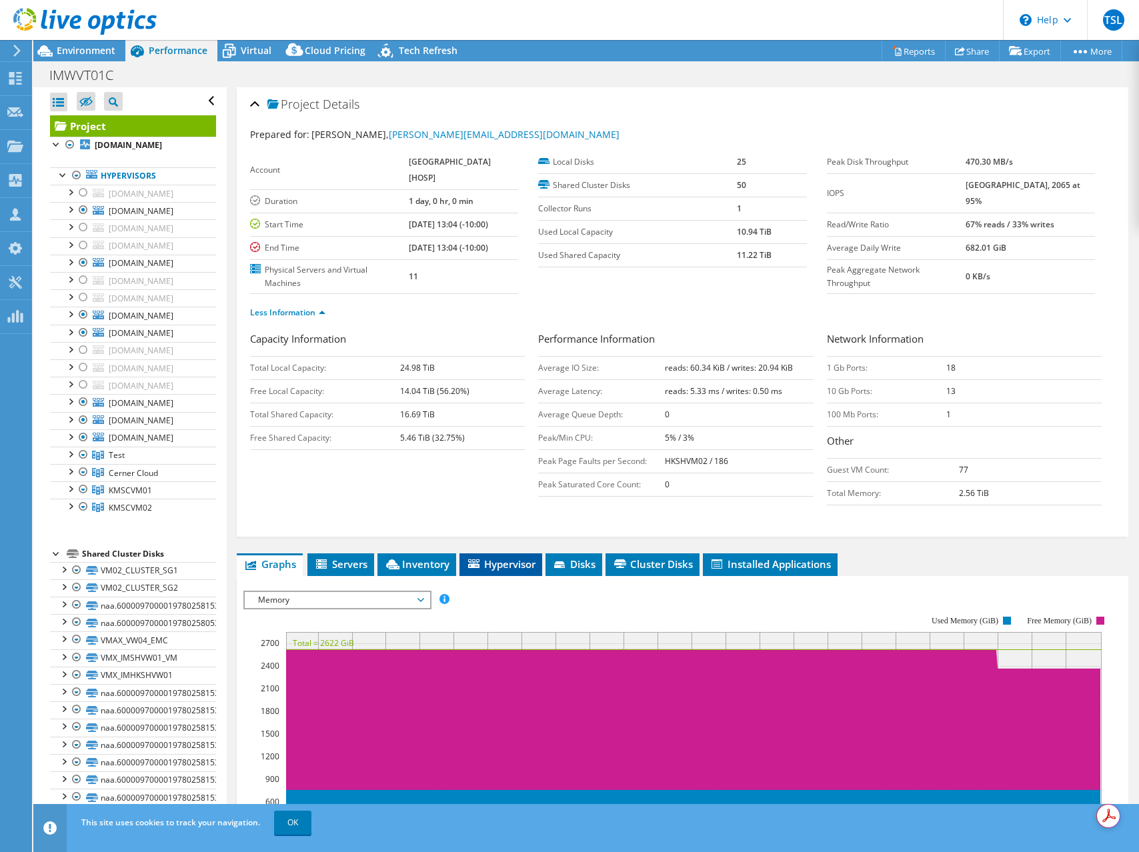
click at [488, 570] on span "Hypervisor" at bounding box center [500, 564] width 69 height 13
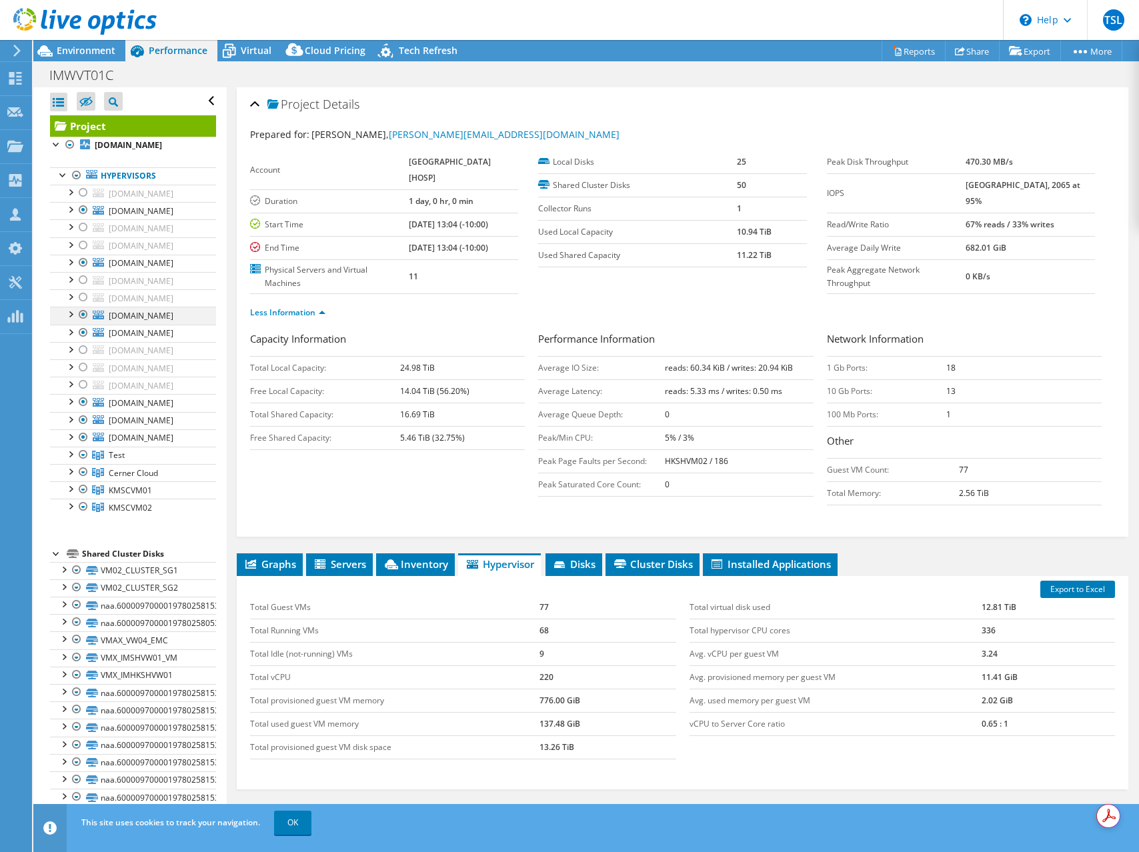
click at [71, 314] on div at bounding box center [69, 313] width 13 height 13
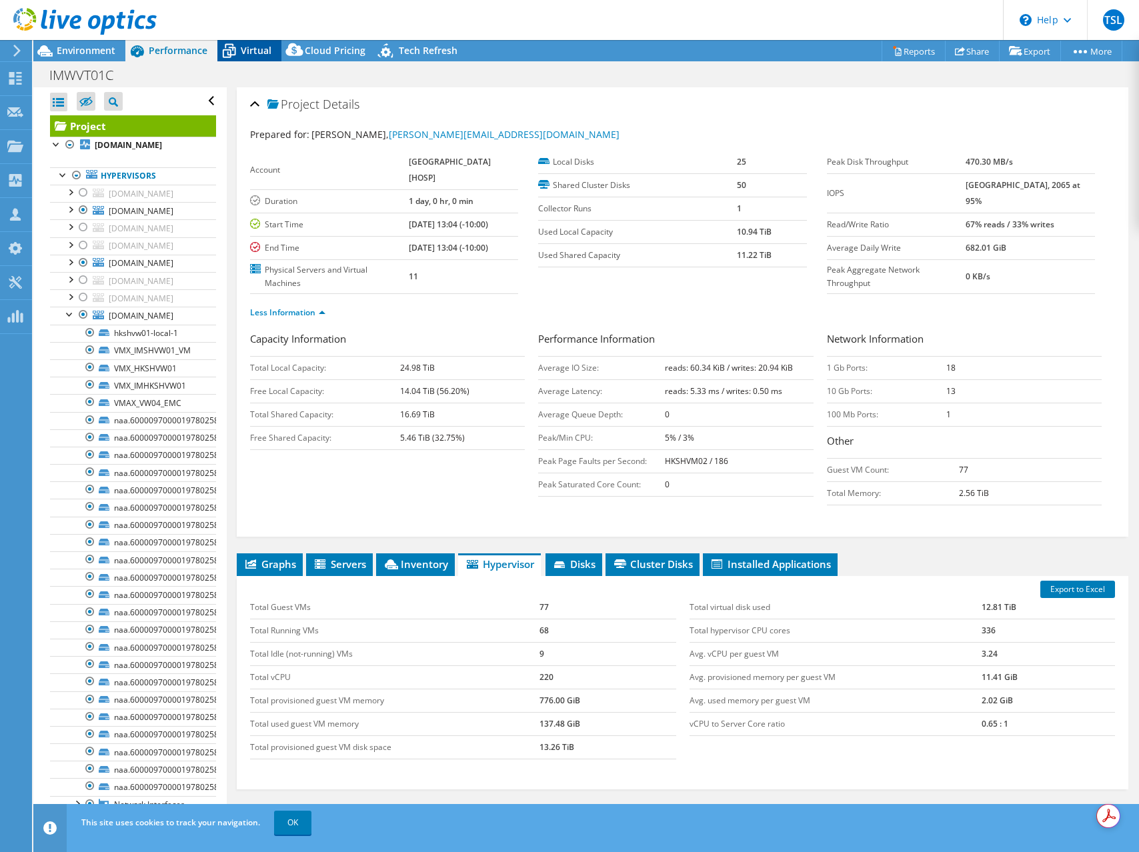
click at [245, 47] on span "Virtual" at bounding box center [256, 50] width 31 height 13
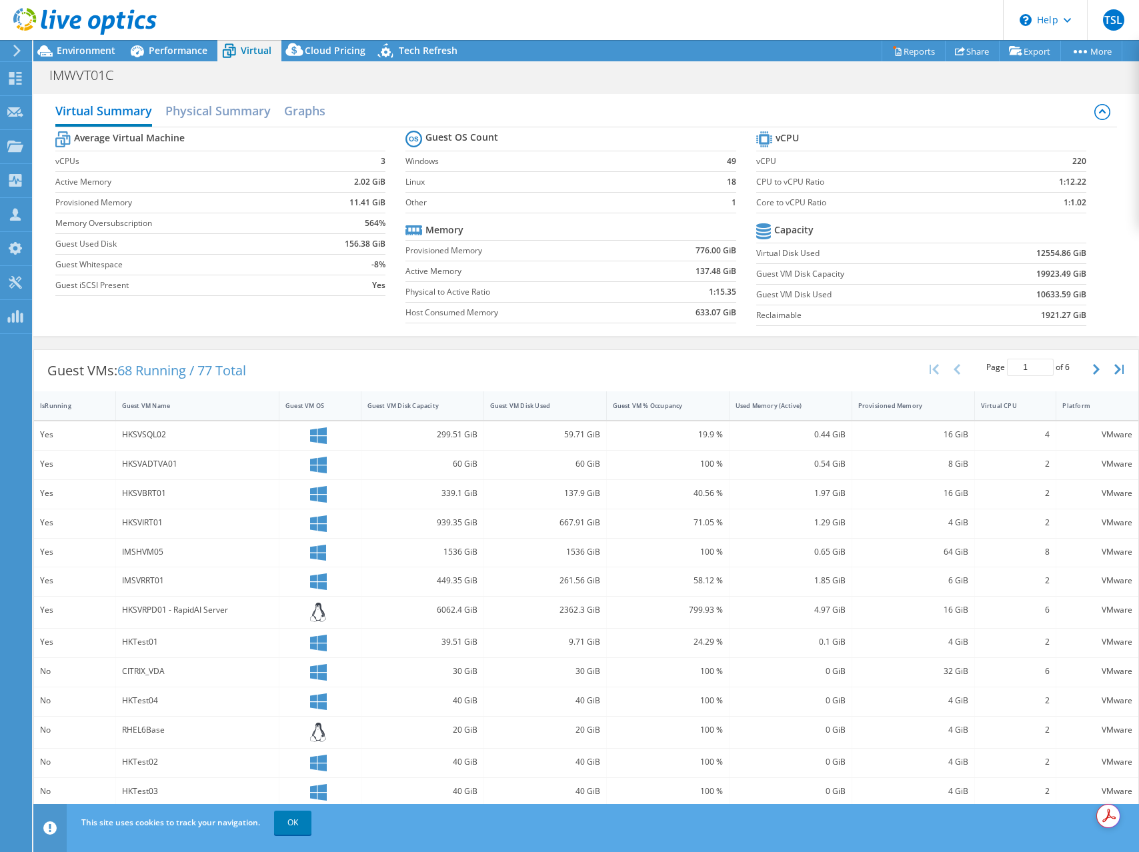
click at [190, 441] on div "HKSVSQL02" at bounding box center [197, 434] width 151 height 15
click at [237, 109] on h2 "Physical Summary" at bounding box center [217, 111] width 105 height 29
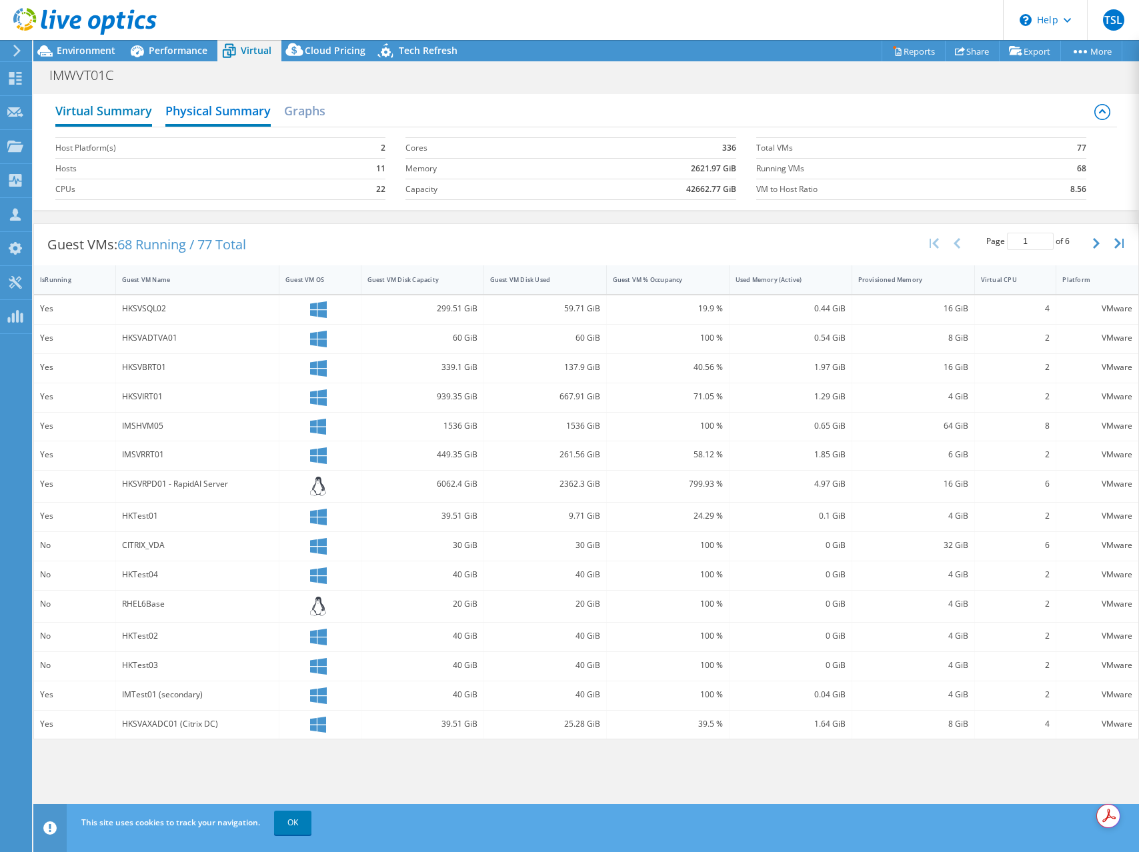
click at [125, 109] on h2 "Virtual Summary" at bounding box center [103, 111] width 97 height 29
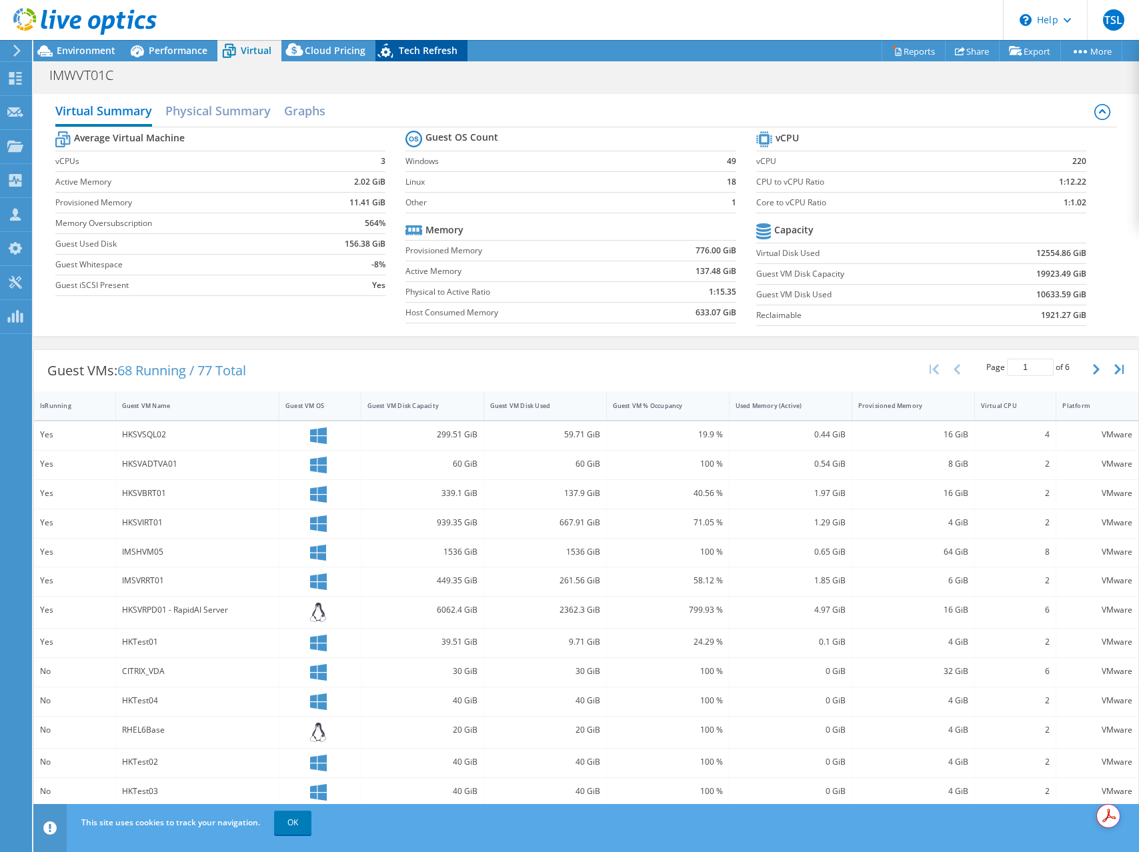
click at [416, 51] on span "Tech Refresh" at bounding box center [428, 50] width 59 height 13
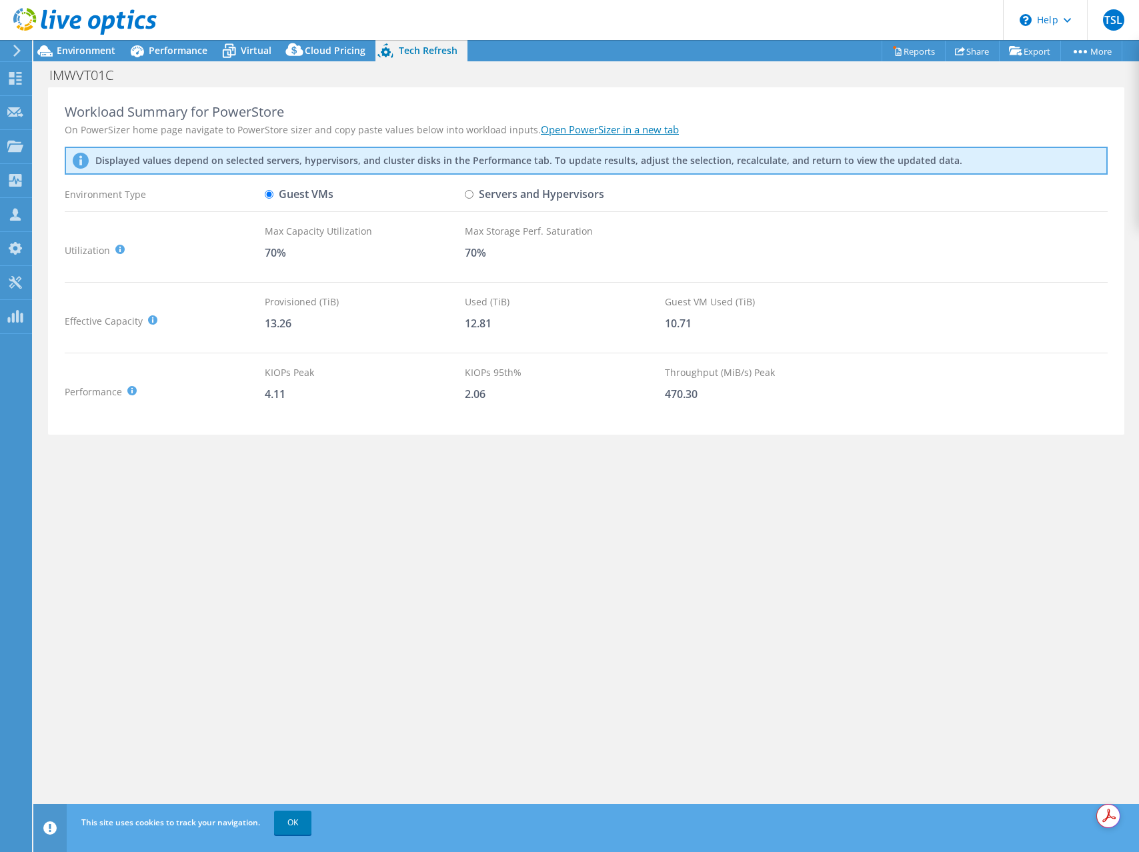
click at [363, 490] on div "Workload Summary for PowerStore On PowerSizer home page navigate to PowerStore …" at bounding box center [586, 456] width 1106 height 739
click at [173, 47] on span "Performance" at bounding box center [178, 50] width 59 height 13
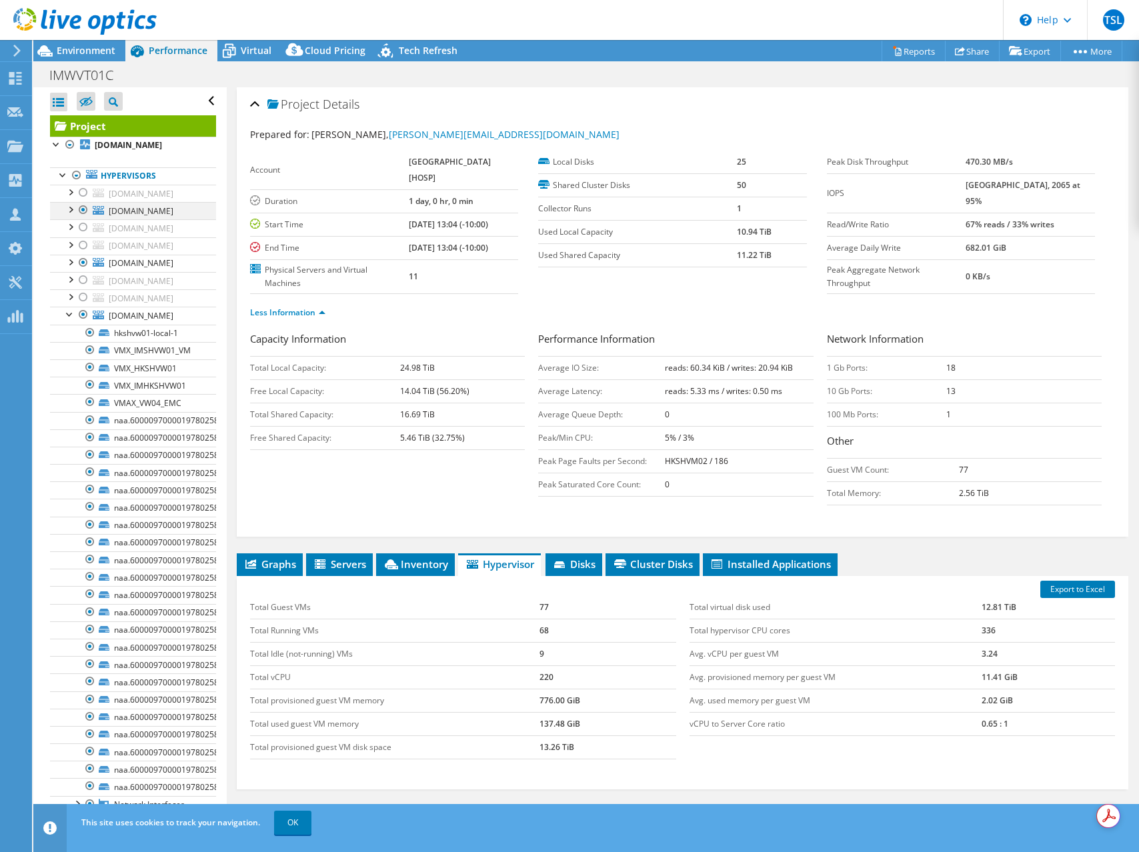
click at [70, 208] on div at bounding box center [69, 208] width 13 height 13
click at [69, 205] on div at bounding box center [69, 208] width 13 height 13
click at [67, 315] on div at bounding box center [69, 313] width 13 height 13
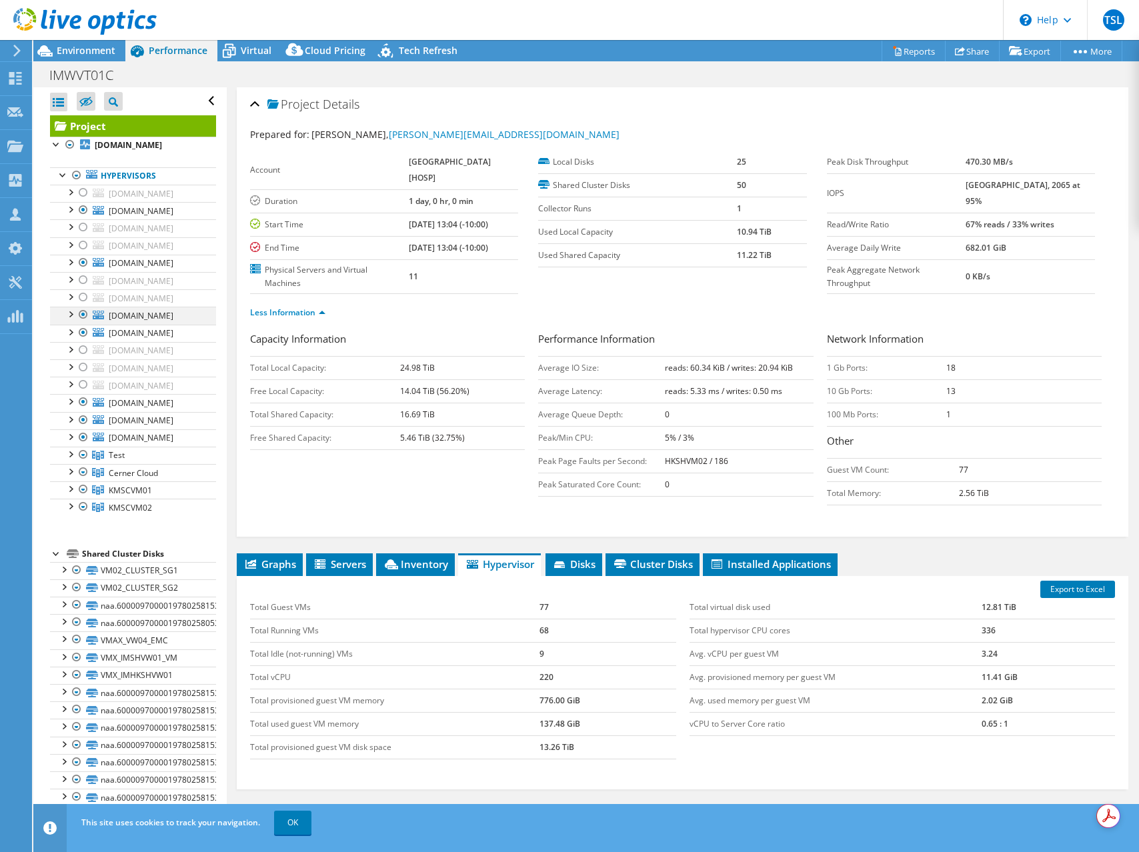
click at [68, 315] on div at bounding box center [69, 313] width 13 height 13
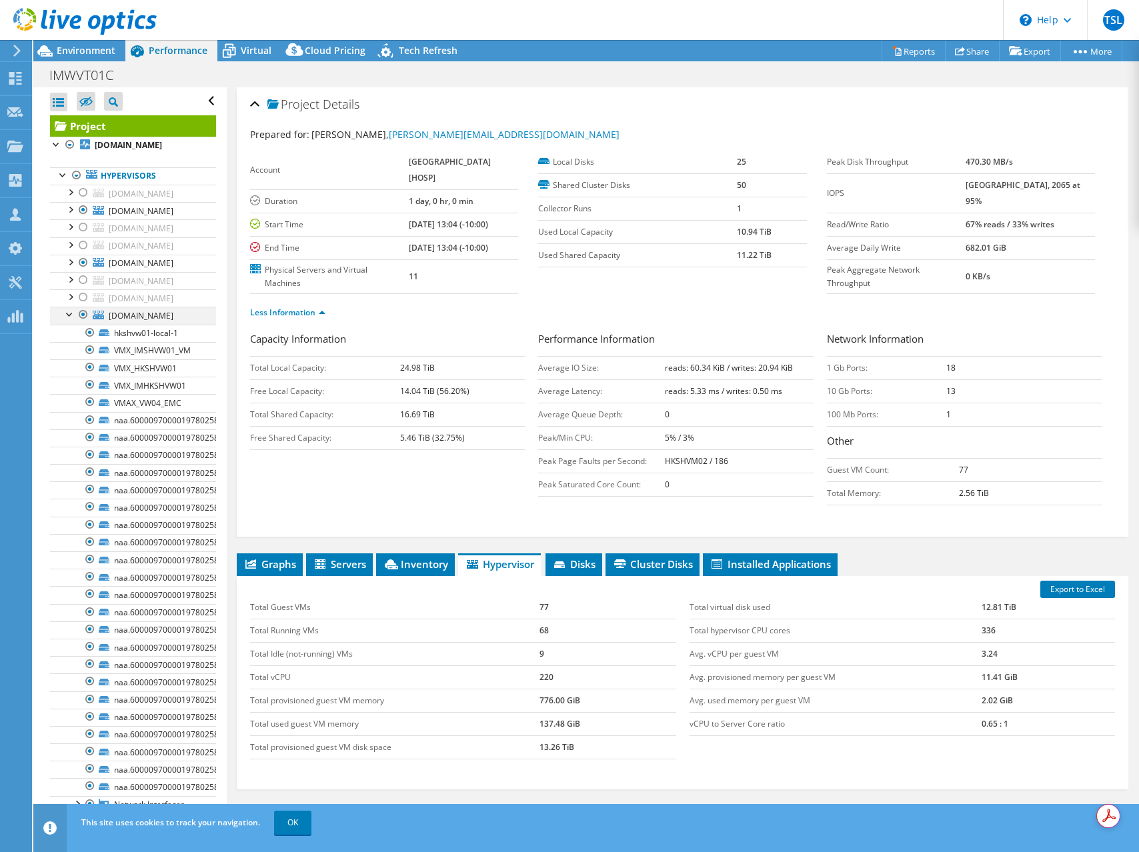
click at [66, 313] on div at bounding box center [69, 313] width 13 height 13
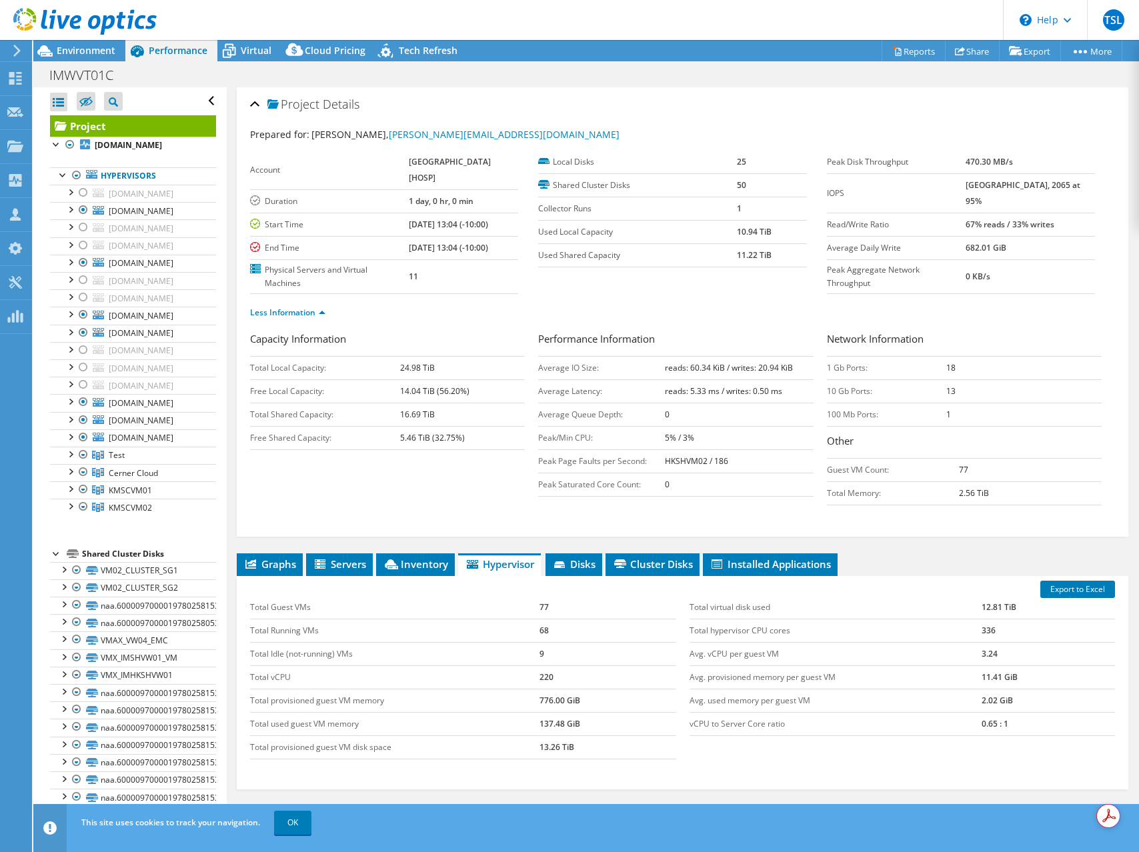
click at [55, 556] on div at bounding box center [56, 552] width 13 height 13
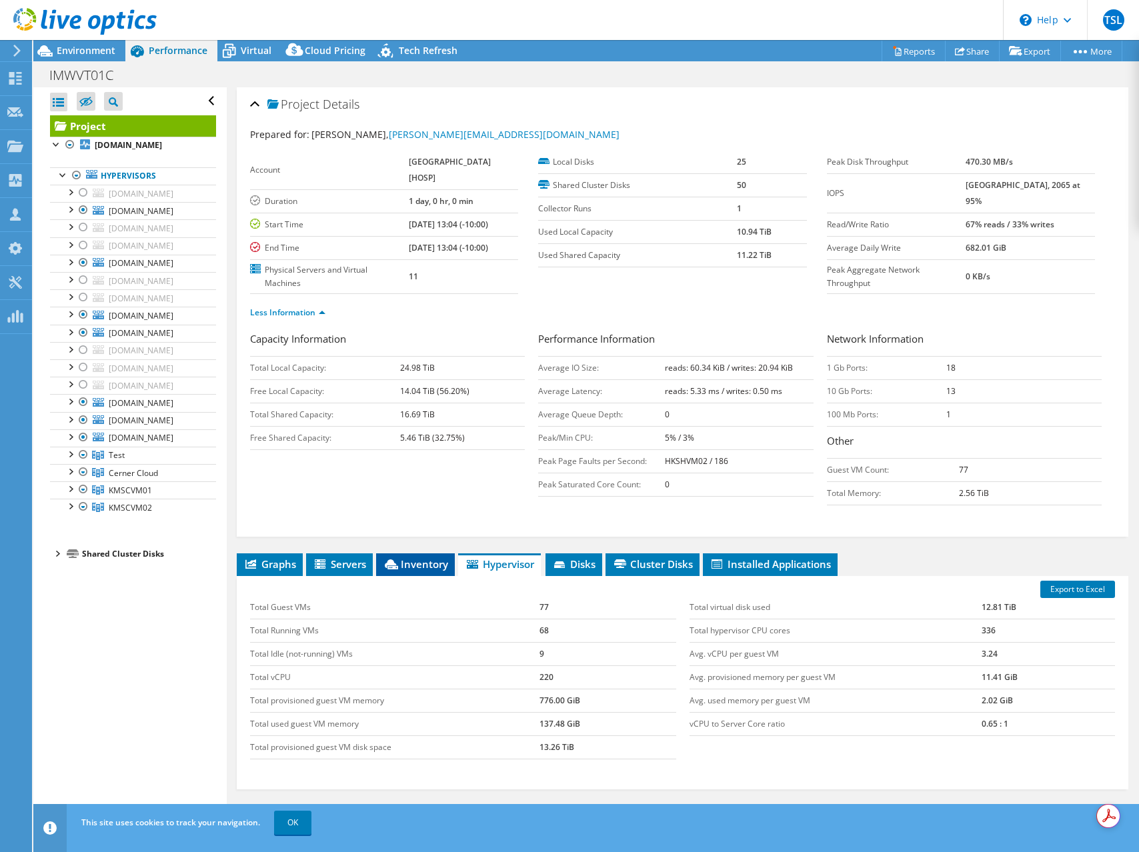
click at [413, 562] on span "Inventory" at bounding box center [415, 564] width 65 height 13
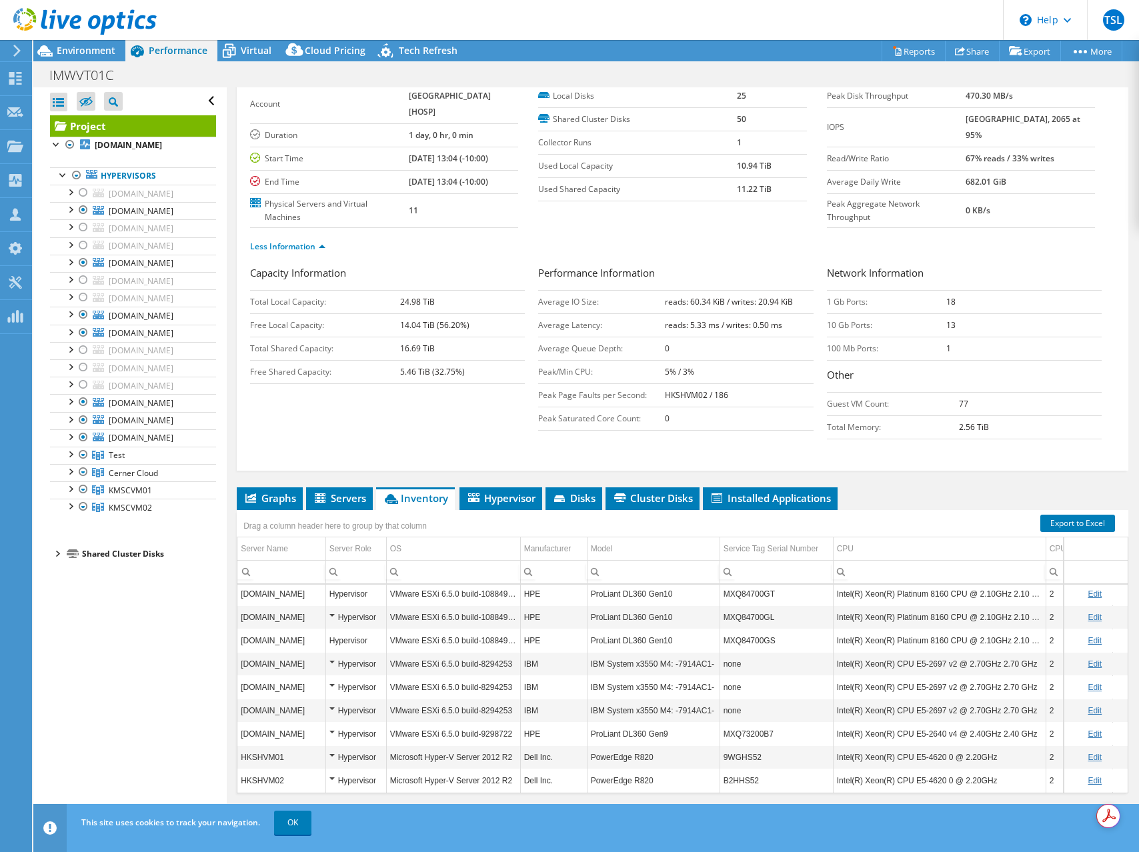
scroll to position [84, 0]
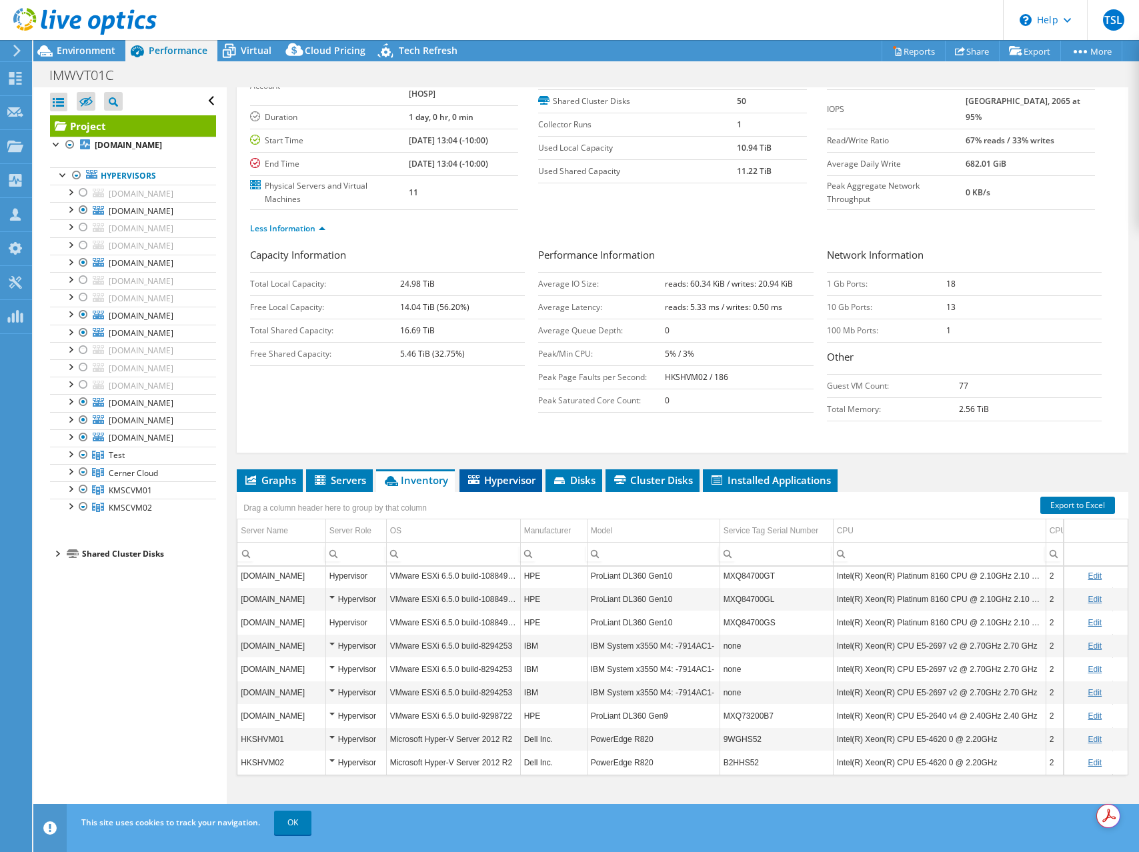
click at [493, 483] on span "Hypervisor" at bounding box center [500, 480] width 69 height 13
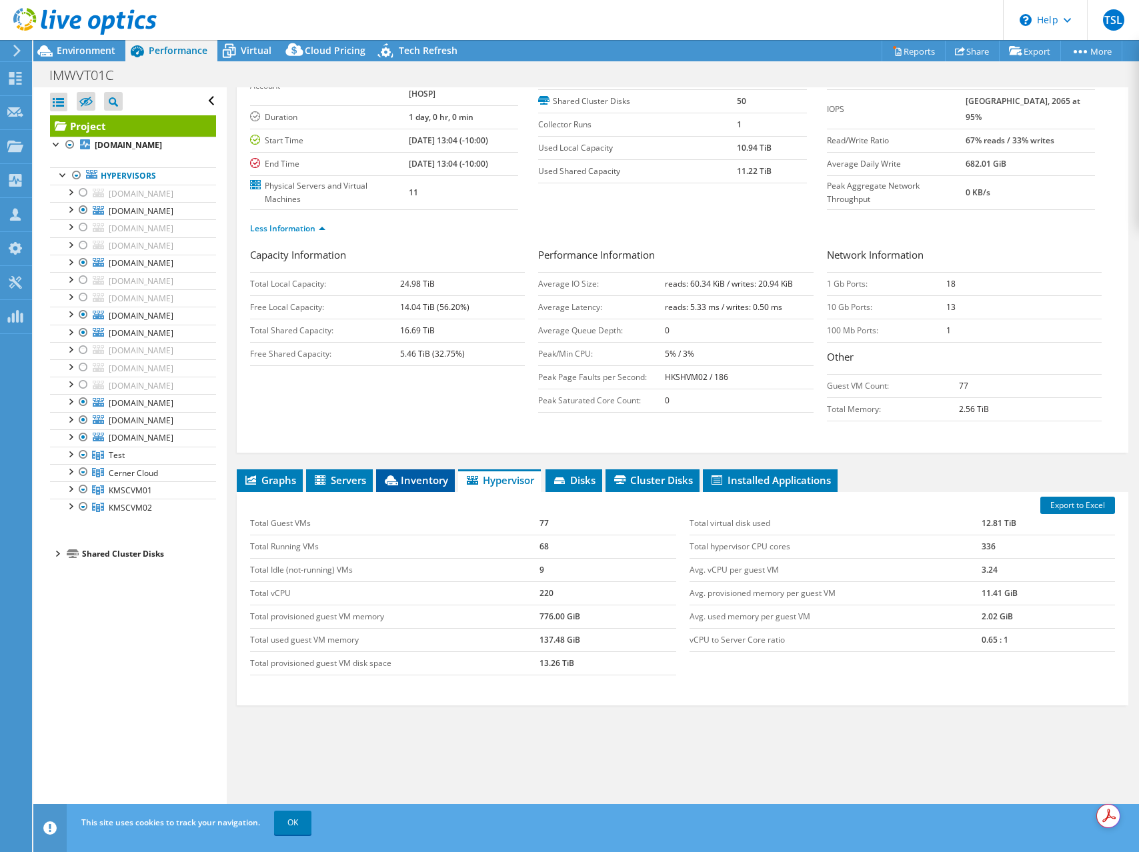
click at [405, 476] on span "Inventory" at bounding box center [415, 480] width 65 height 13
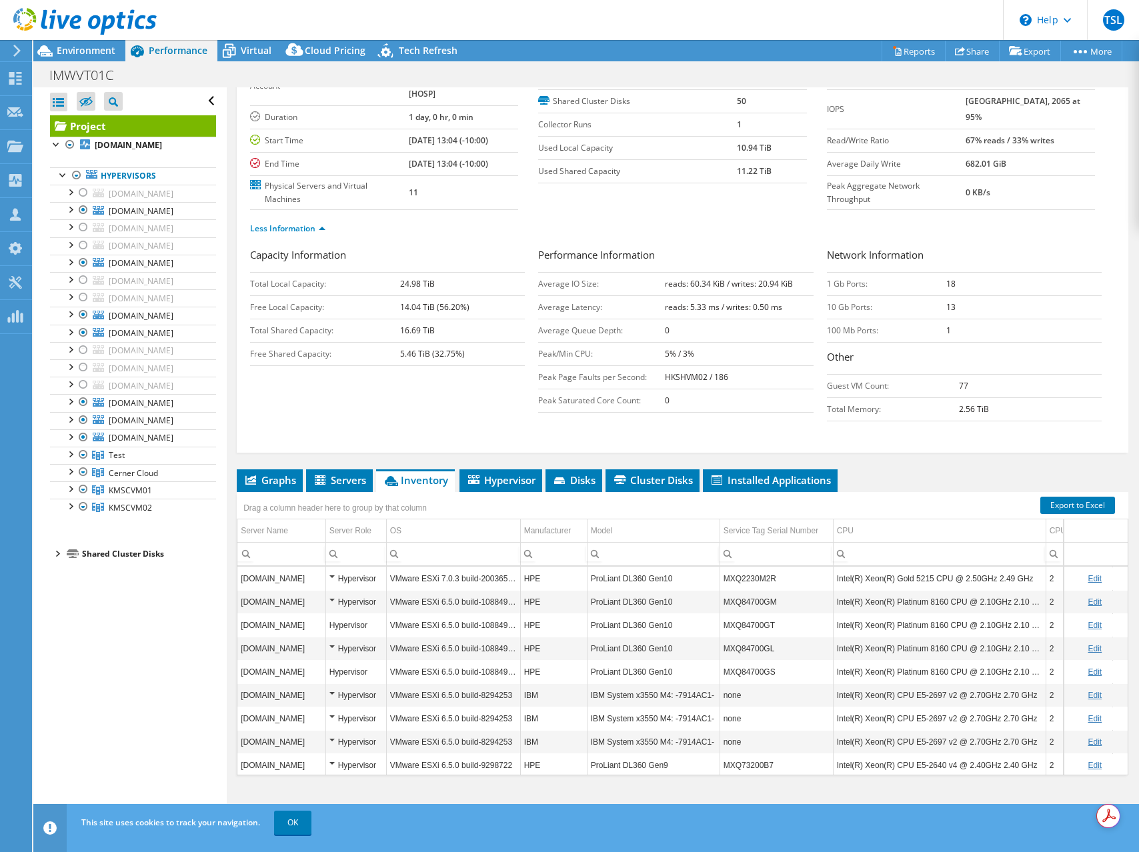
click at [328, 573] on td "Hypervisor" at bounding box center [355, 578] width 61 height 23
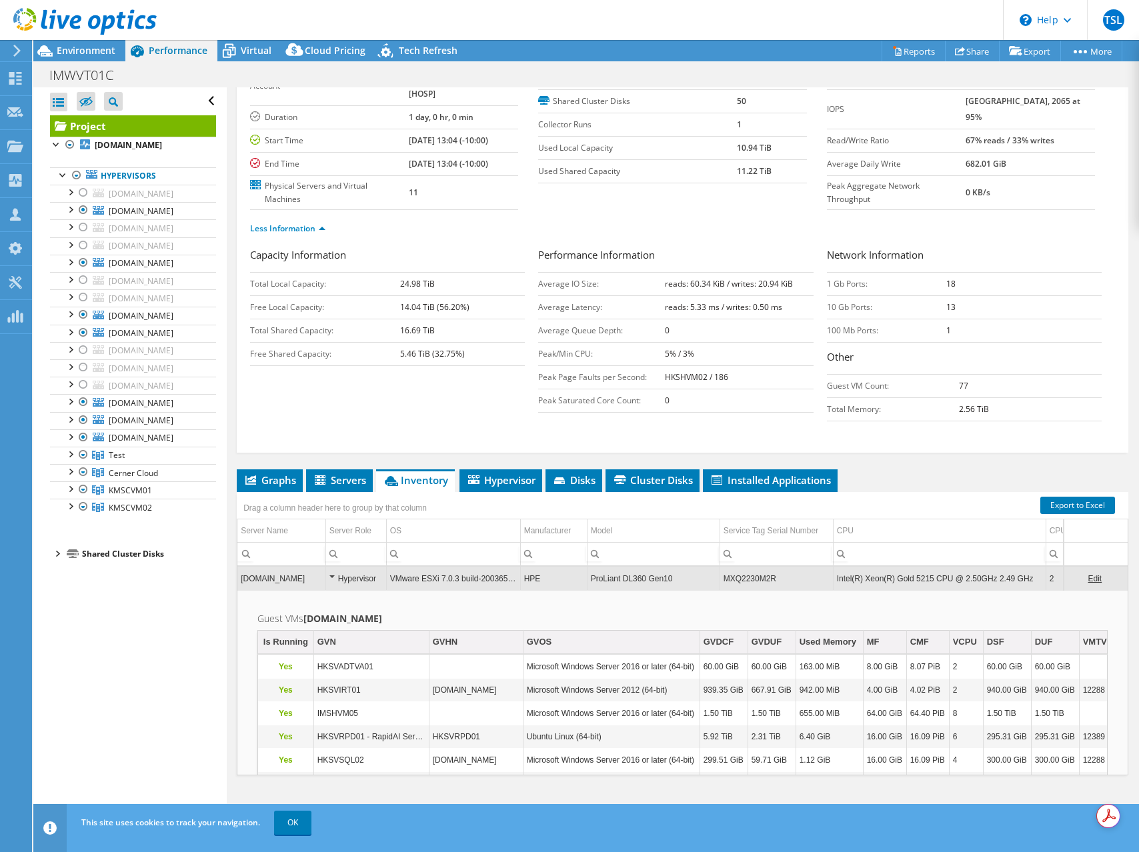
click at [331, 575] on div "Hypervisor" at bounding box center [355, 579] width 53 height 16
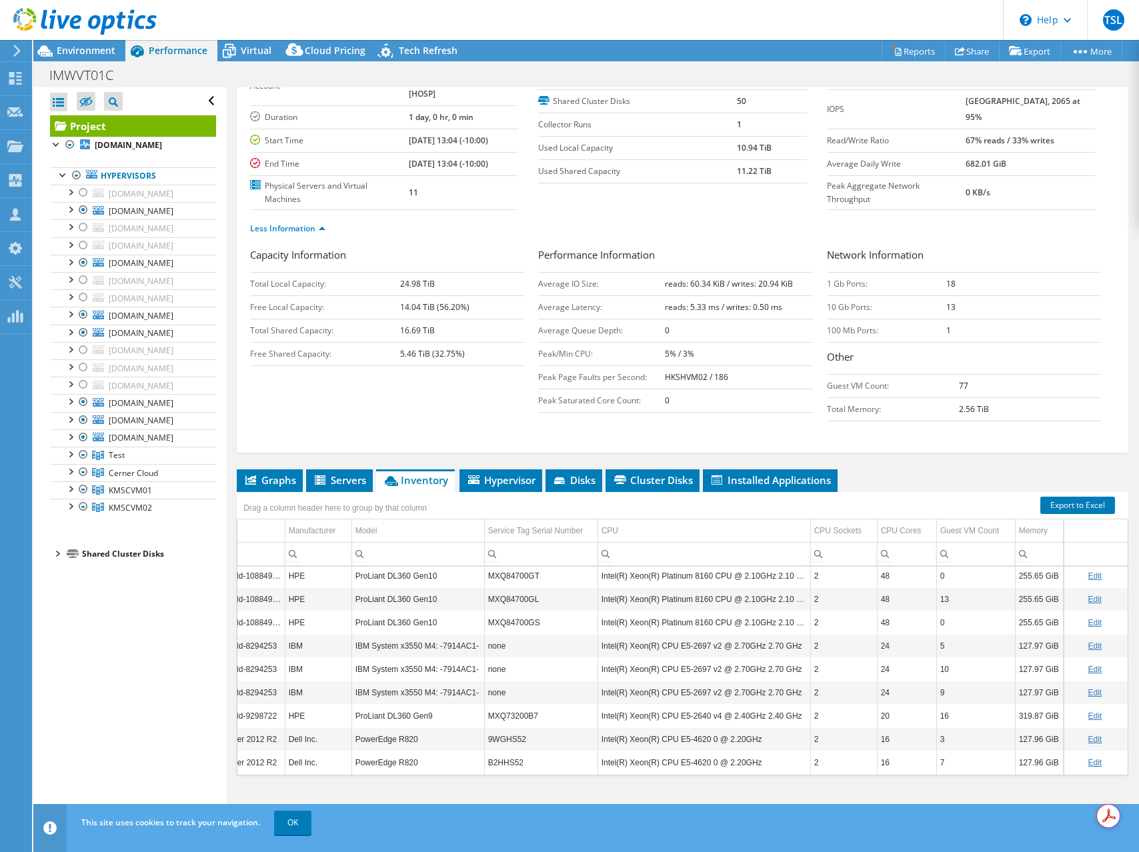
scroll to position [0, 0]
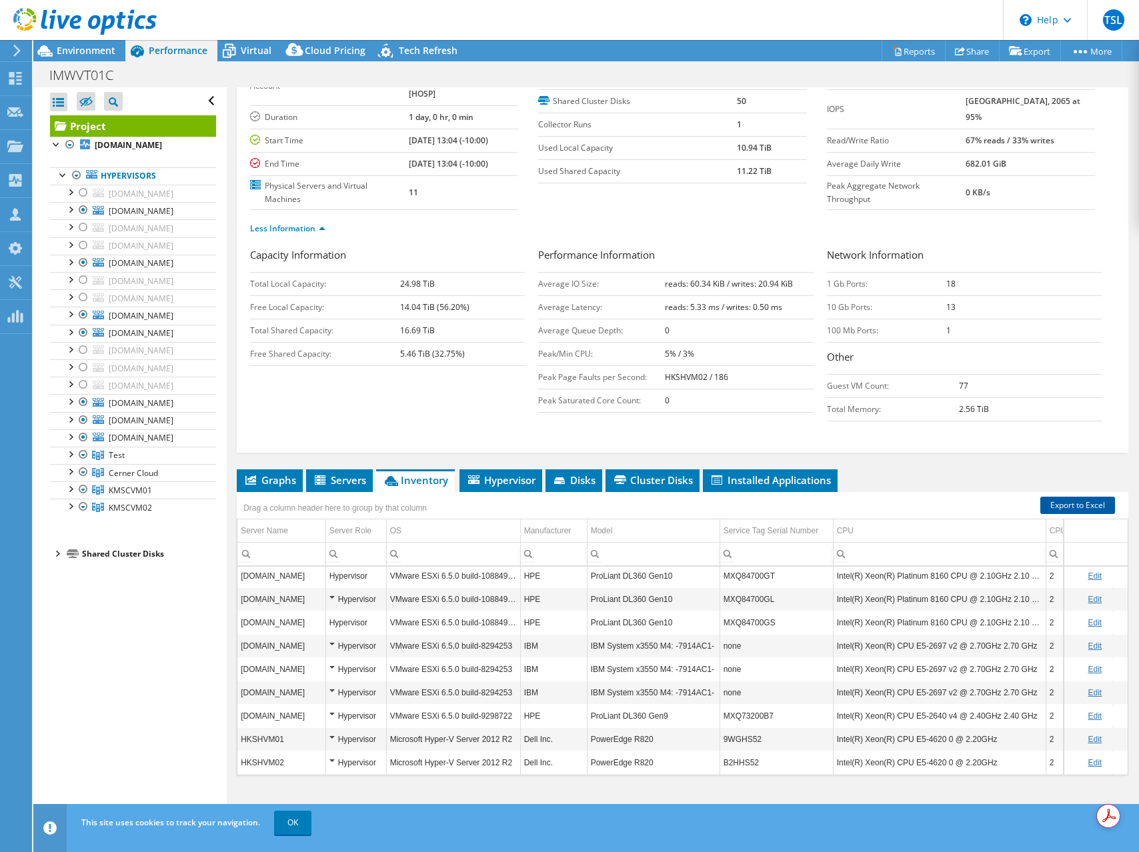
click at [1076, 500] on link "Export to Excel" at bounding box center [1077, 505] width 75 height 17
